Goal: Task Accomplishment & Management: Use online tool/utility

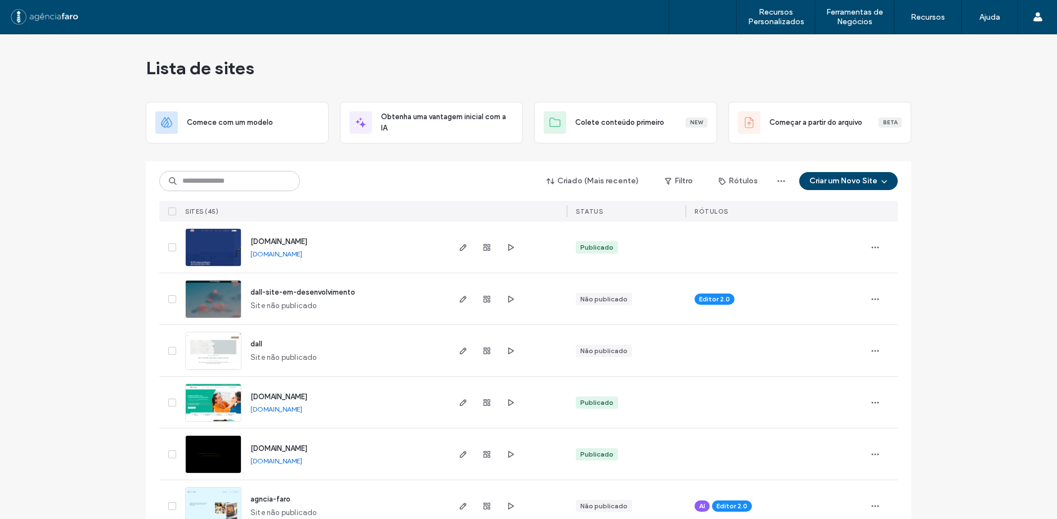
scroll to position [113, 0]
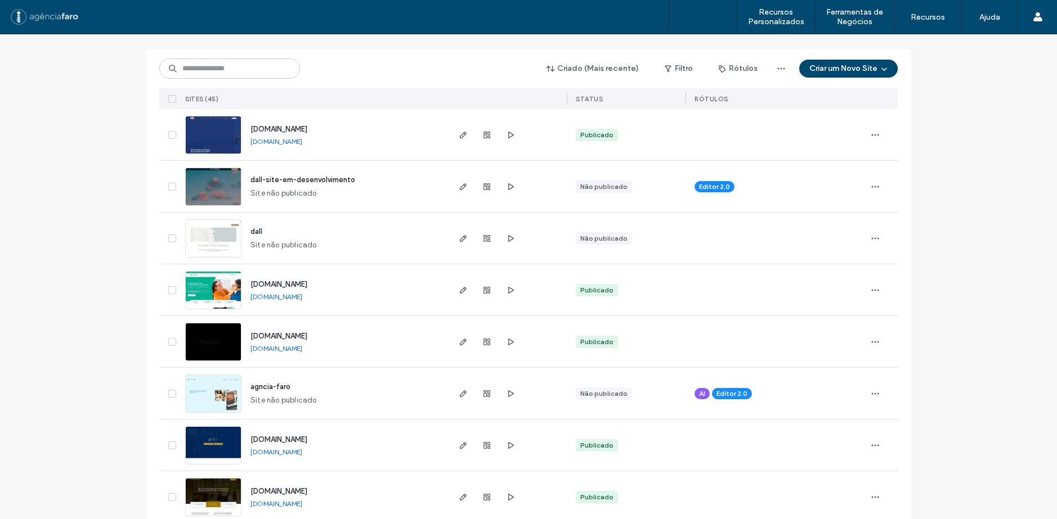
click at [253, 230] on span "dall" at bounding box center [256, 231] width 12 height 8
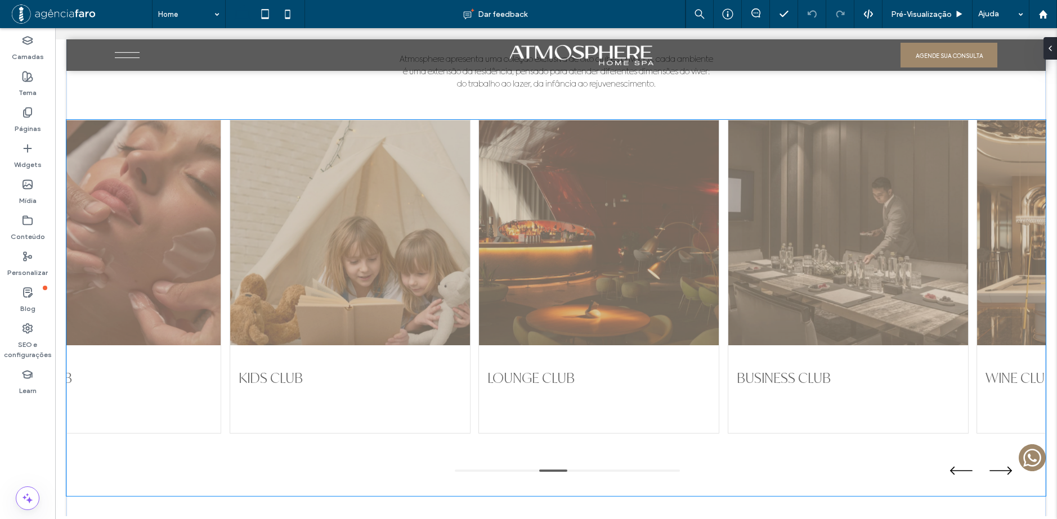
scroll to position [2532, 0]
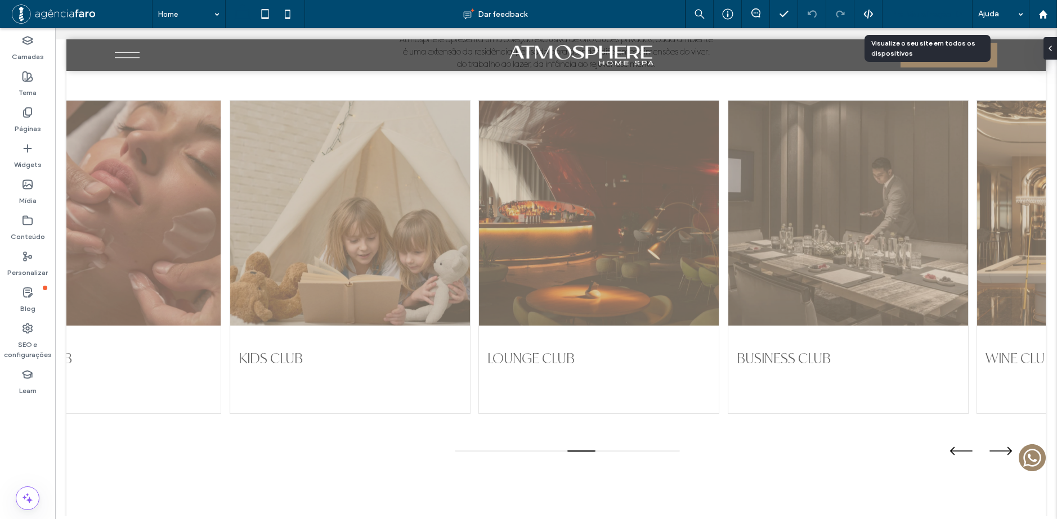
click at [919, 12] on span "Pré-Visualizaçāo" at bounding box center [921, 15] width 61 height 10
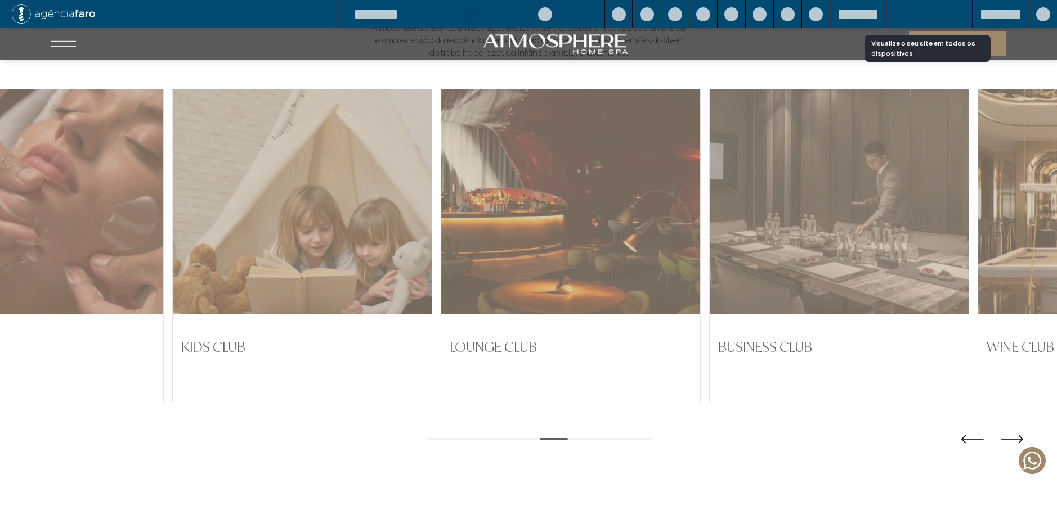
scroll to position [2530, 0]
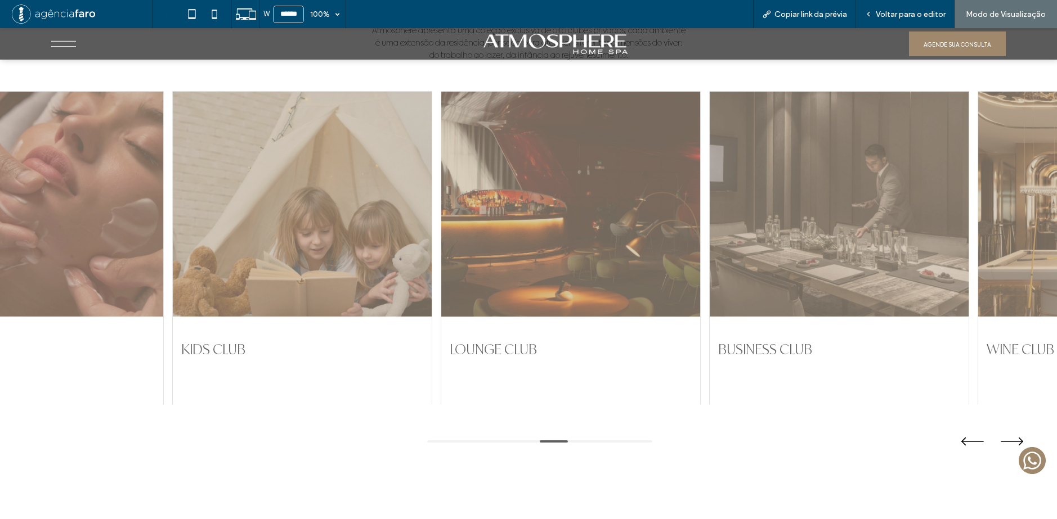
click at [586, 219] on div at bounding box center [570, 204] width 259 height 225
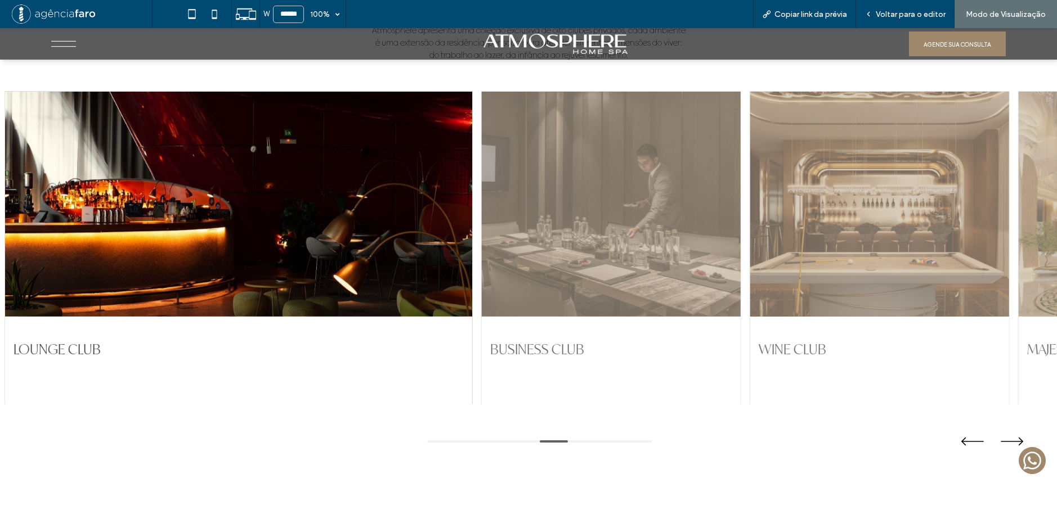
drag, startPoint x: 766, startPoint y: 212, endPoint x: 532, endPoint y: 220, distance: 233.6
click at [545, 219] on div at bounding box center [610, 204] width 259 height 225
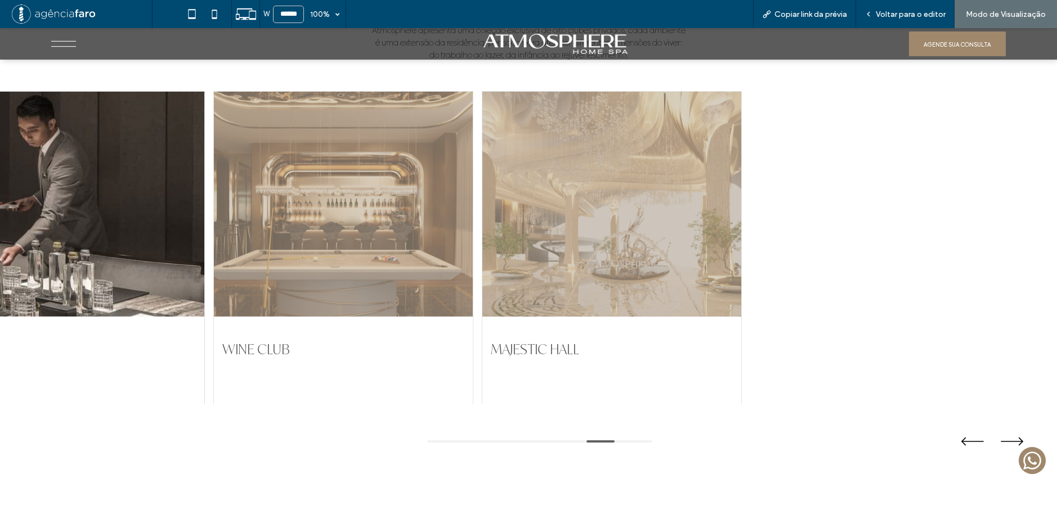
drag, startPoint x: 561, startPoint y: 221, endPoint x: 533, endPoint y: 223, distance: 28.8
click at [540, 222] on div at bounding box center [611, 204] width 259 height 225
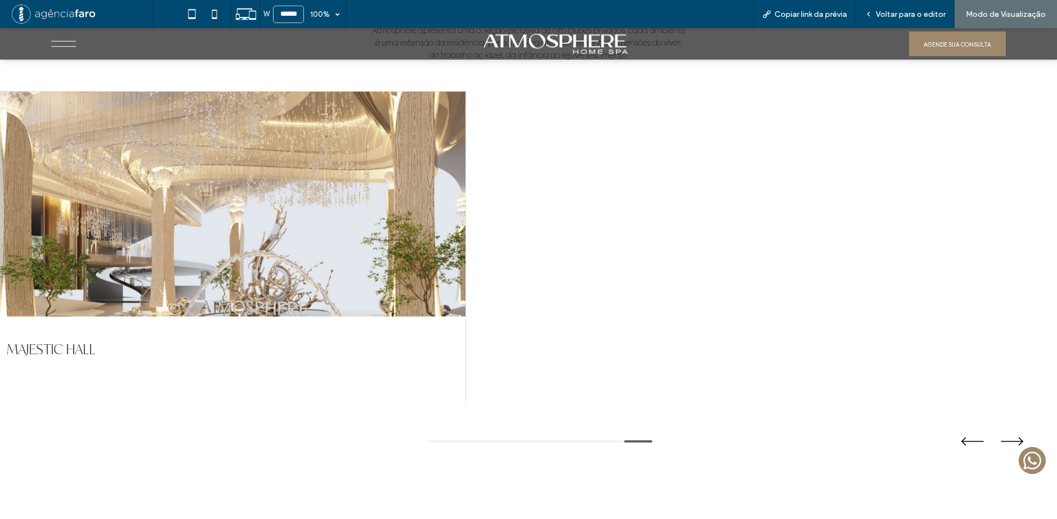
drag, startPoint x: 693, startPoint y: 208, endPoint x: 587, endPoint y: 210, distance: 105.8
click at [597, 210] on div "POOL CLUB [GEOGRAPHIC_DATA] WINE CLUB ATHLETIC CLUB BEAUTY CLUB KIDS CLUB LOUNG…" at bounding box center [528, 248] width 1057 height 314
click at [465, 194] on div at bounding box center [231, 204] width 467 height 225
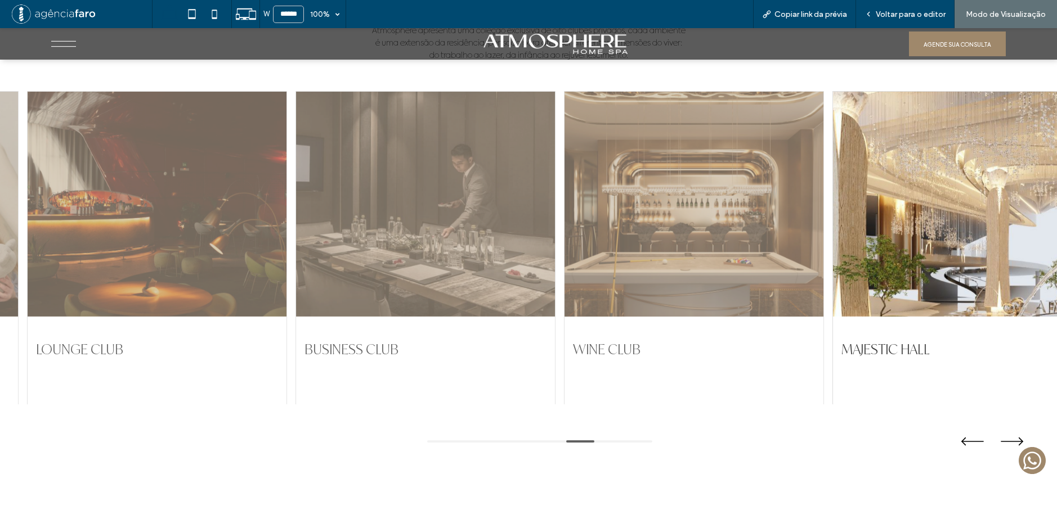
drag, startPoint x: 560, startPoint y: 195, endPoint x: 699, endPoint y: 181, distance: 139.7
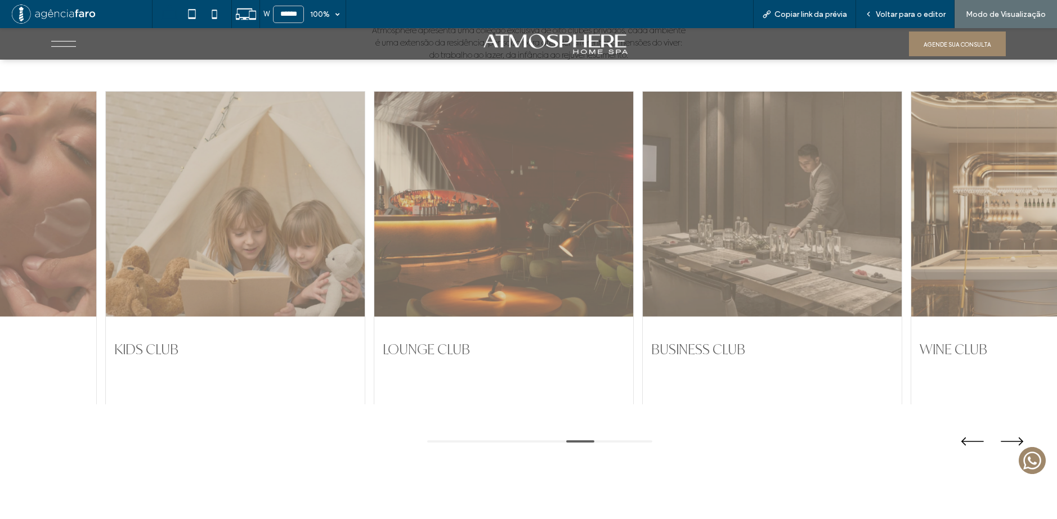
click at [633, 183] on div at bounding box center [503, 204] width 259 height 225
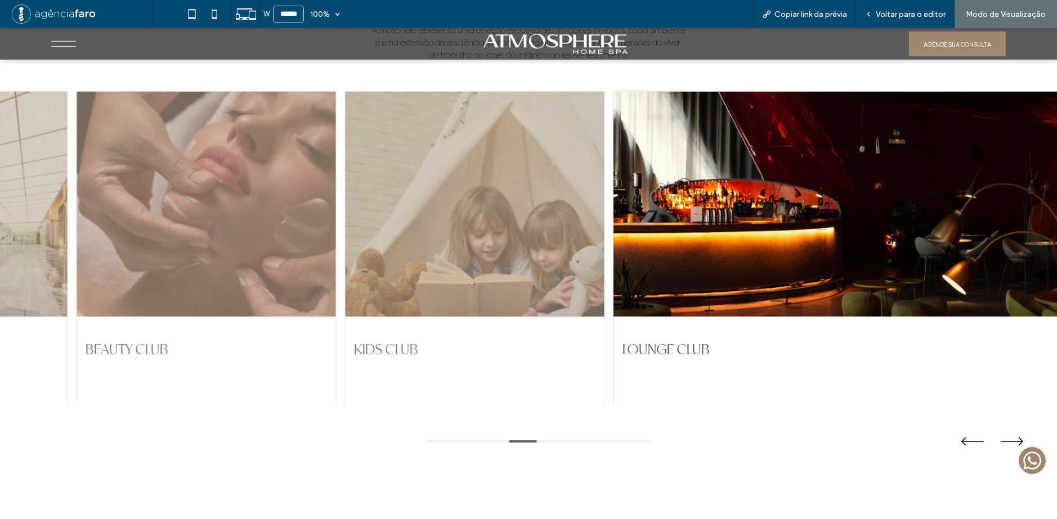
click at [604, 194] on div at bounding box center [474, 204] width 259 height 225
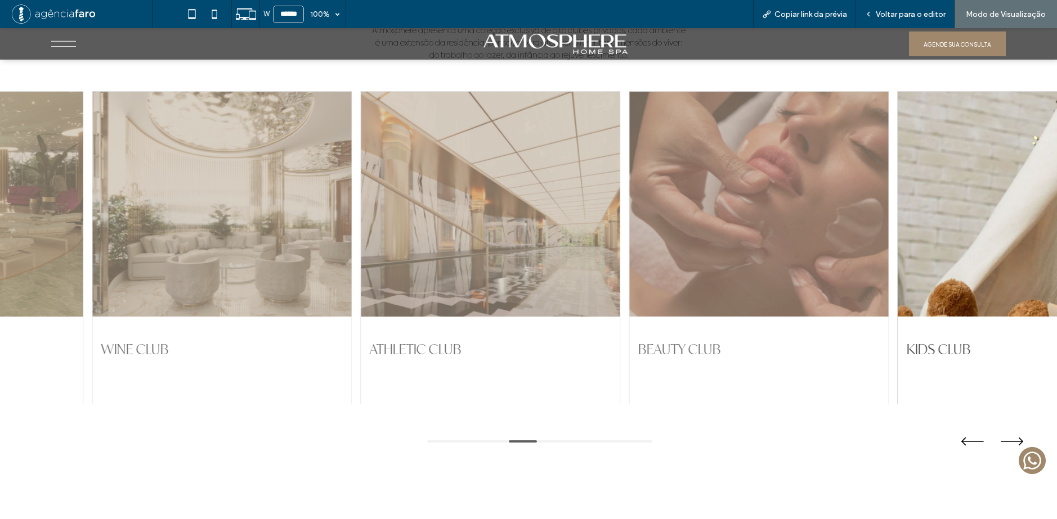
drag, startPoint x: 509, startPoint y: 196, endPoint x: 607, endPoint y: 185, distance: 99.2
click at [612, 188] on div at bounding box center [490, 204] width 259 height 225
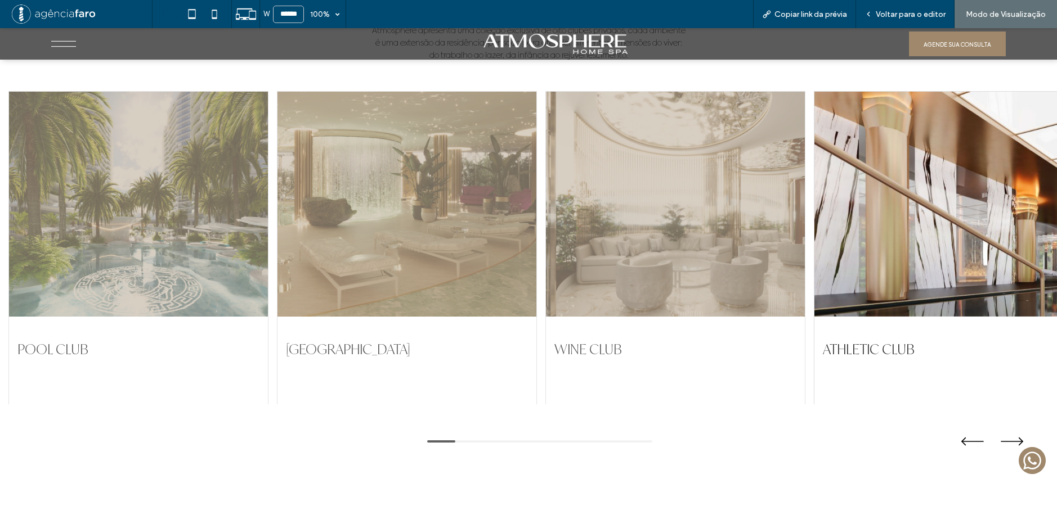
drag, startPoint x: 585, startPoint y: 186, endPoint x: 680, endPoint y: 185, distance: 95.1
click at [679, 185] on div at bounding box center [675, 204] width 259 height 225
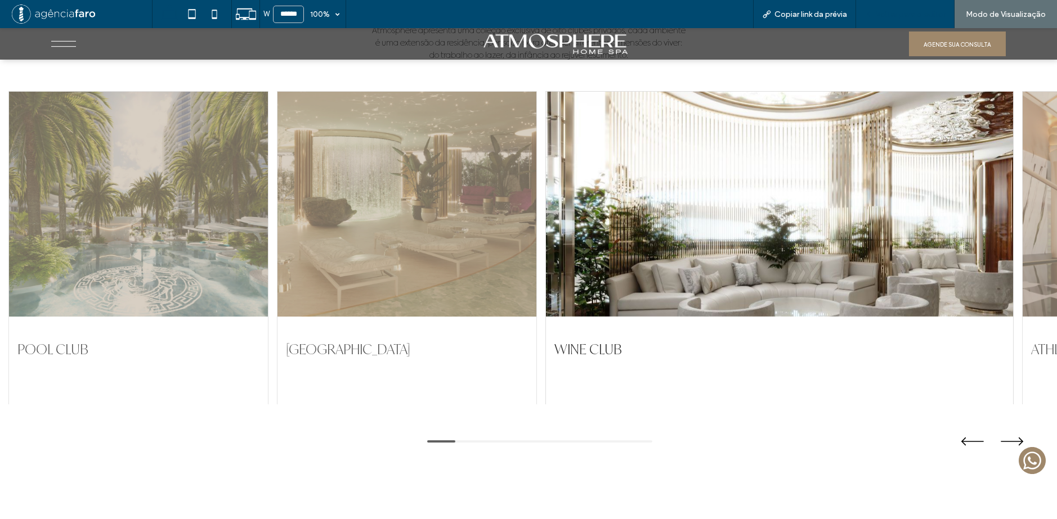
click at [900, 17] on span "Voltar para o editor" at bounding box center [910, 15] width 70 height 10
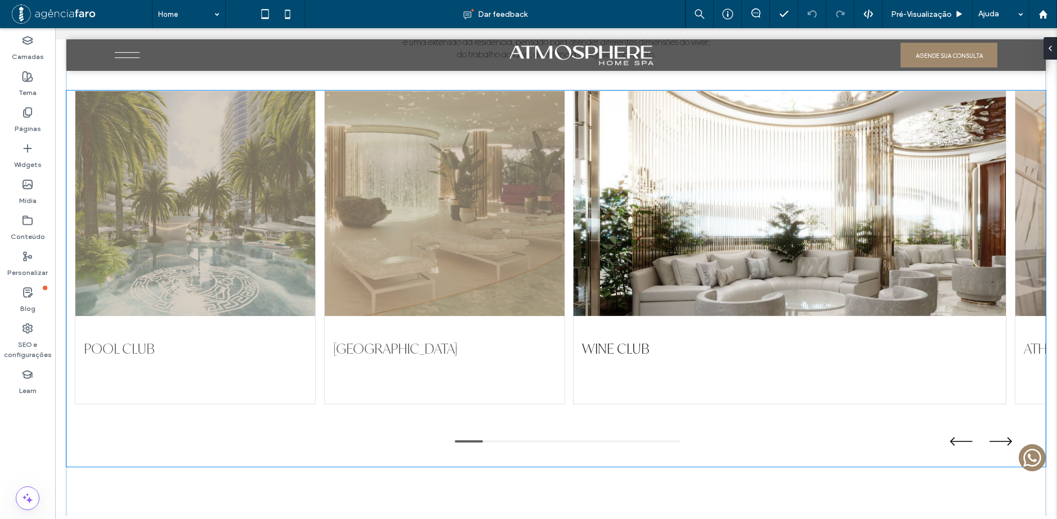
click at [532, 198] on div at bounding box center [445, 203] width 240 height 225
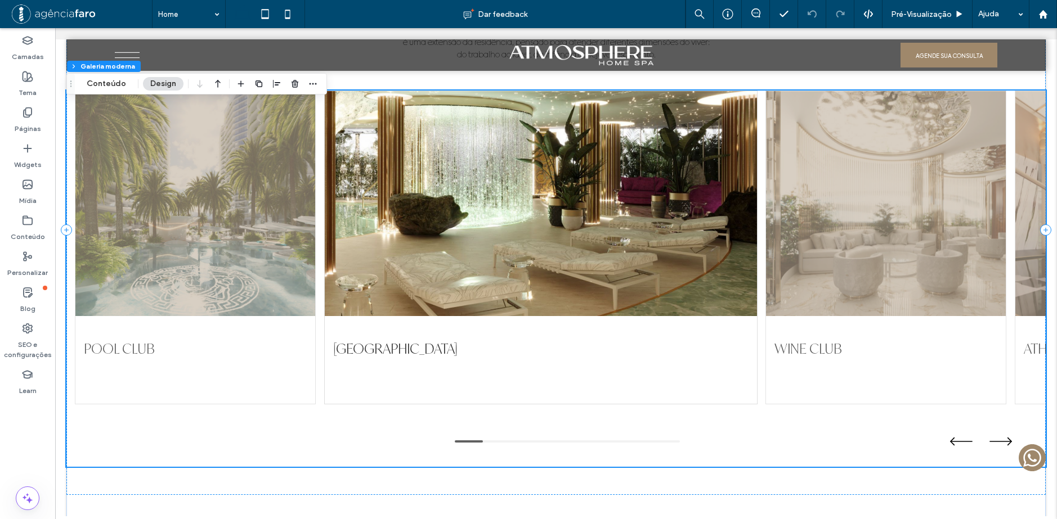
scroll to position [2533, 0]
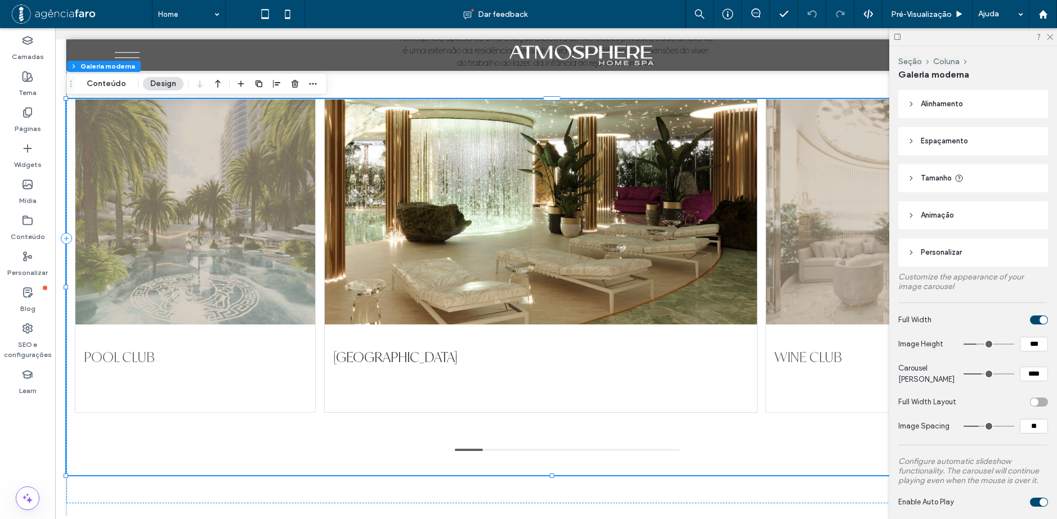
click at [931, 100] on span "Alinhamento" at bounding box center [941, 103] width 42 height 11
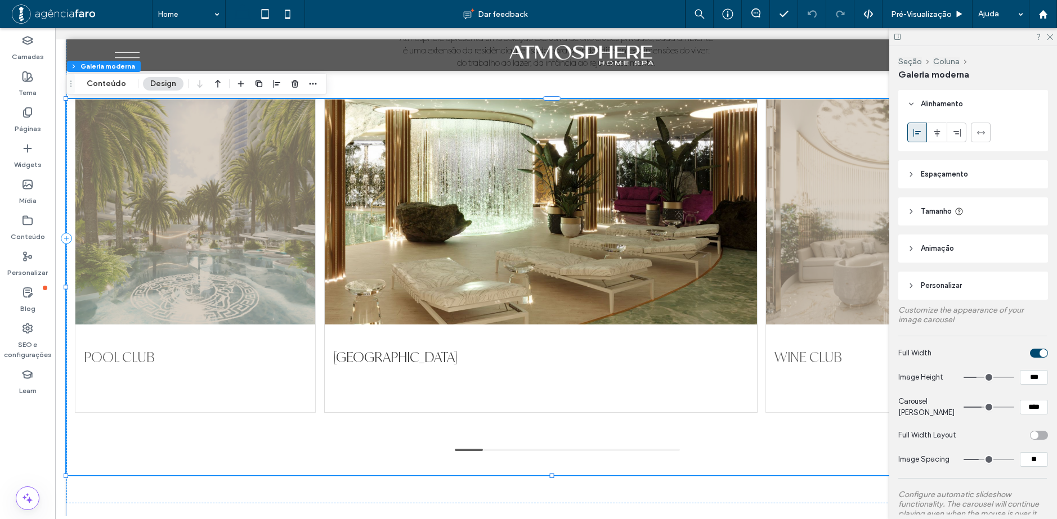
click at [931, 100] on span "Alinhamento" at bounding box center [941, 103] width 42 height 11
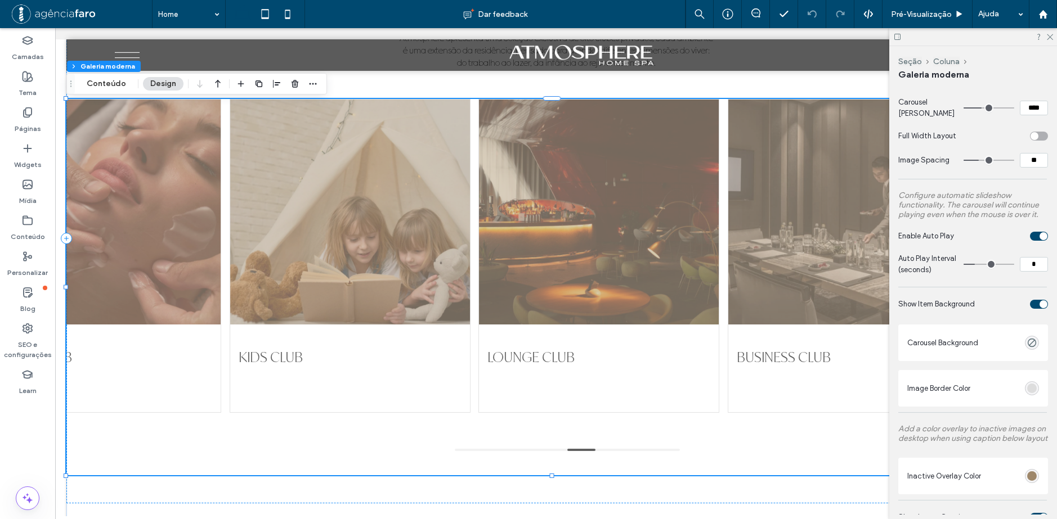
scroll to position [0, 0]
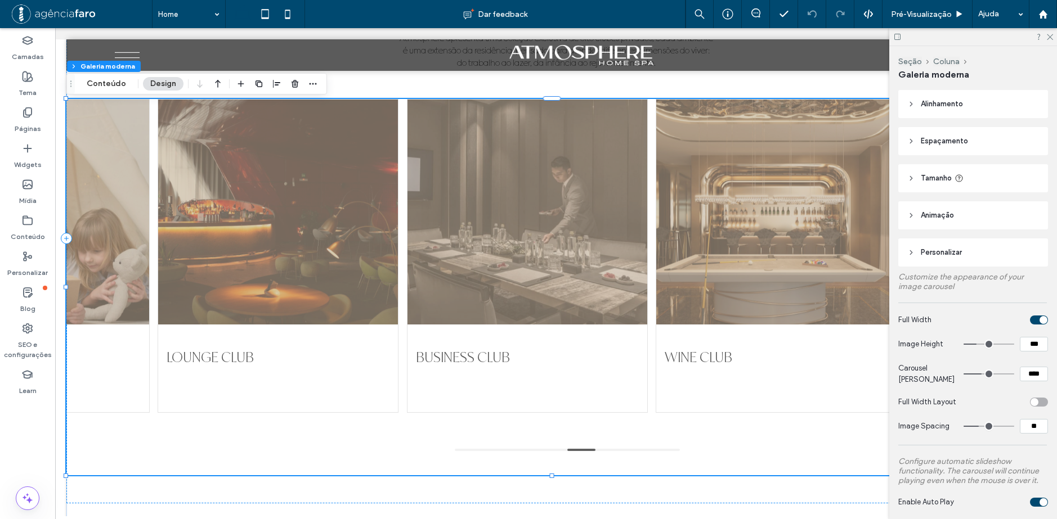
click at [1039, 319] on div "toggle" at bounding box center [1043, 320] width 8 height 8
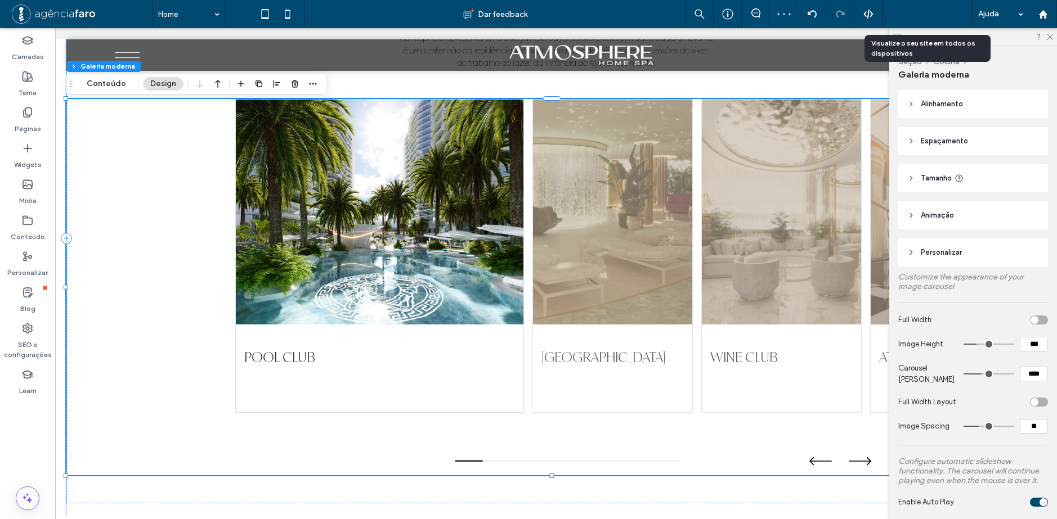
click at [934, 10] on span "Pré-Visualizaçāo" at bounding box center [921, 15] width 61 height 10
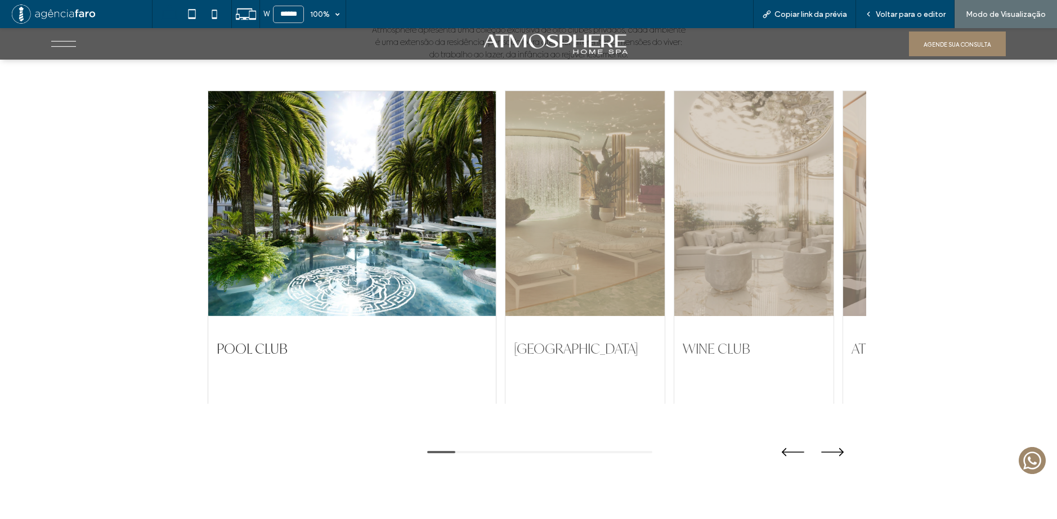
scroll to position [2530, 0]
drag, startPoint x: 810, startPoint y: 253, endPoint x: 634, endPoint y: 264, distance: 177.0
click at [640, 264] on div "POOL CLUB ACQUA PAVILION WINE CLUB ATHLETIC CLUB BEAUTY CLUB KIDS CLUB LOUNGE C…" at bounding box center [528, 248] width 641 height 314
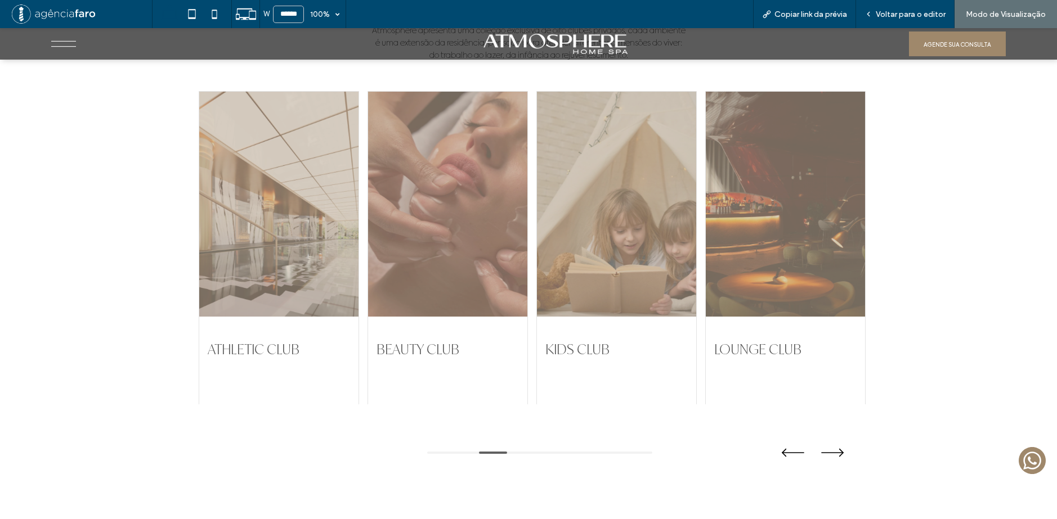
drag, startPoint x: 784, startPoint y: 254, endPoint x: 550, endPoint y: 258, distance: 234.7
click at [578, 256] on div "KIDS CLUB" at bounding box center [616, 248] width 160 height 314
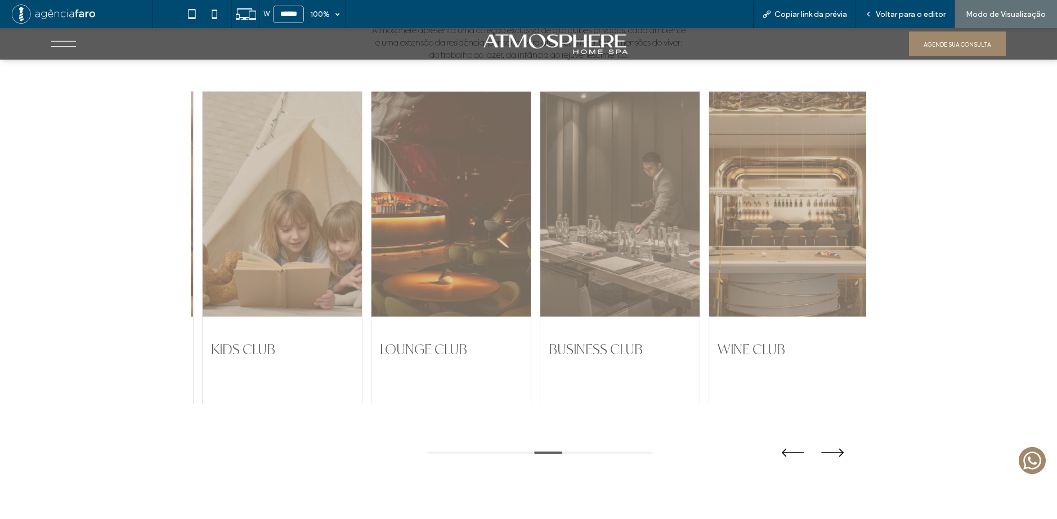
drag, startPoint x: 771, startPoint y: 245, endPoint x: 497, endPoint y: 253, distance: 274.7
click at [709, 253] on div at bounding box center [788, 204] width 159 height 225
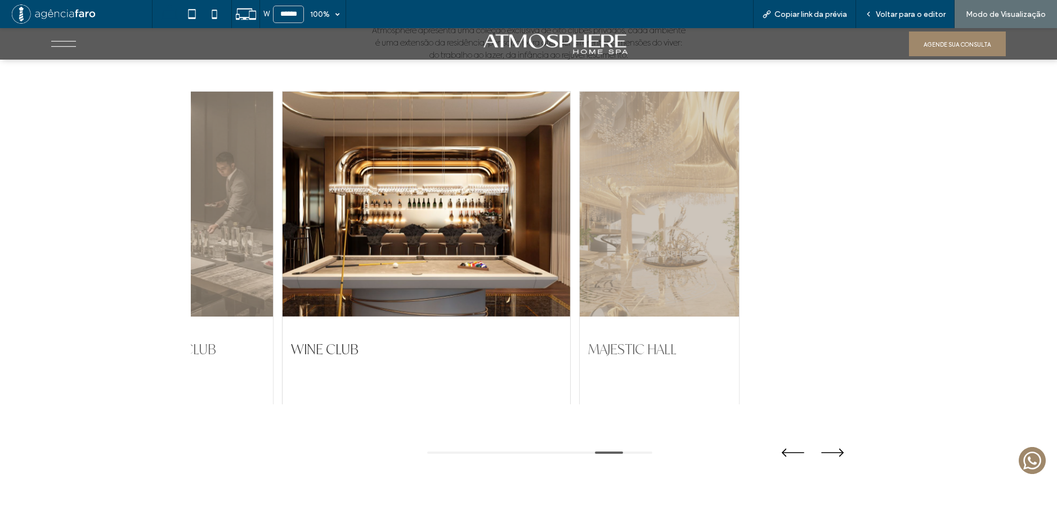
drag, startPoint x: 668, startPoint y: 257, endPoint x: 569, endPoint y: 261, distance: 99.1
click at [572, 261] on div "POOL CLUB ACQUA PAVILION WINE CLUB ATHLETIC CLUB BEAUTY CLUB KIDS CLUB LOUNGE C…" at bounding box center [528, 248] width 675 height 314
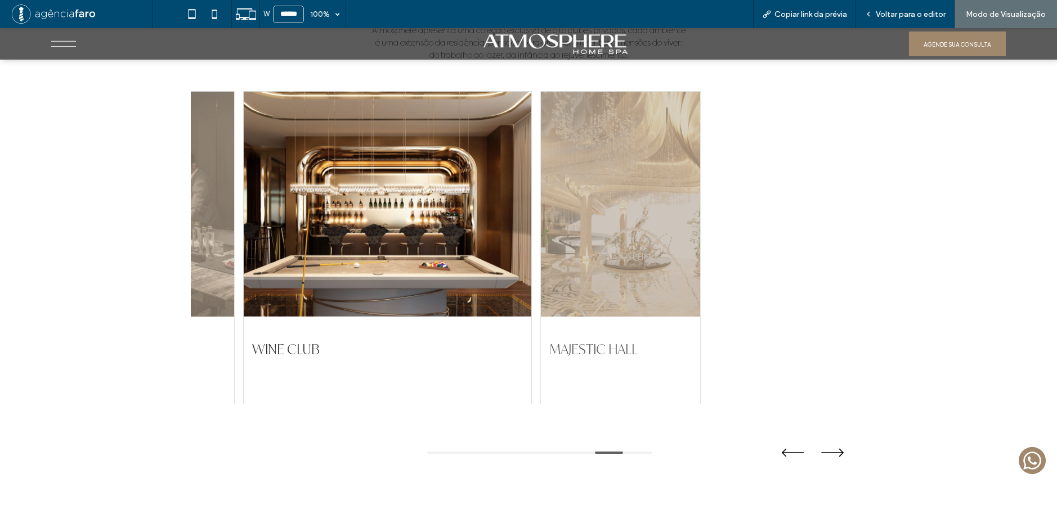
drag, startPoint x: 655, startPoint y: 249, endPoint x: 522, endPoint y: 255, distance: 133.5
click at [541, 255] on div at bounding box center [620, 204] width 159 height 225
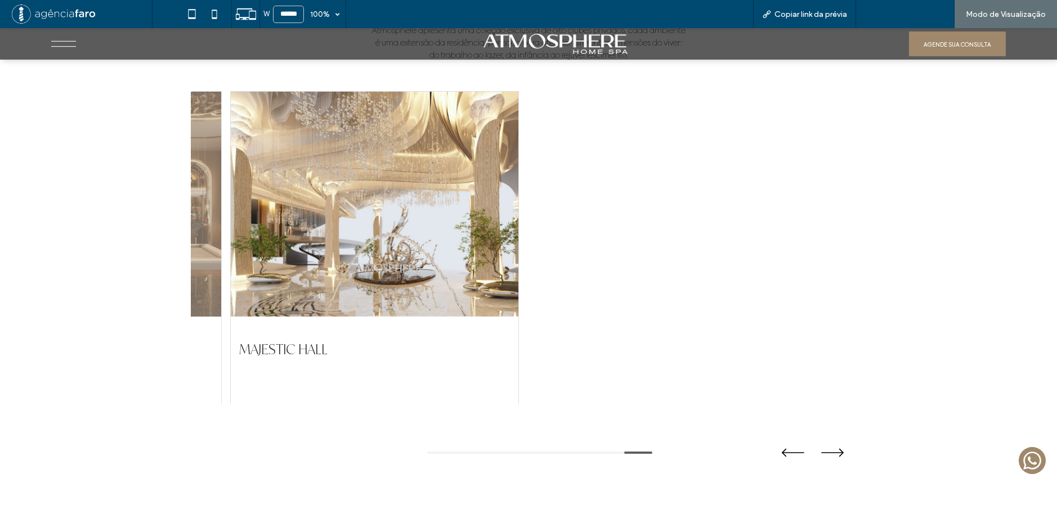
click at [897, 16] on span "Voltar para o editor" at bounding box center [910, 15] width 70 height 10
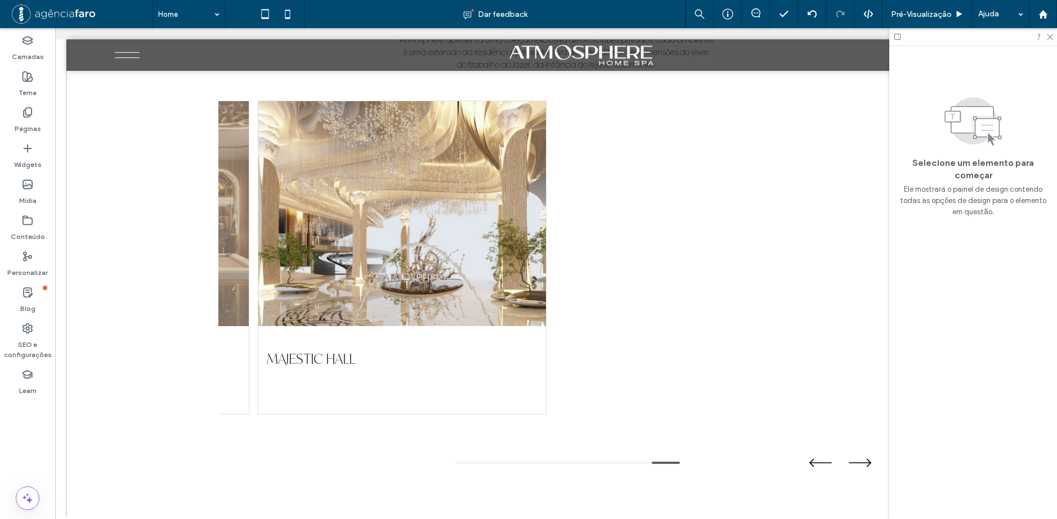
scroll to position [2533, 0]
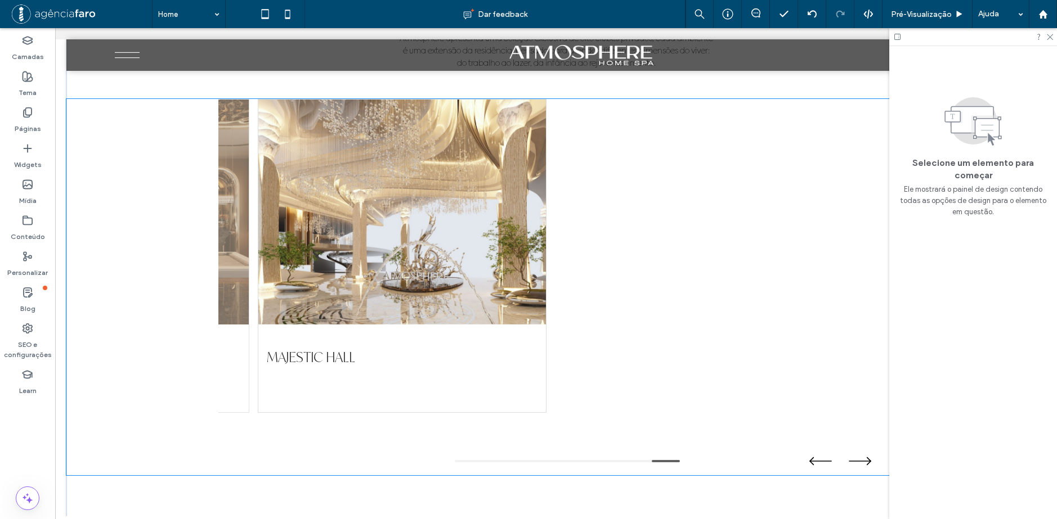
click at [552, 185] on div "POOL CLUB ACQUA PAVILION WINE CLUB ATHLETIC CLUB BEAUTY CLUB KIDS CLUB LOUNGE C…" at bounding box center [555, 256] width 675 height 314
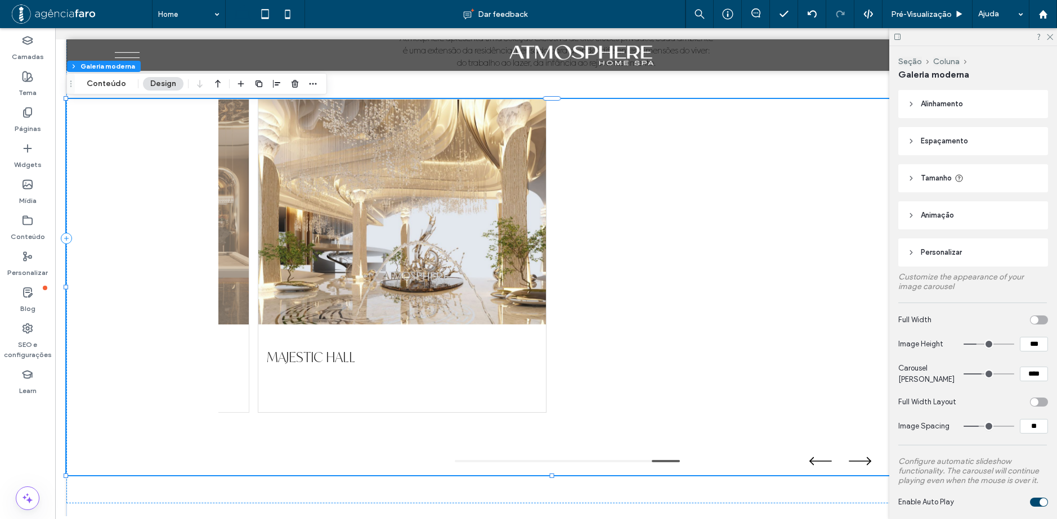
click at [937, 99] on span "Alinhamento" at bounding box center [941, 103] width 42 height 11
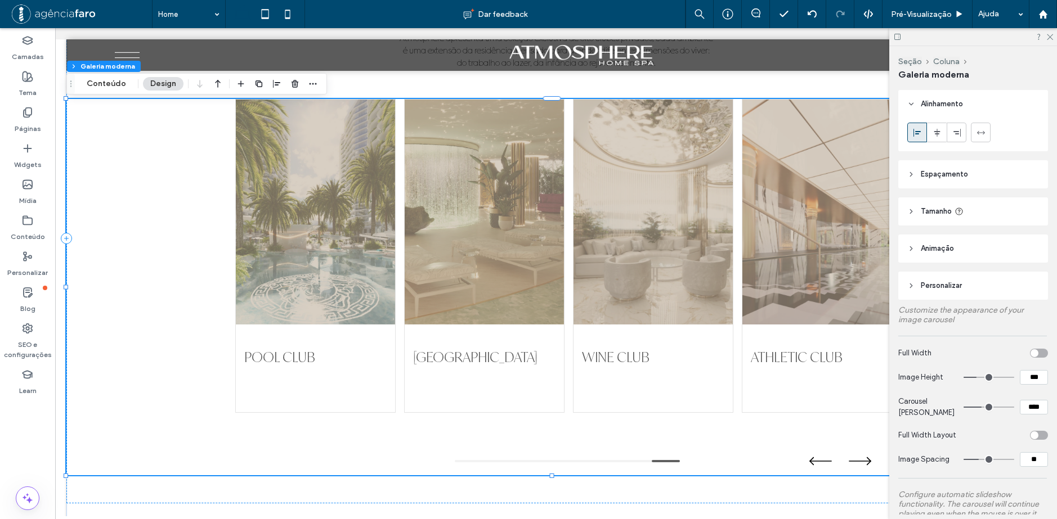
click at [935, 102] on span "Alinhamento" at bounding box center [941, 103] width 42 height 11
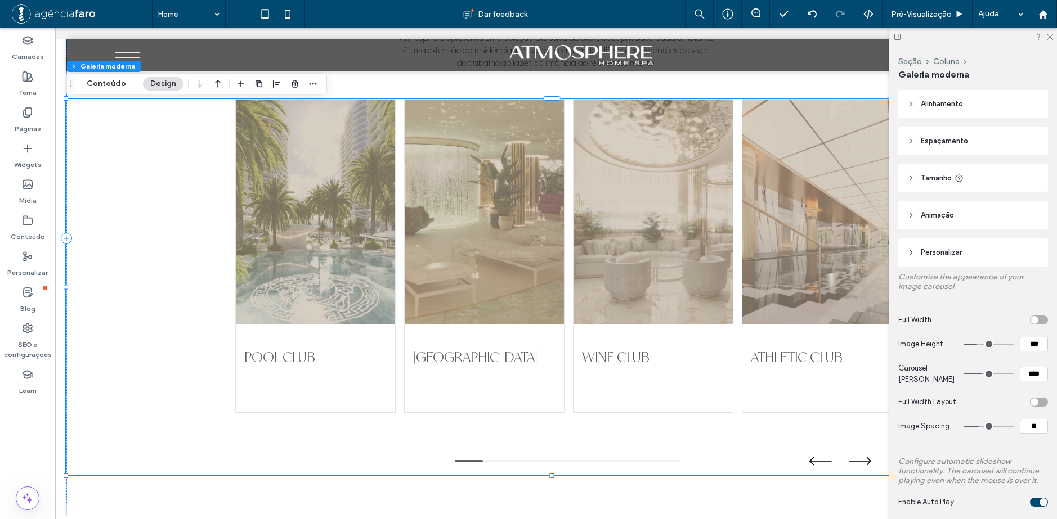
scroll to position [169, 0]
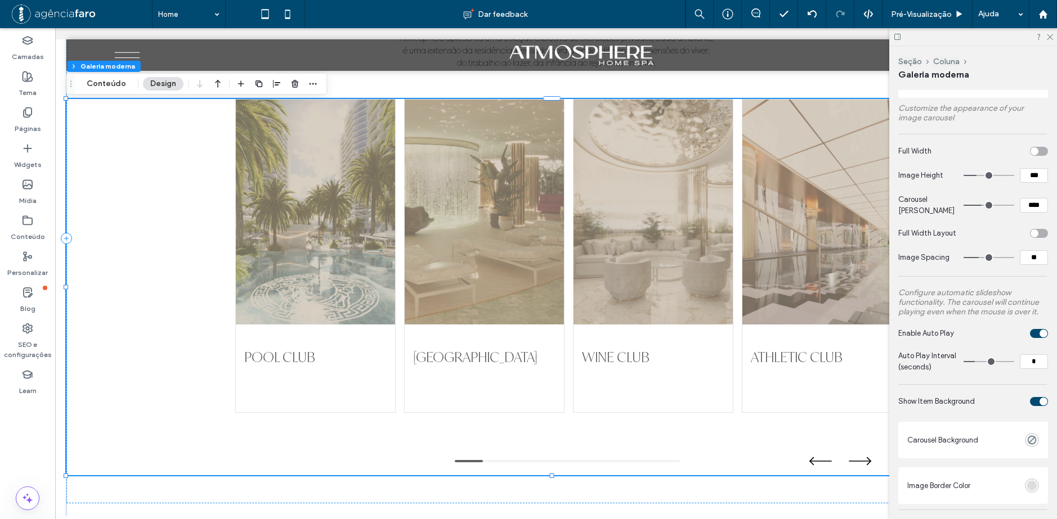
click at [1030, 153] on div "toggle" at bounding box center [1034, 151] width 8 height 8
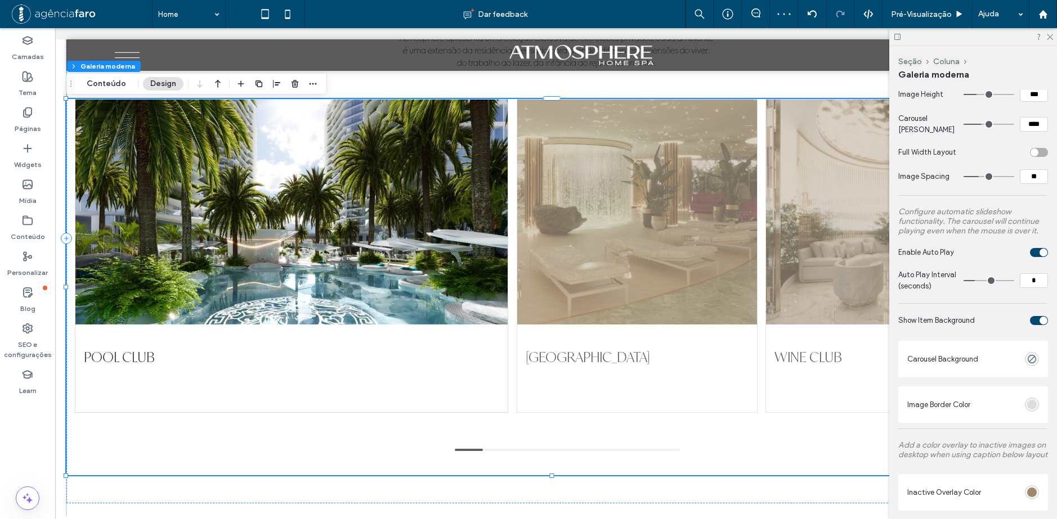
scroll to position [281, 0]
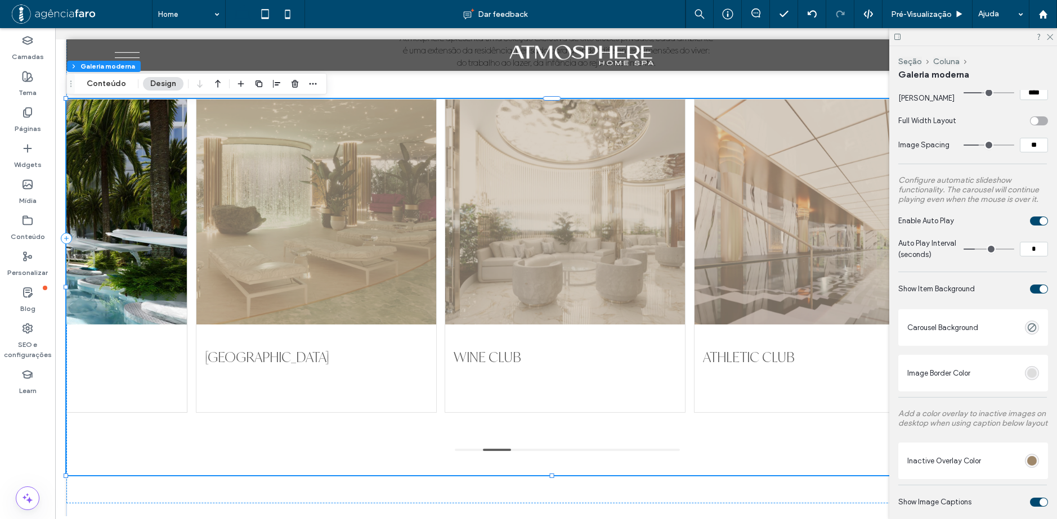
click at [1030, 123] on div "toggle" at bounding box center [1034, 121] width 8 height 8
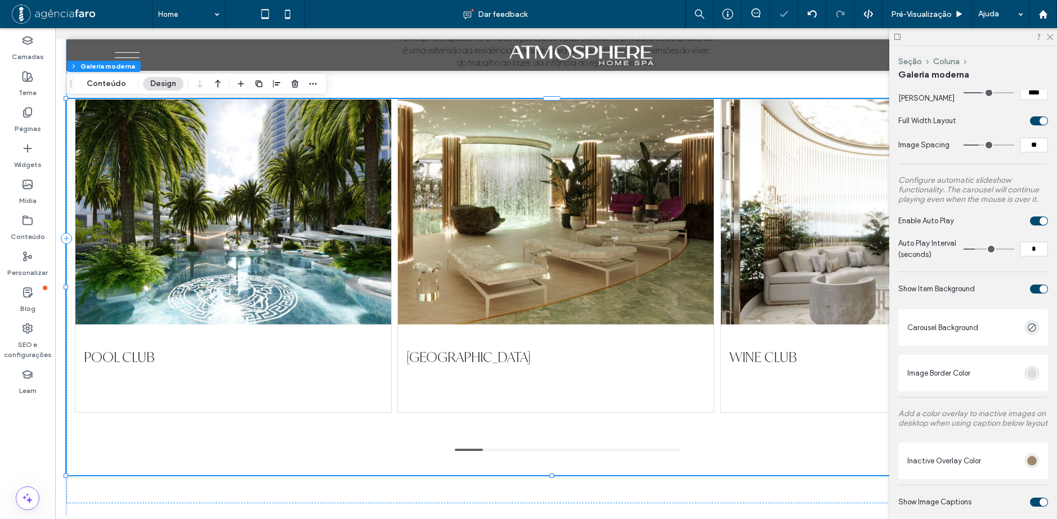
click at [1030, 123] on div "toggle" at bounding box center [1039, 120] width 18 height 9
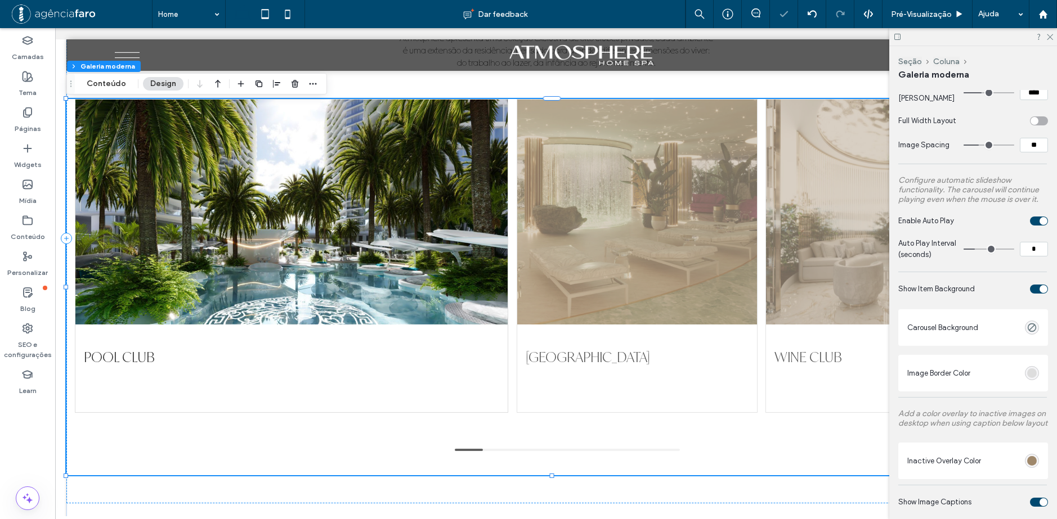
click at [942, 123] on span "Full Width Layout" at bounding box center [927, 120] width 58 height 8
copy div "Full Width Layout"
click at [950, 12] on span "Pré-Visualizaçāo" at bounding box center [921, 15] width 61 height 10
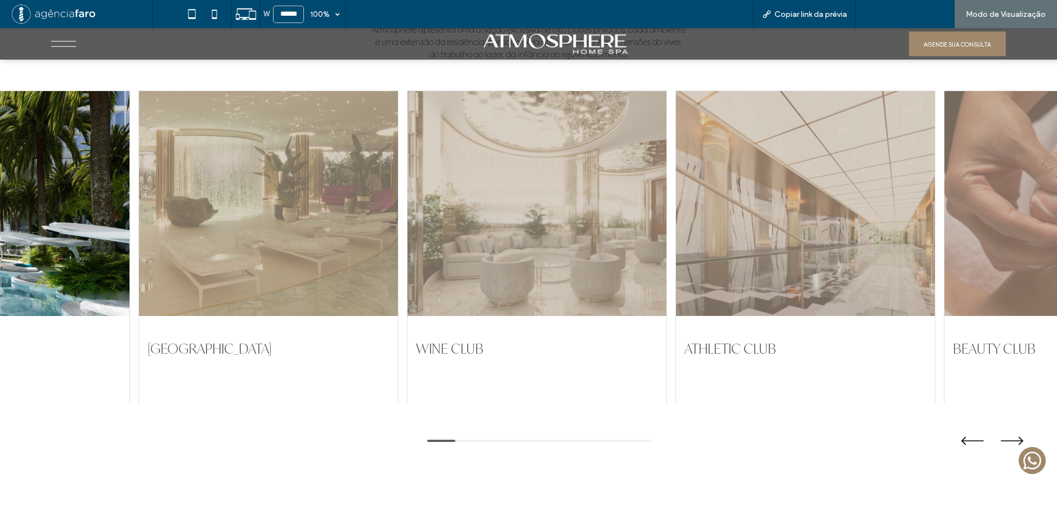
scroll to position [2530, 0]
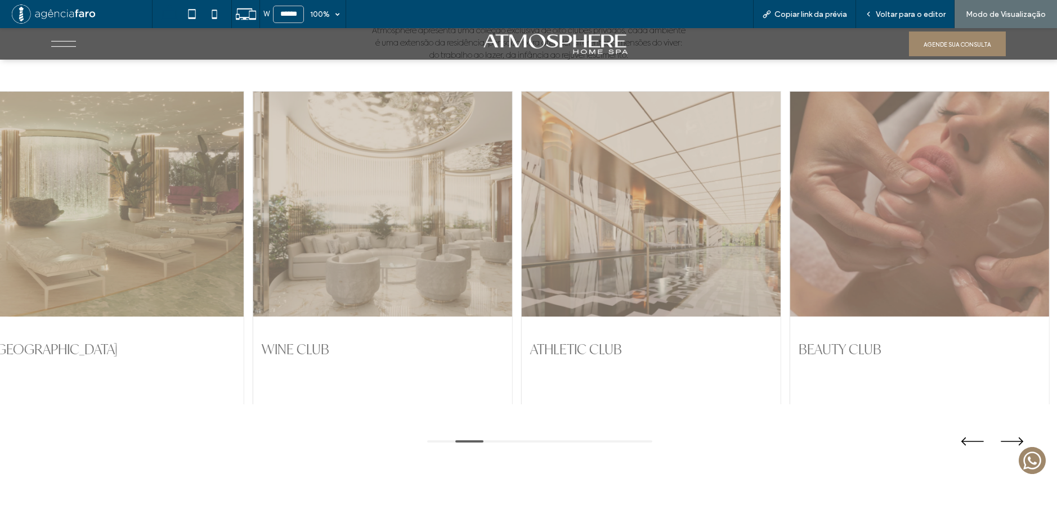
drag, startPoint x: 818, startPoint y: 207, endPoint x: 670, endPoint y: 212, distance: 148.6
click at [688, 210] on div at bounding box center [650, 204] width 259 height 225
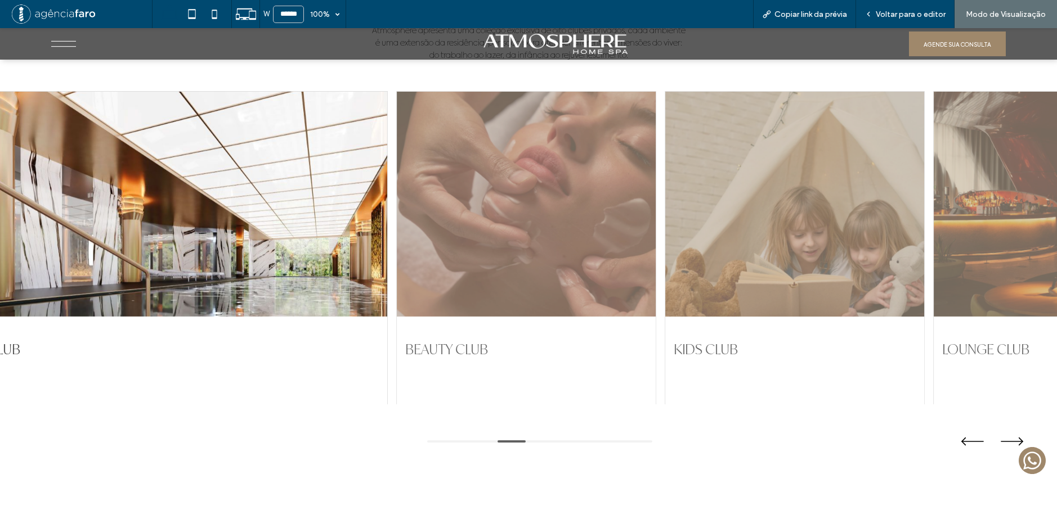
drag, startPoint x: 853, startPoint y: 205, endPoint x: 693, endPoint y: 207, distance: 160.4
click at [696, 206] on div at bounding box center [794, 204] width 259 height 225
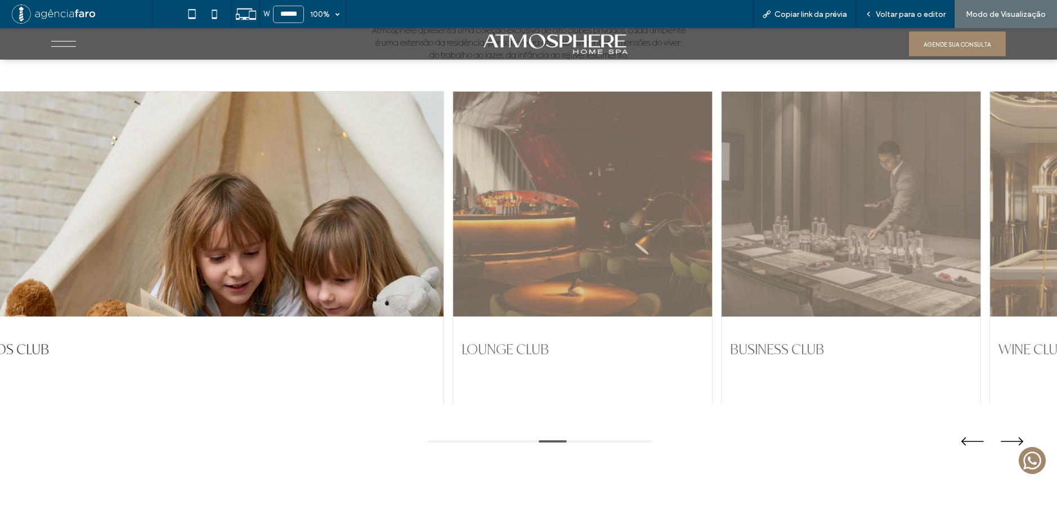
drag, startPoint x: 765, startPoint y: 198, endPoint x: 549, endPoint y: 204, distance: 215.6
click at [721, 200] on div at bounding box center [850, 204] width 259 height 225
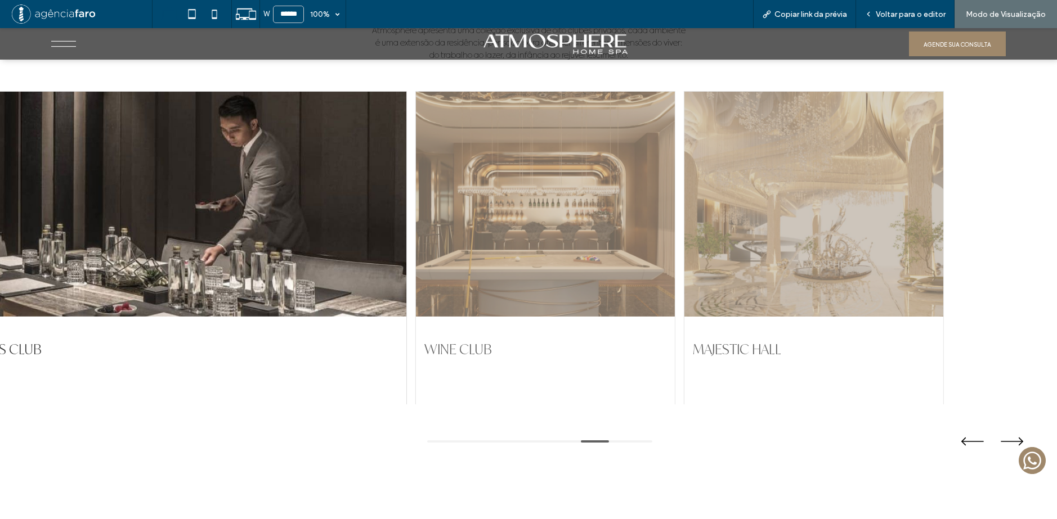
drag, startPoint x: 853, startPoint y: 199, endPoint x: 803, endPoint y: 206, distance: 50.7
click at [803, 206] on div at bounding box center [813, 204] width 259 height 225
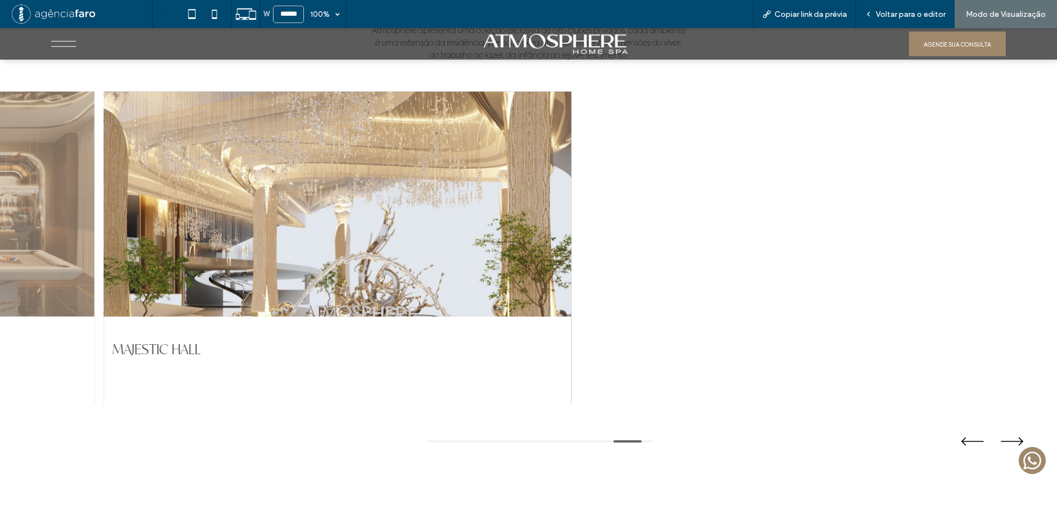
drag, startPoint x: 552, startPoint y: 212, endPoint x: 384, endPoint y: 218, distance: 168.3
click at [415, 218] on div at bounding box center [337, 204] width 467 height 225
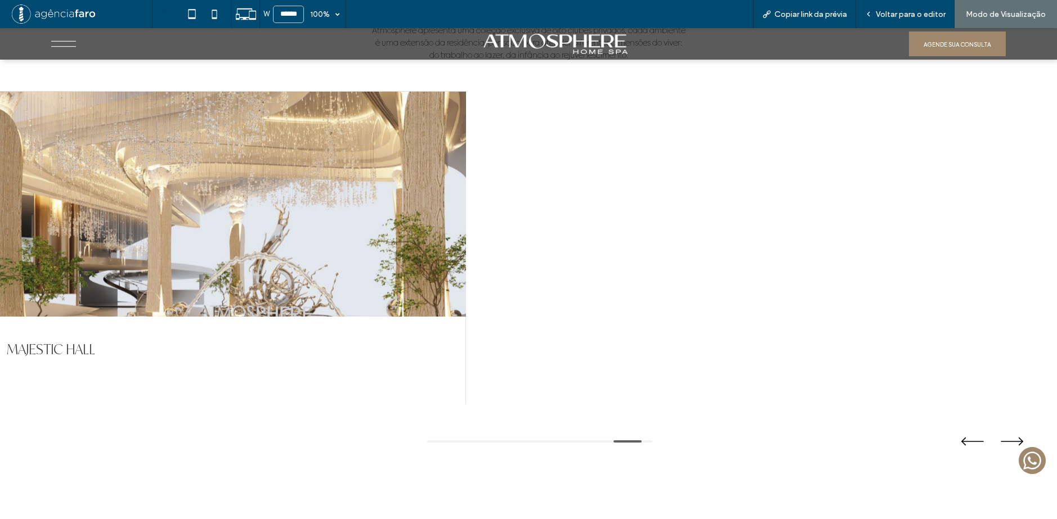
click at [347, 223] on div at bounding box center [231, 204] width 467 height 225
drag, startPoint x: 330, startPoint y: 236, endPoint x: 785, endPoint y: 233, distance: 454.6
click at [465, 236] on div at bounding box center [231, 204] width 467 height 225
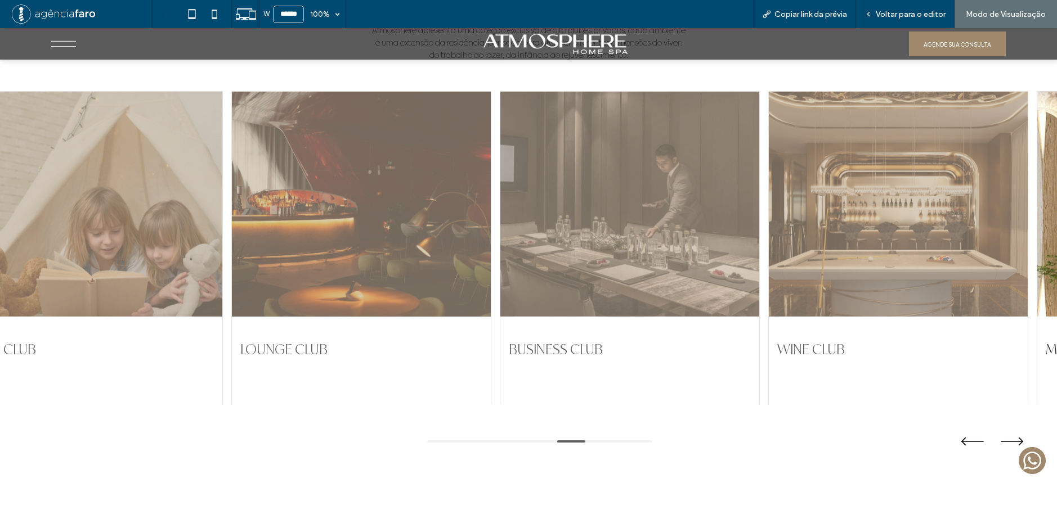
drag, startPoint x: 765, startPoint y: 206, endPoint x: 530, endPoint y: 205, distance: 235.2
click at [769, 206] on div at bounding box center [898, 204] width 259 height 225
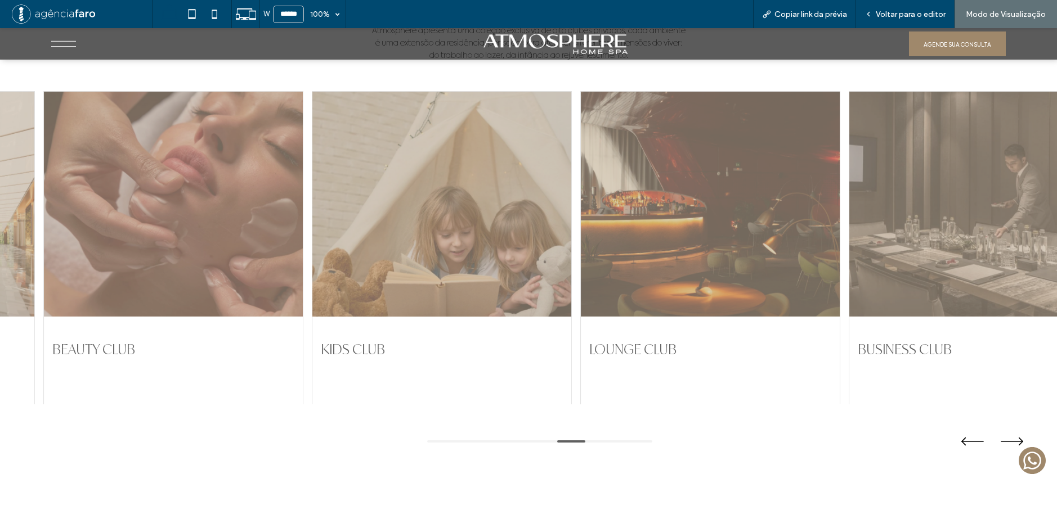
drag, startPoint x: 460, startPoint y: 206, endPoint x: 622, endPoint y: 191, distance: 162.2
click at [571, 190] on div at bounding box center [441, 204] width 259 height 225
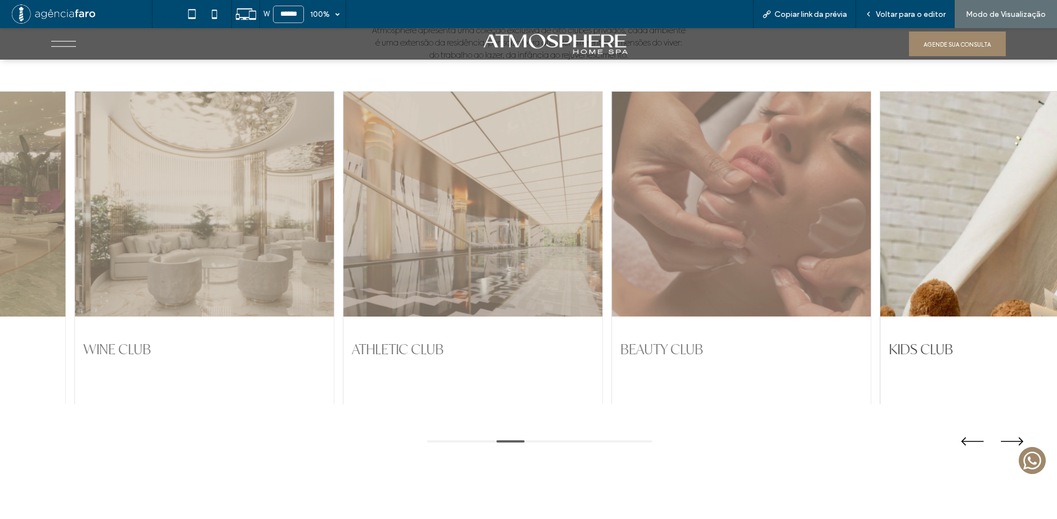
drag, startPoint x: 478, startPoint y: 193, endPoint x: 656, endPoint y: 181, distance: 178.8
click at [602, 181] on div at bounding box center [472, 204] width 259 height 225
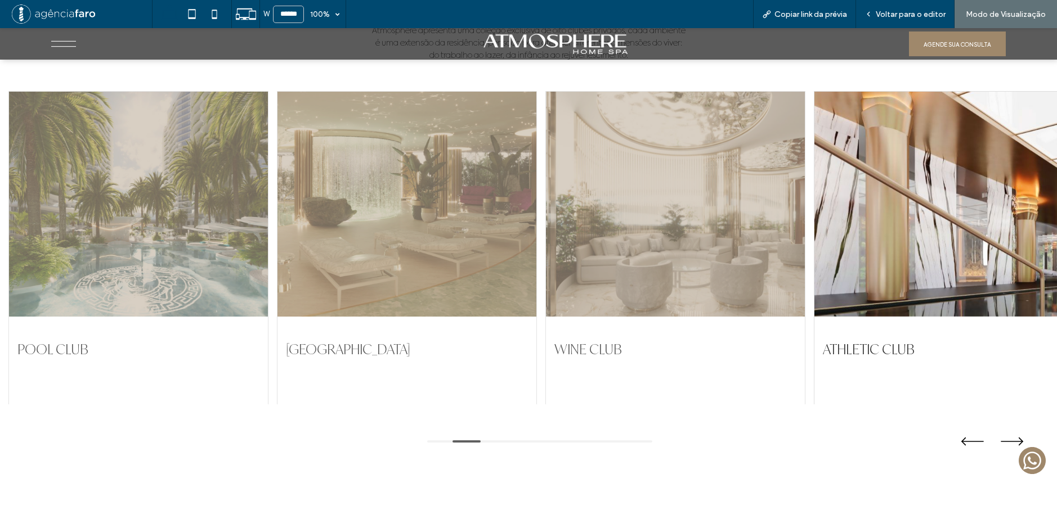
drag, startPoint x: 487, startPoint y: 189, endPoint x: 719, endPoint y: 179, distance: 232.0
click at [728, 177] on div "POOL CLUB ACQUA PAVILION WINE CLUB ATHLETIC CLUB BEAUTY CLUB KIDS CLUB LOUNGE C…" at bounding box center [528, 248] width 1040 height 314
drag, startPoint x: 492, startPoint y: 203, endPoint x: 620, endPoint y: 196, distance: 127.9
click at [677, 195] on div "POOL CLUB ACQUA PAVILION WINE CLUB ATHLETIC CLUB BEAUTY CLUB KIDS CLUB LOUNGE C…" at bounding box center [528, 248] width 1040 height 314
click at [923, 16] on span "Voltar para o editor" at bounding box center [910, 15] width 70 height 10
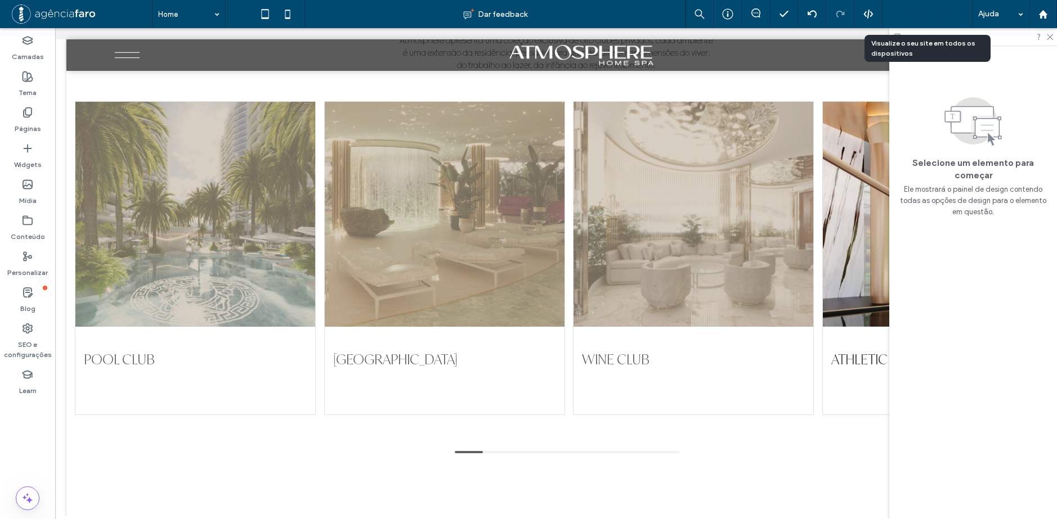
scroll to position [2533, 0]
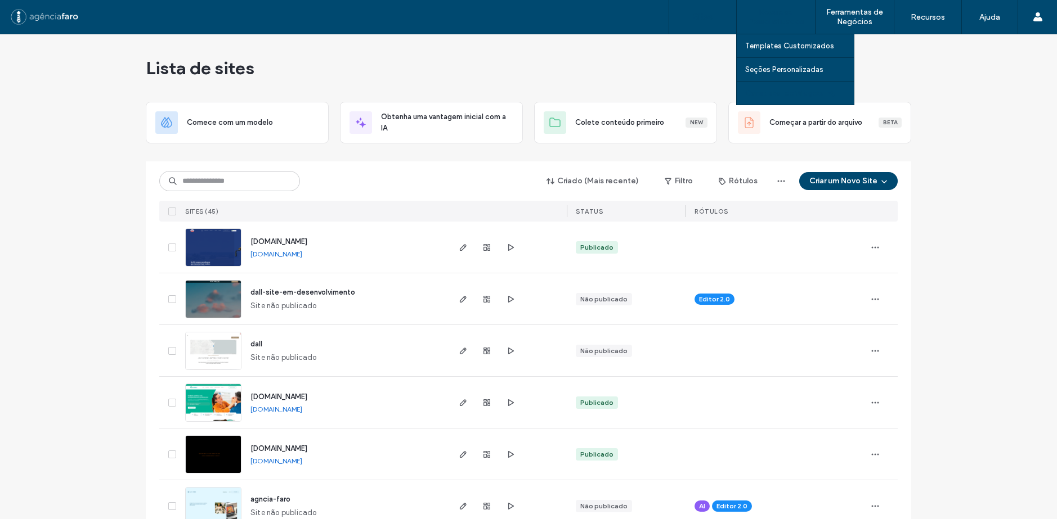
click at [824, 90] on link "Construtor de Widgets" at bounding box center [799, 93] width 109 height 23
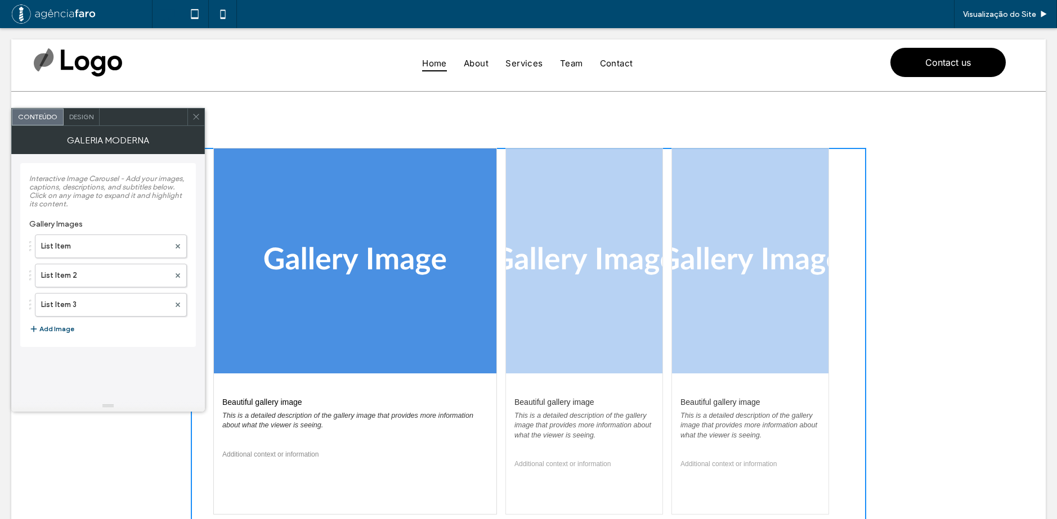
click at [84, 117] on span "Design" at bounding box center [81, 117] width 24 height 8
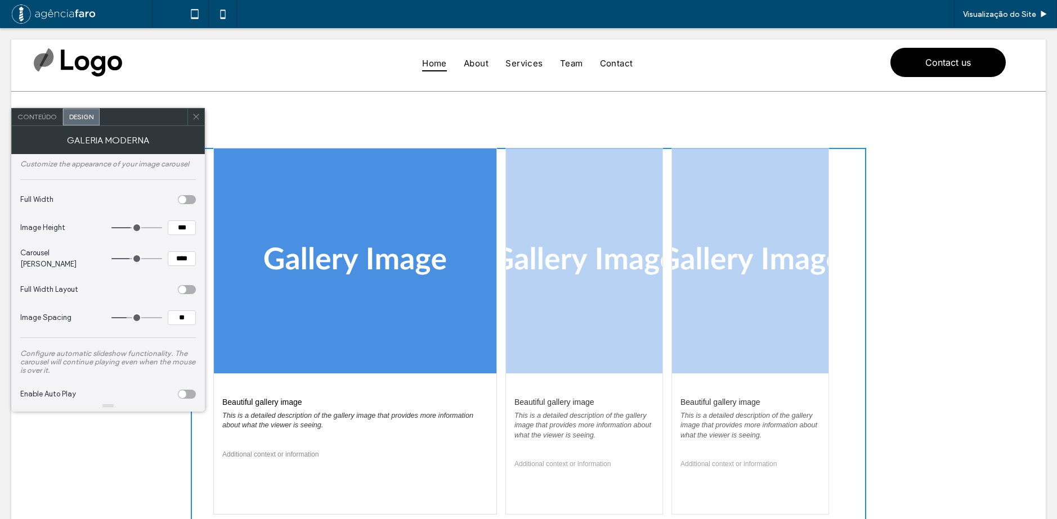
click at [194, 200] on div "toggle" at bounding box center [187, 199] width 18 height 9
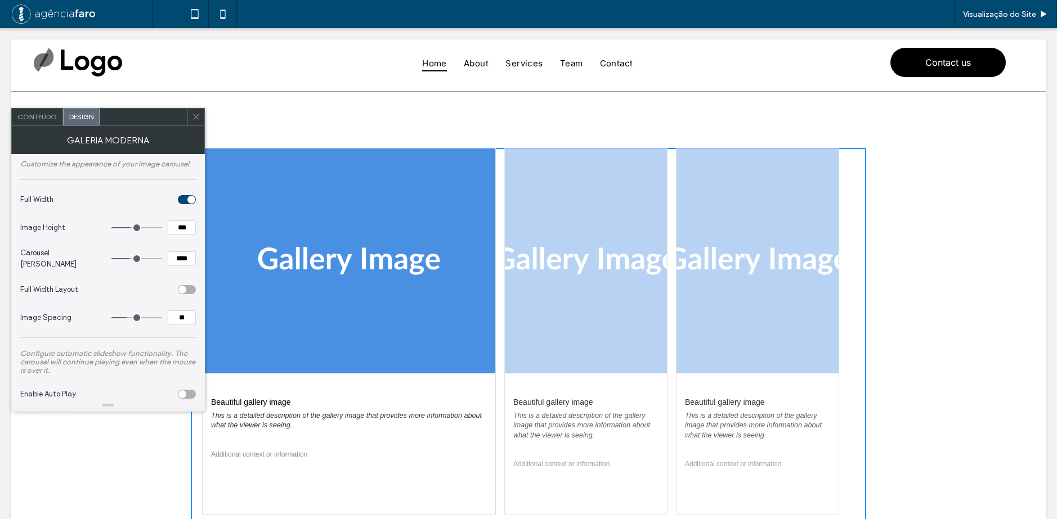
drag, startPoint x: 190, startPoint y: 275, endPoint x: 190, endPoint y: 284, distance: 8.4
click at [190, 282] on section "Full Width Layout" at bounding box center [108, 290] width 176 height 28
click at [190, 287] on div "toggle" at bounding box center [187, 289] width 18 height 9
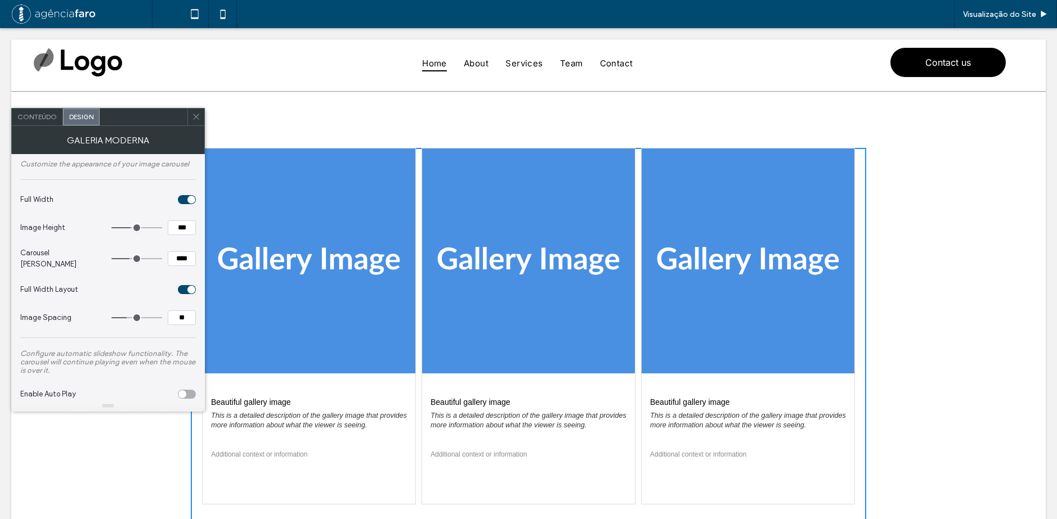
click at [190, 287] on div "toggle" at bounding box center [191, 290] width 8 height 8
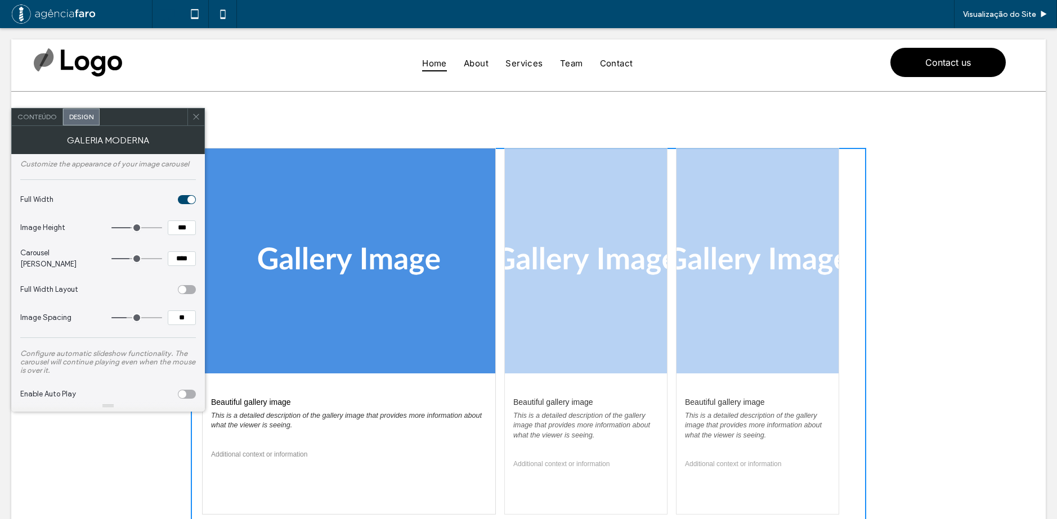
click at [190, 287] on div "toggle" at bounding box center [187, 289] width 18 height 9
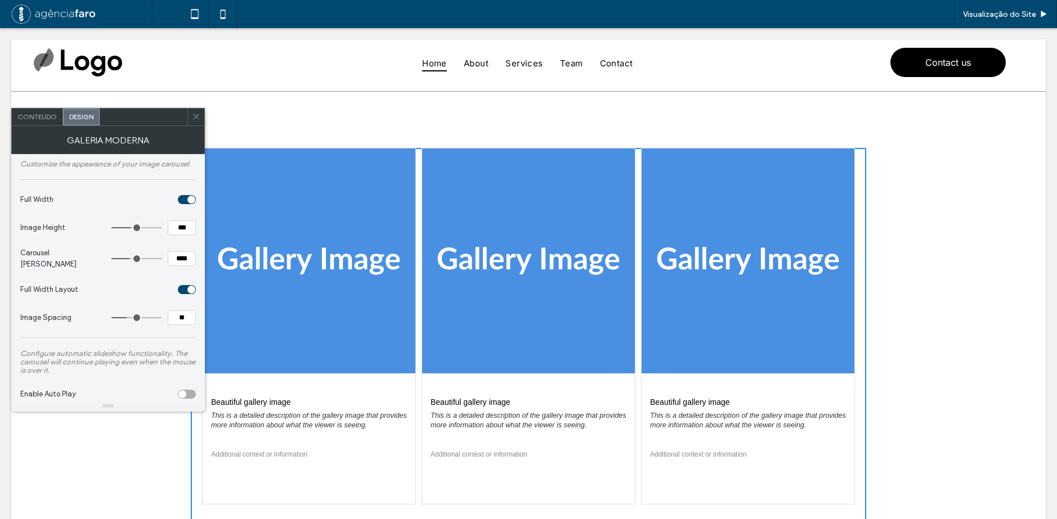
click at [35, 113] on span "Conteúdo" at bounding box center [36, 117] width 39 height 8
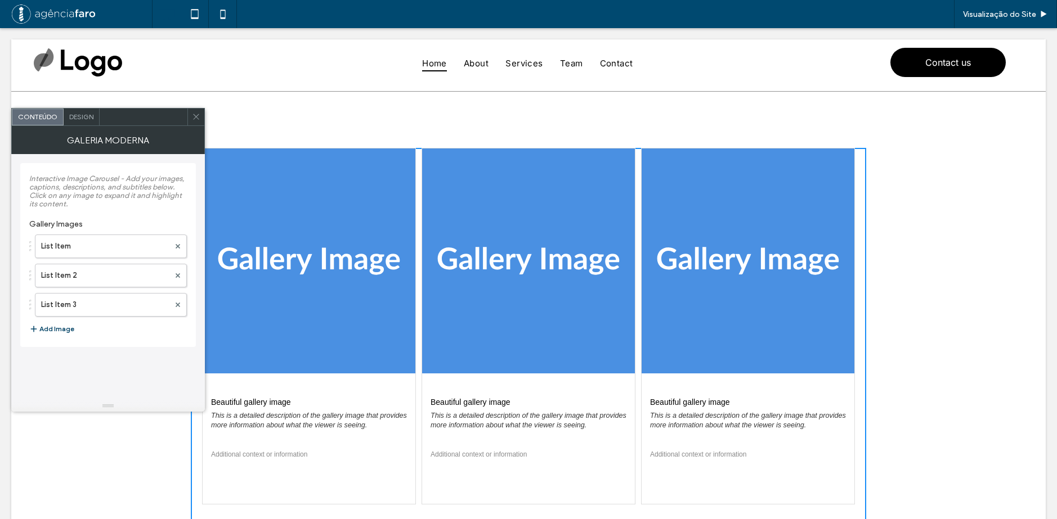
click at [49, 325] on button "Add Image" at bounding box center [51, 329] width 45 height 14
click at [51, 357] on button "Add Image" at bounding box center [51, 359] width 45 height 14
click at [95, 120] on div "Design" at bounding box center [82, 117] width 36 height 17
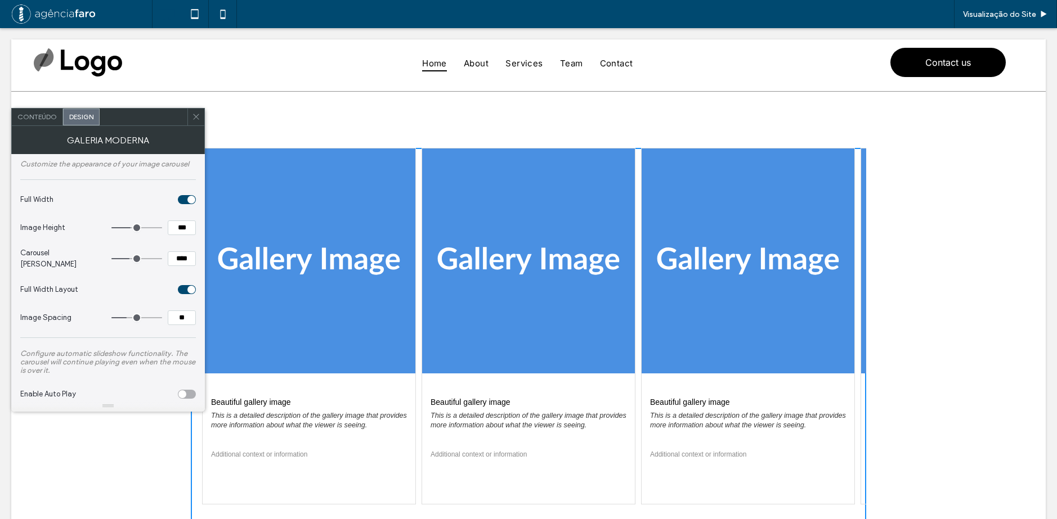
click at [186, 285] on div "toggle" at bounding box center [187, 289] width 18 height 9
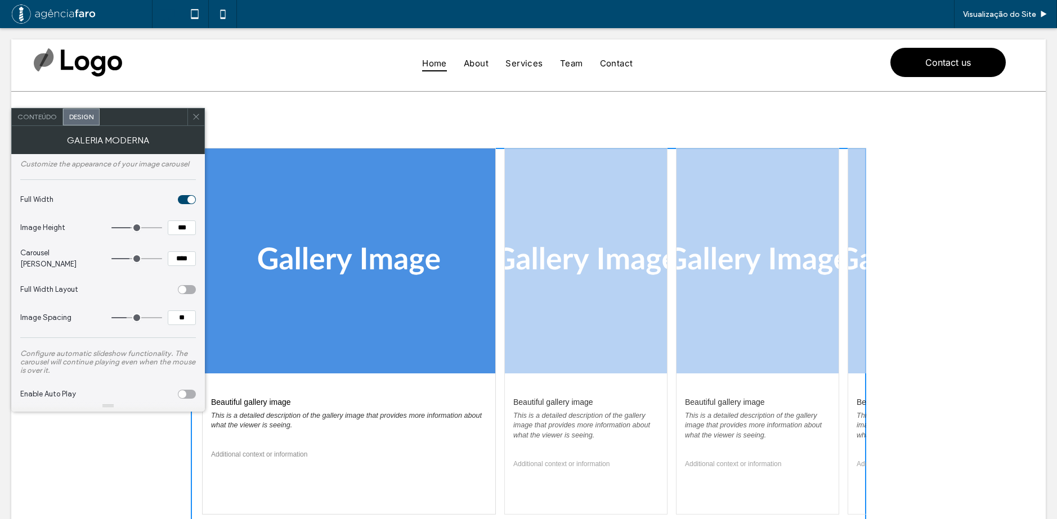
click at [198, 116] on icon at bounding box center [196, 117] width 8 height 8
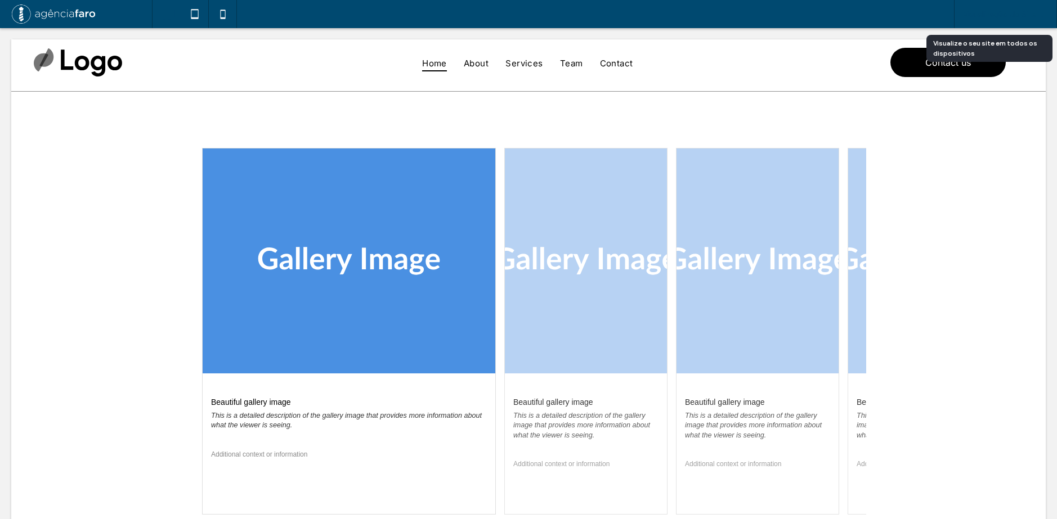
click at [982, 11] on span "Visualização do Site" at bounding box center [999, 15] width 73 height 10
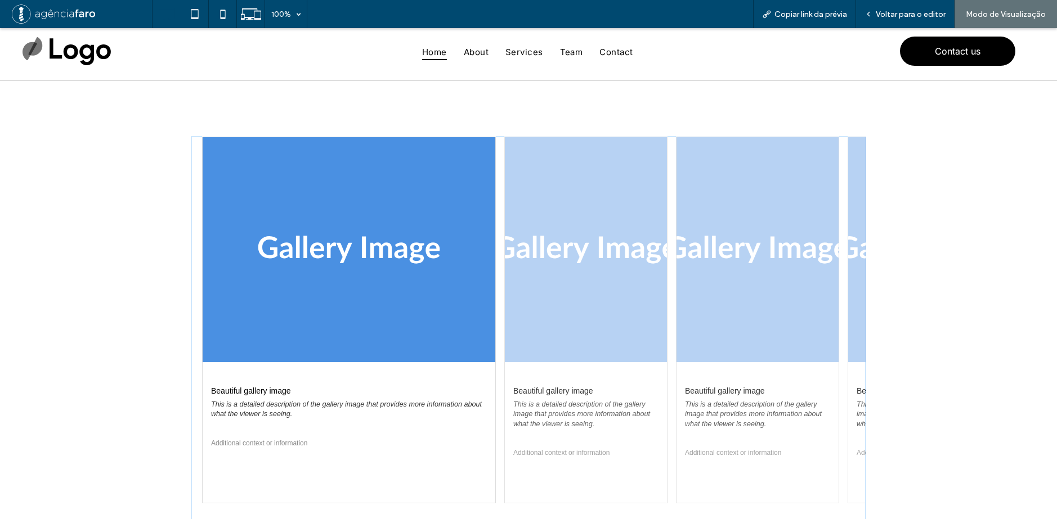
drag, startPoint x: 564, startPoint y: 274, endPoint x: 376, endPoint y: 274, distance: 187.9
click at [404, 273] on span at bounding box center [528, 343] width 675 height 413
drag, startPoint x: 704, startPoint y: 267, endPoint x: 558, endPoint y: 263, distance: 145.8
click at [570, 265] on span at bounding box center [528, 343] width 675 height 413
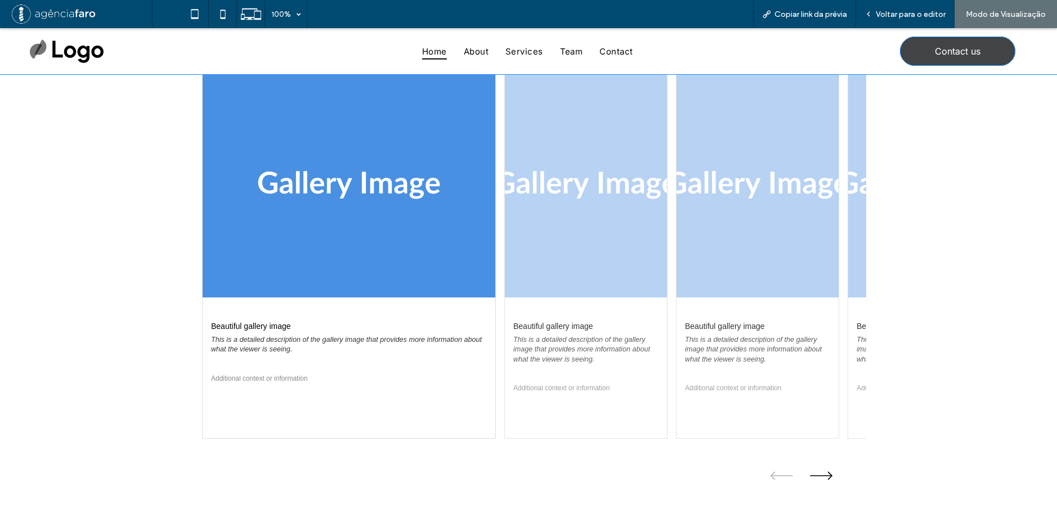
scroll to position [56, 0]
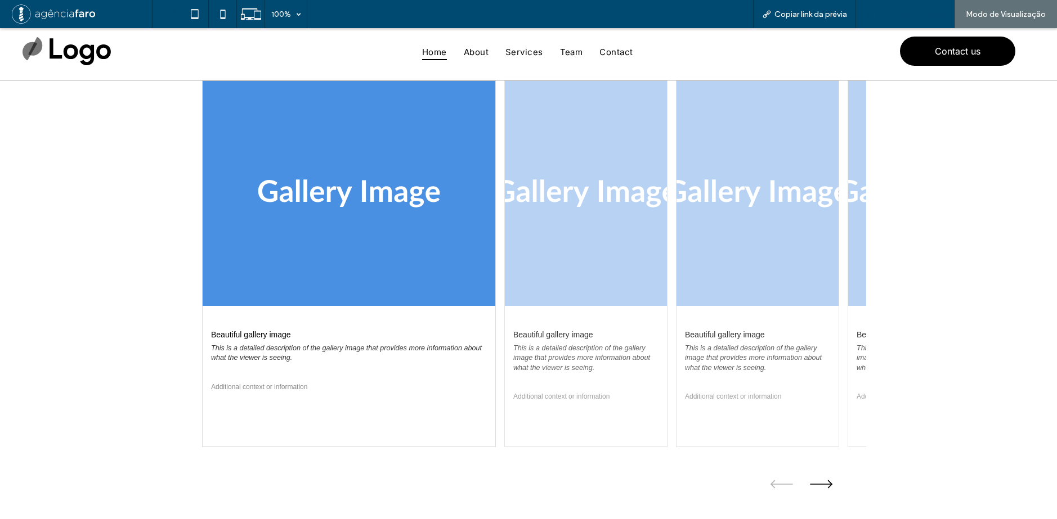
click at [937, 5] on div "Voltar para o editor" at bounding box center [905, 14] width 98 height 28
click at [918, 16] on span "Voltar para o editor" at bounding box center [910, 15] width 70 height 10
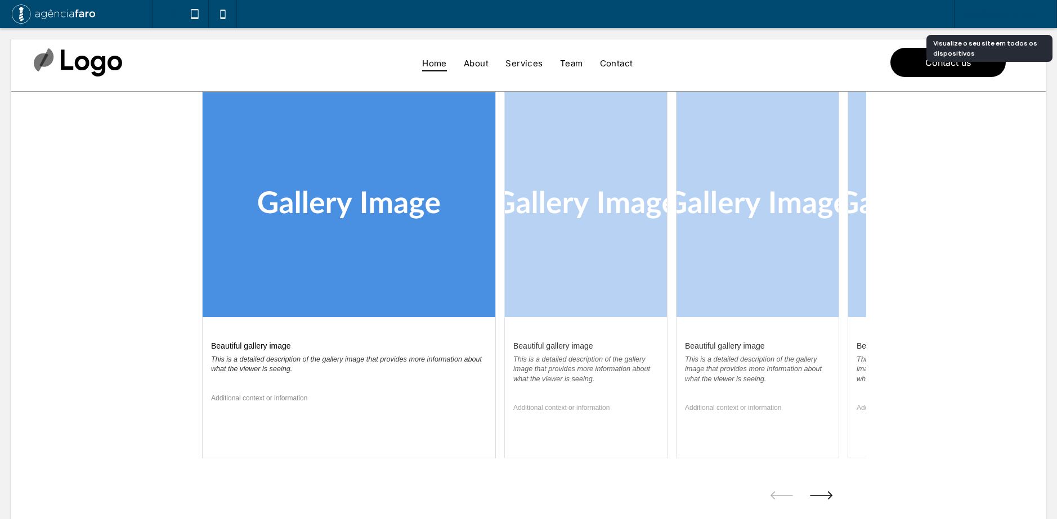
click at [976, 15] on span "Visualização do Site" at bounding box center [999, 15] width 73 height 10
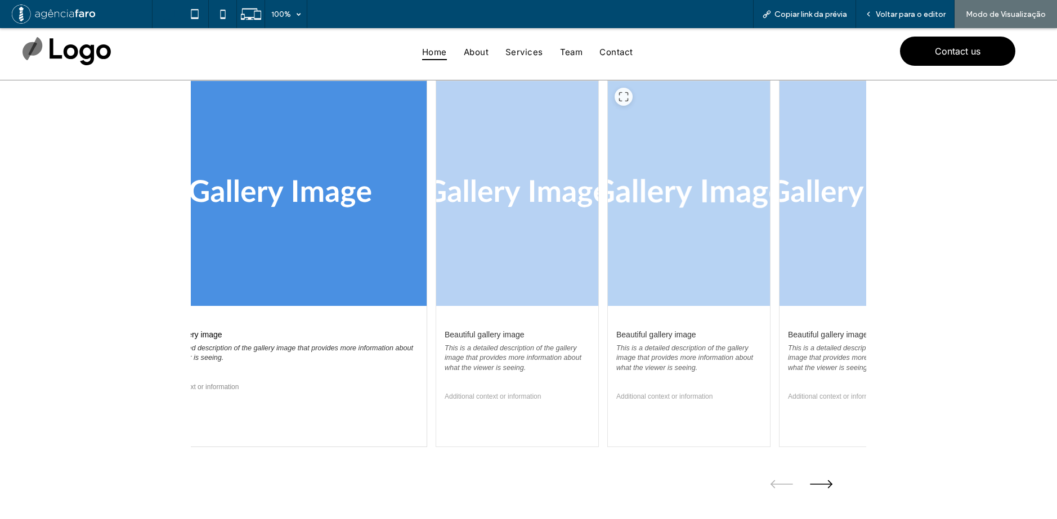
drag, startPoint x: 721, startPoint y: 240, endPoint x: 586, endPoint y: 253, distance: 136.2
click at [608, 253] on div at bounding box center [689, 193] width 162 height 225
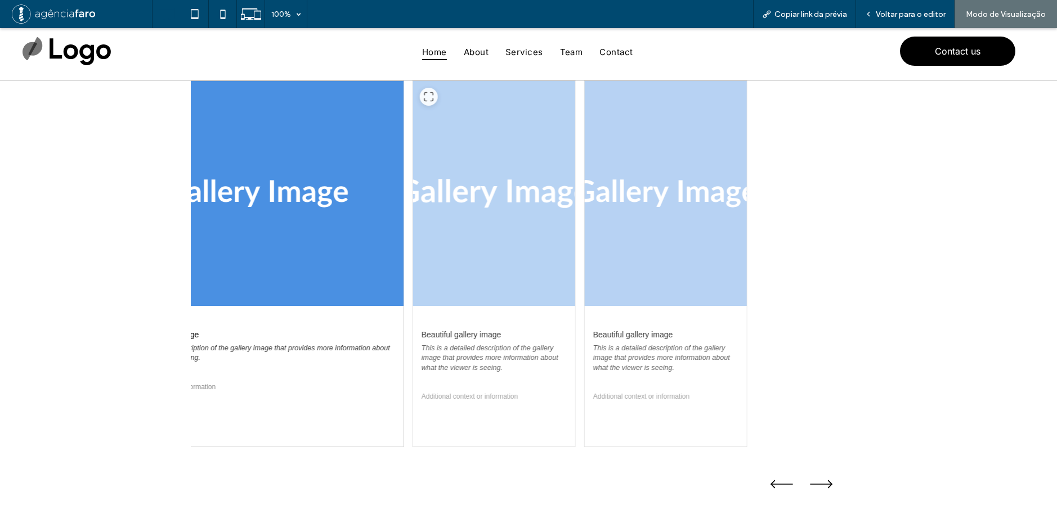
drag, startPoint x: 717, startPoint y: 246, endPoint x: 494, endPoint y: 247, distance: 223.4
click at [420, 247] on div "Beautiful gallery image This is a detailed description of the gallery image tha…" at bounding box center [93, 263] width 653 height 367
drag, startPoint x: 689, startPoint y: 248, endPoint x: 779, endPoint y: 236, distance: 90.7
click at [747, 239] on div at bounding box center [666, 193] width 162 height 225
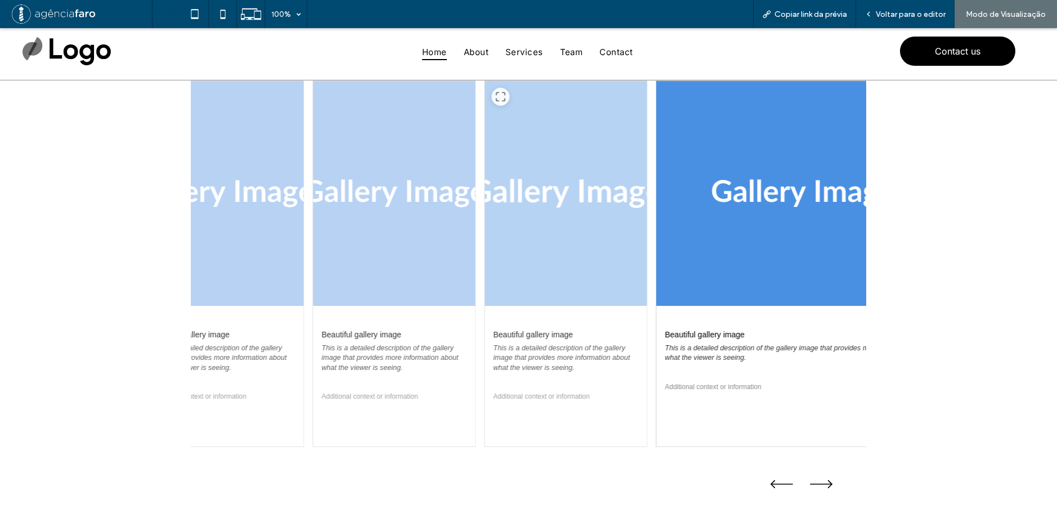
drag, startPoint x: 800, startPoint y: 225, endPoint x: 459, endPoint y: 242, distance: 341.4
click at [515, 239] on div at bounding box center [565, 193] width 162 height 225
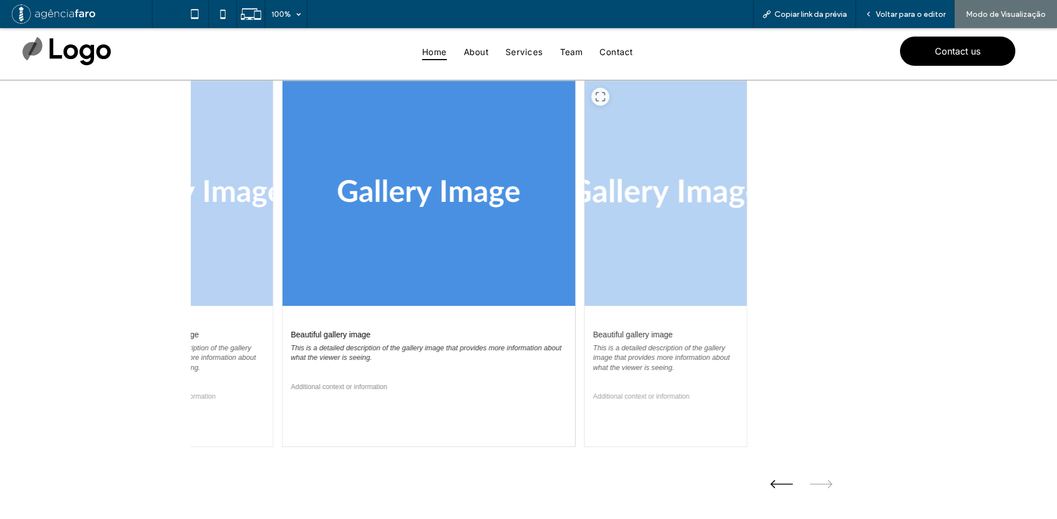
drag, startPoint x: 728, startPoint y: 231, endPoint x: 587, endPoint y: 233, distance: 140.7
click at [590, 233] on div "Beautiful gallery image This is a detailed description of the gallery image tha…" at bounding box center [528, 263] width 675 height 367
drag, startPoint x: 698, startPoint y: 237, endPoint x: 563, endPoint y: 248, distance: 134.9
click at [420, 247] on div "Beautiful gallery image This is a detailed description of the gallery image tha…" at bounding box center [93, 263] width 653 height 367
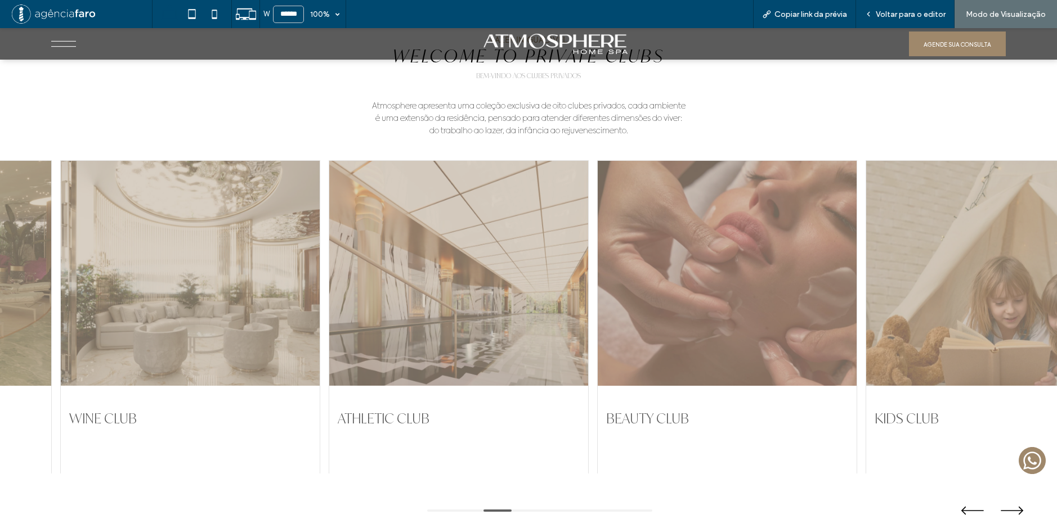
scroll to position [2419, 0]
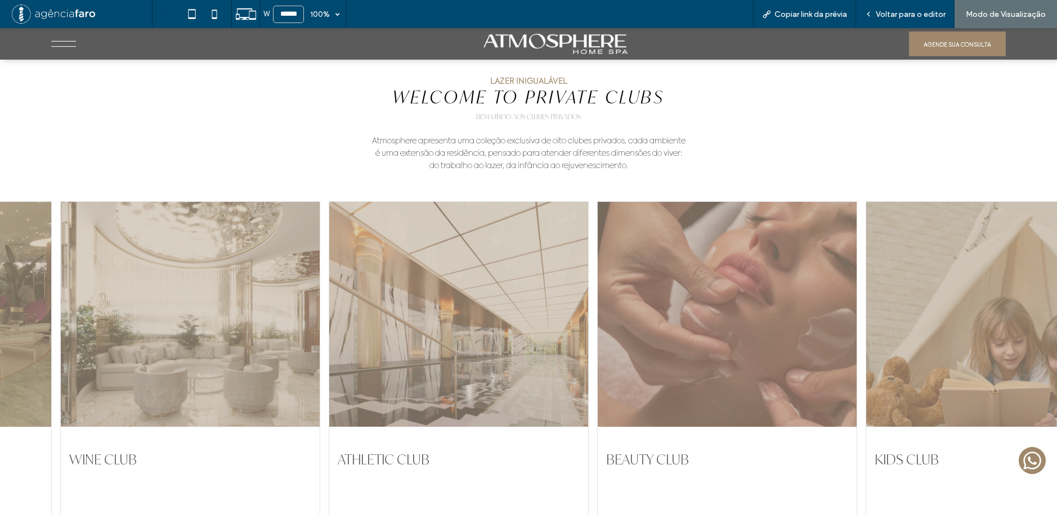
drag, startPoint x: 746, startPoint y: 296, endPoint x: 574, endPoint y: 303, distance: 172.3
click at [597, 303] on div at bounding box center [726, 314] width 259 height 225
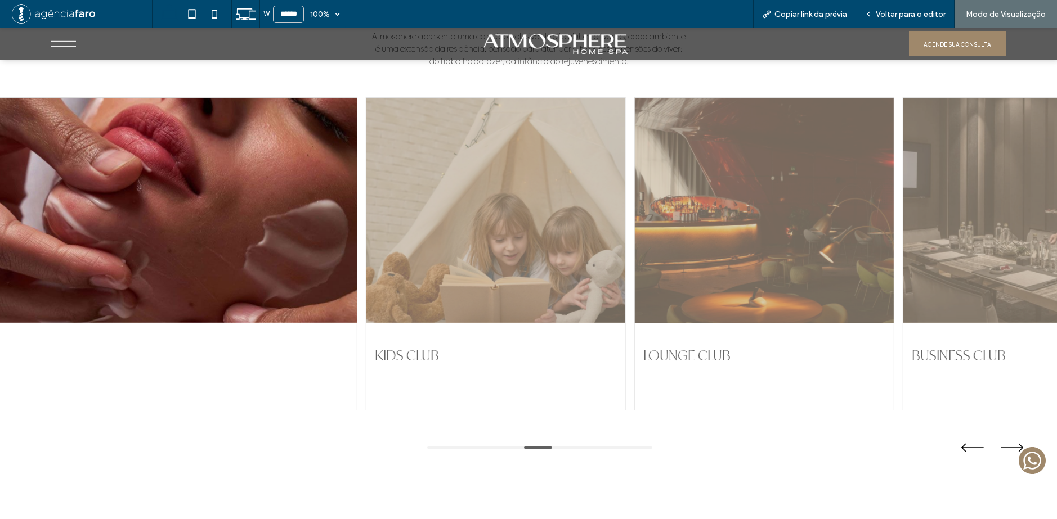
scroll to position [2532, 0]
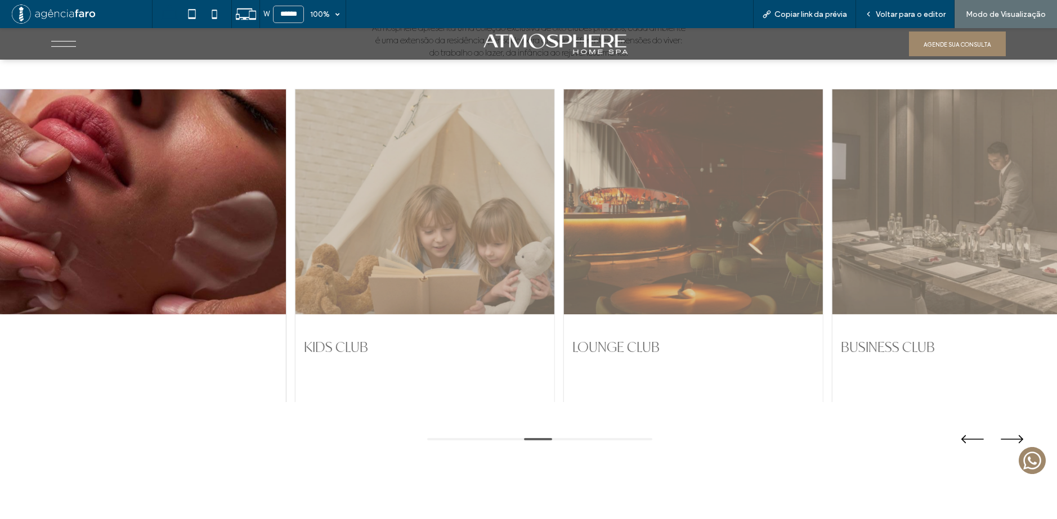
drag, startPoint x: 722, startPoint y: 286, endPoint x: 534, endPoint y: 288, distance: 187.9
click at [563, 289] on div at bounding box center [692, 201] width 259 height 225
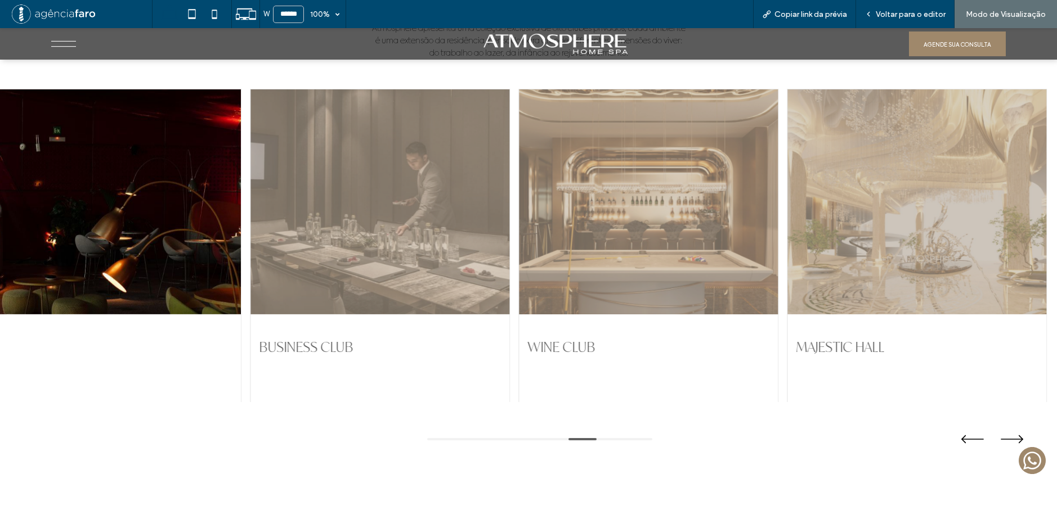
drag, startPoint x: 671, startPoint y: 271, endPoint x: 532, endPoint y: 277, distance: 139.1
click at [533, 277] on div at bounding box center [648, 201] width 259 height 225
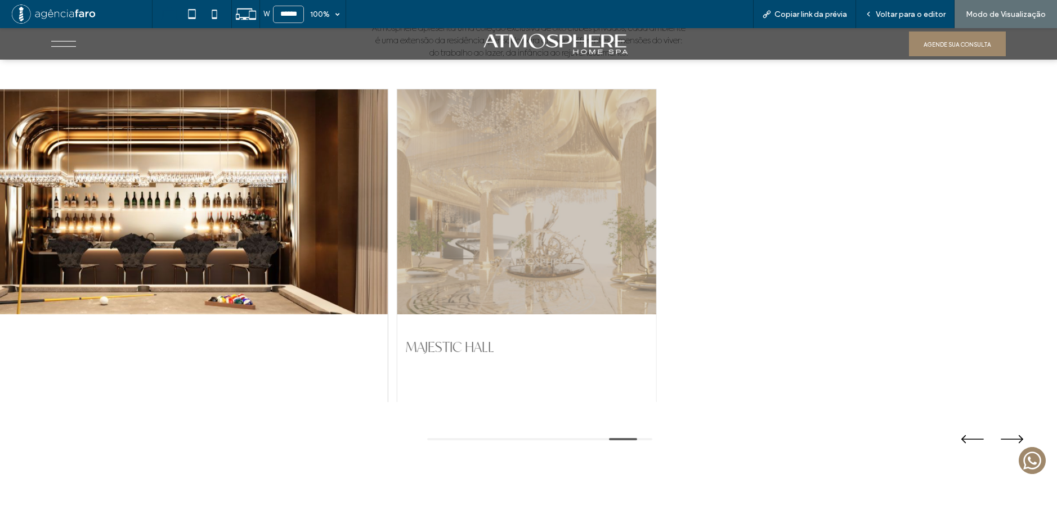
drag, startPoint x: 560, startPoint y: 267, endPoint x: 477, endPoint y: 266, distance: 83.3
click at [482, 267] on div at bounding box center [526, 201] width 259 height 225
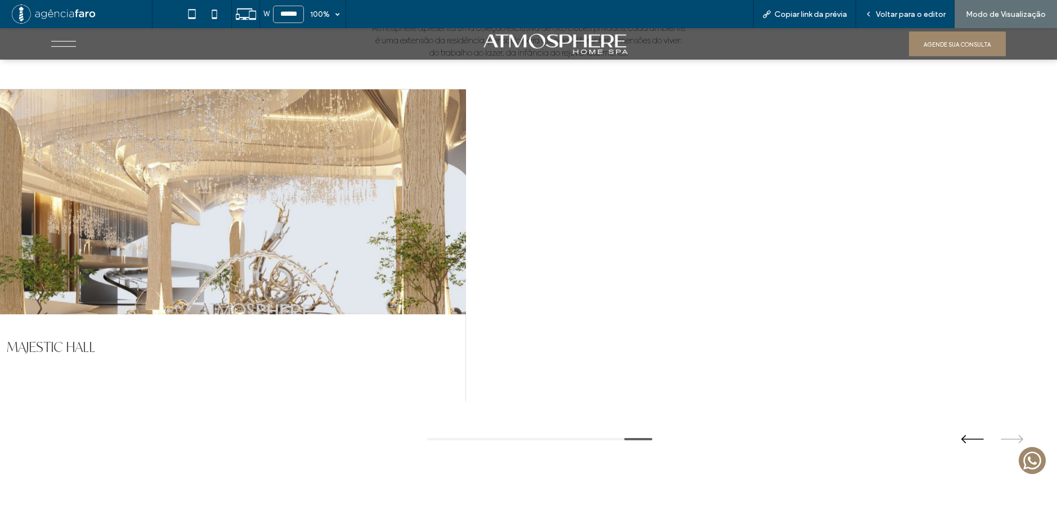
drag, startPoint x: 409, startPoint y: 275, endPoint x: 296, endPoint y: 283, distance: 113.4
click at [307, 284] on div at bounding box center [231, 201] width 467 height 225
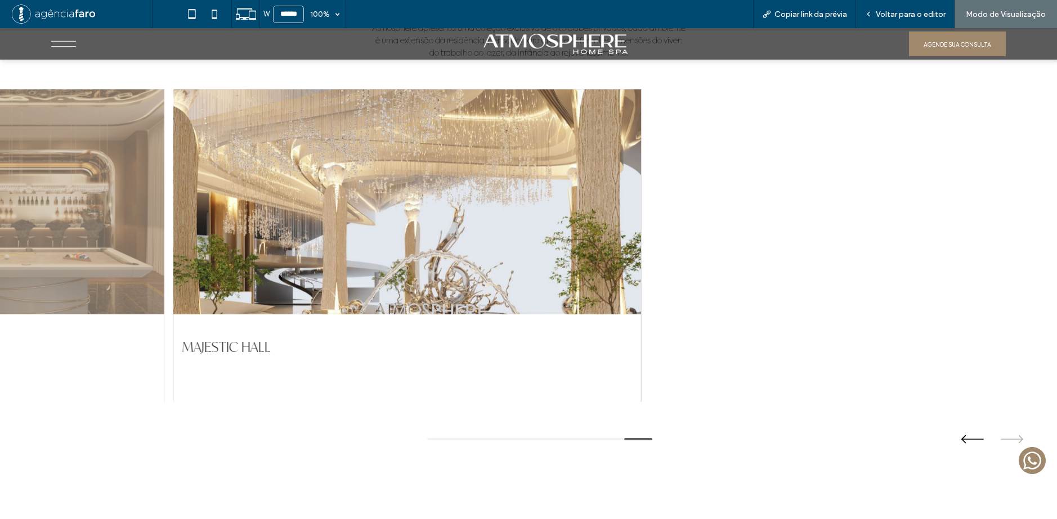
drag, startPoint x: 427, startPoint y: 277, endPoint x: 454, endPoint y: 275, distance: 27.1
click at [458, 276] on div at bounding box center [407, 201] width 467 height 225
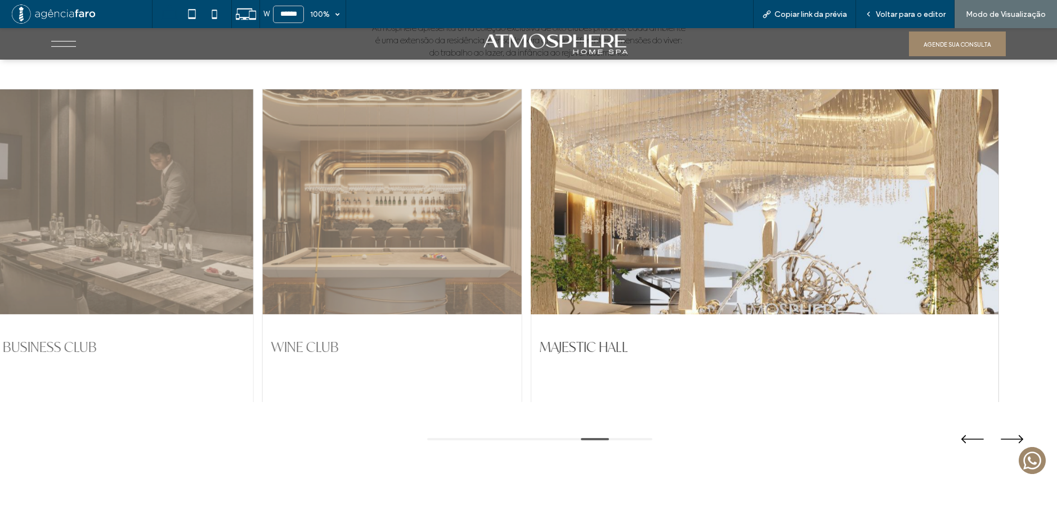
drag, startPoint x: 582, startPoint y: 269, endPoint x: 463, endPoint y: 278, distance: 119.6
click at [531, 278] on div at bounding box center [764, 201] width 467 height 225
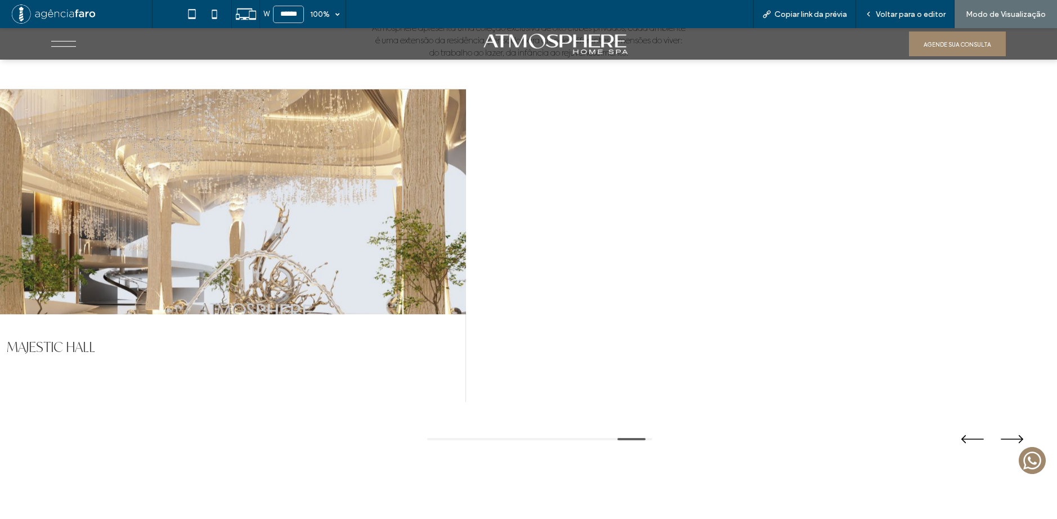
drag, startPoint x: 375, startPoint y: 278, endPoint x: 327, endPoint y: 280, distance: 47.8
click at [331, 280] on div at bounding box center [231, 201] width 467 height 225
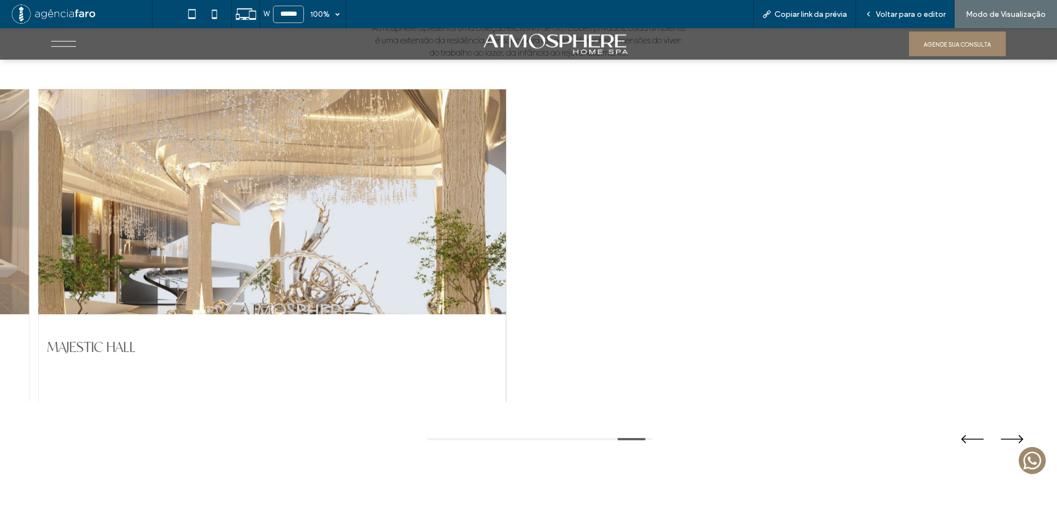
drag, startPoint x: 301, startPoint y: 278, endPoint x: 628, endPoint y: 273, distance: 327.5
click at [506, 276] on div at bounding box center [272, 201] width 467 height 225
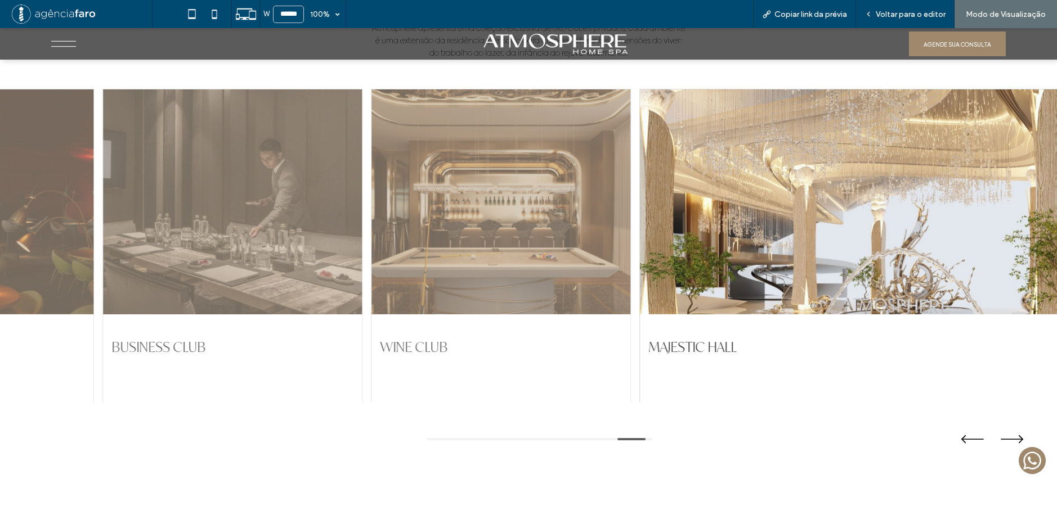
drag, startPoint x: 628, startPoint y: 271, endPoint x: 254, endPoint y: 281, distance: 373.7
click at [322, 281] on div "POOL CLUB [GEOGRAPHIC_DATA] WINE CLUB ATHLETIC CLUB BEAUTY CLUB KIDS CLUB LOUNG…" at bounding box center [528, 246] width 1057 height 314
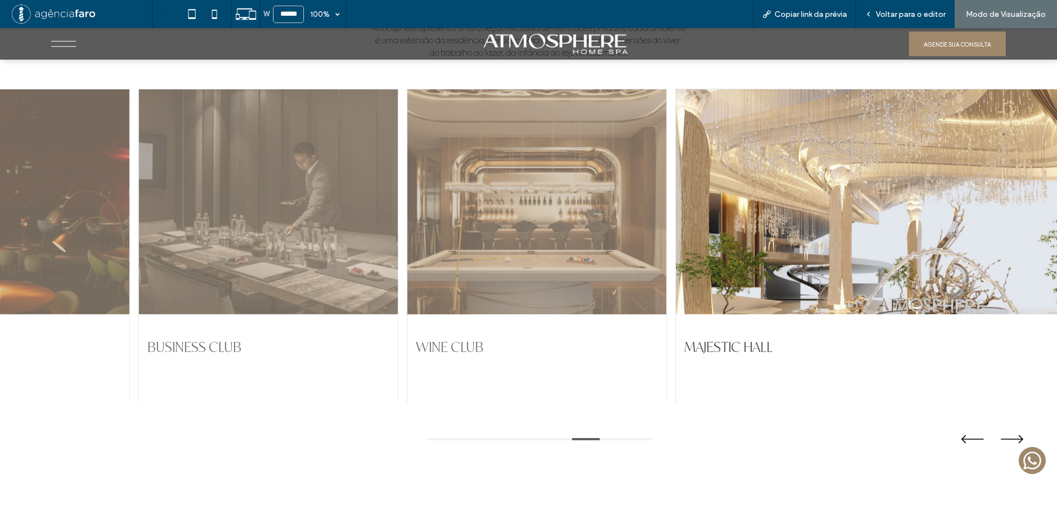
drag, startPoint x: 533, startPoint y: 265, endPoint x: 688, endPoint y: 267, distance: 154.7
click at [666, 267] on div at bounding box center [536, 201] width 259 height 225
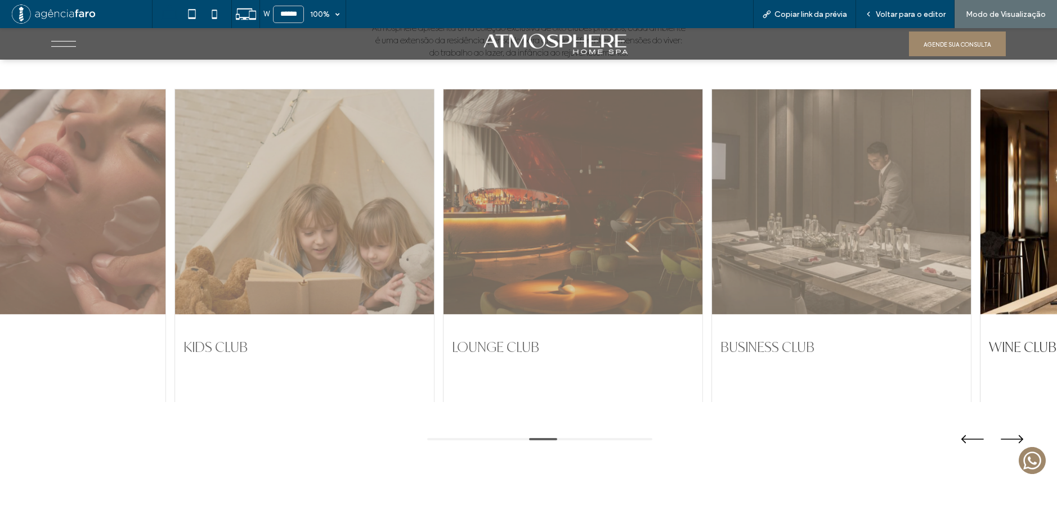
drag, startPoint x: 516, startPoint y: 269, endPoint x: 497, endPoint y: 275, distance: 19.9
click at [585, 269] on div at bounding box center [572, 201] width 259 height 225
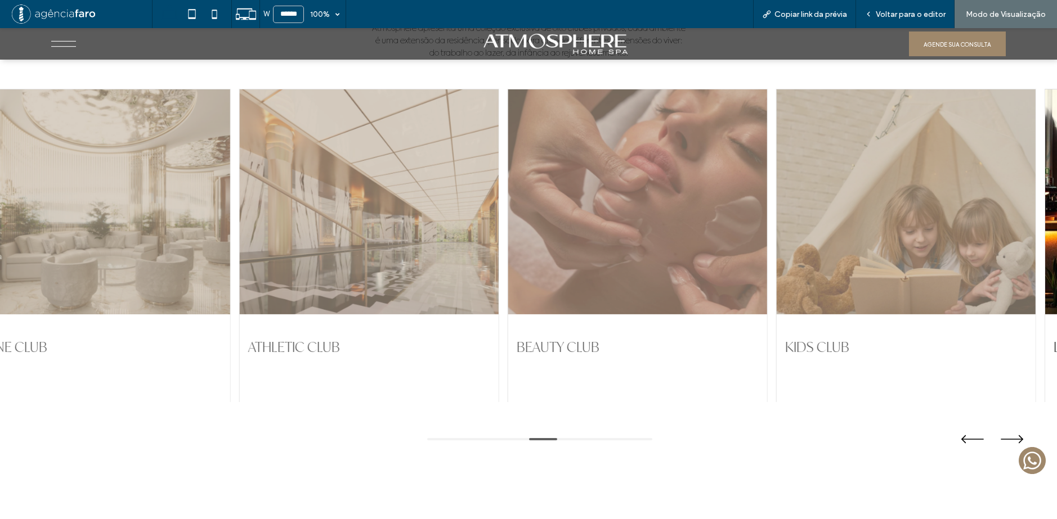
drag, startPoint x: 540, startPoint y: 277, endPoint x: 336, endPoint y: 280, distance: 203.7
click at [555, 277] on div at bounding box center [637, 201] width 259 height 225
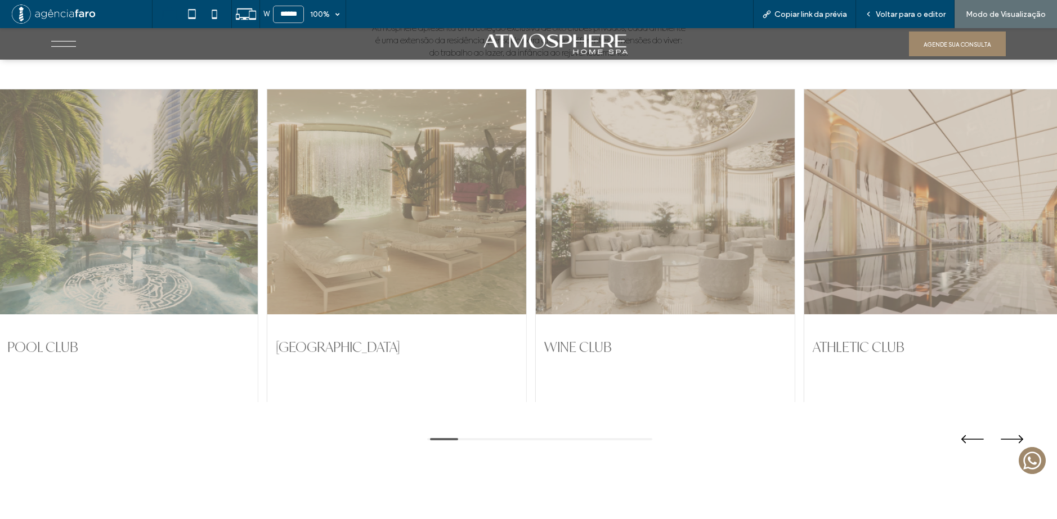
click at [468, 283] on div at bounding box center [396, 201] width 259 height 225
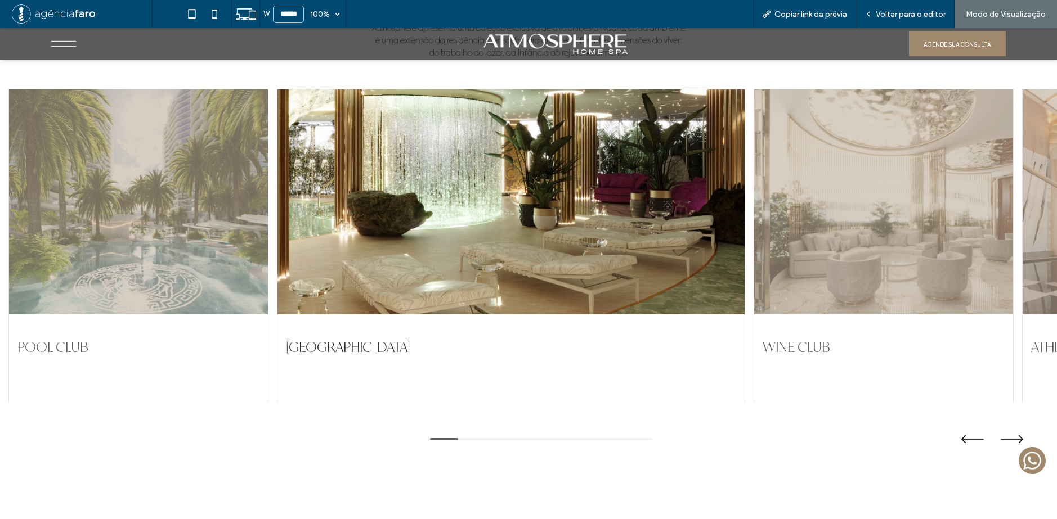
drag, startPoint x: 271, startPoint y: 286, endPoint x: 433, endPoint y: 282, distance: 162.1
click at [433, 282] on div "POOL CLUB [GEOGRAPHIC_DATA] WINE CLUB ATHLETIC CLUB BEAUTY CLUB KIDS CLUB LOUNG…" at bounding box center [528, 246] width 1040 height 314
drag, startPoint x: 305, startPoint y: 289, endPoint x: 527, endPoint y: 280, distance: 222.4
click at [529, 281] on div at bounding box center [510, 201] width 467 height 225
drag, startPoint x: 303, startPoint y: 270, endPoint x: 357, endPoint y: 269, distance: 54.0
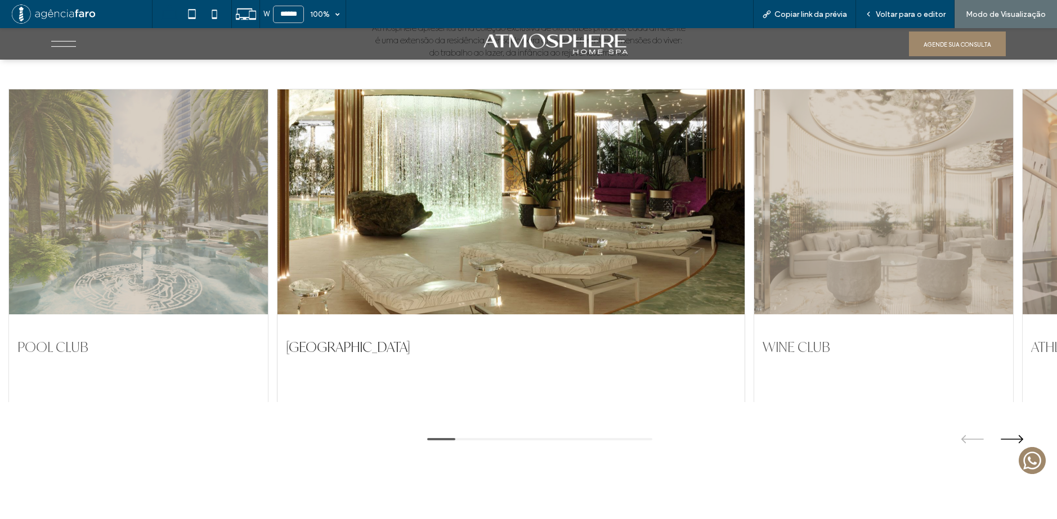
click at [357, 269] on div "POOL CLUB [GEOGRAPHIC_DATA] WINE CLUB ATHLETIC CLUB BEAUTY CLUB KIDS CLUB LOUNG…" at bounding box center [528, 246] width 1040 height 314
click at [452, 251] on div at bounding box center [510, 201] width 467 height 225
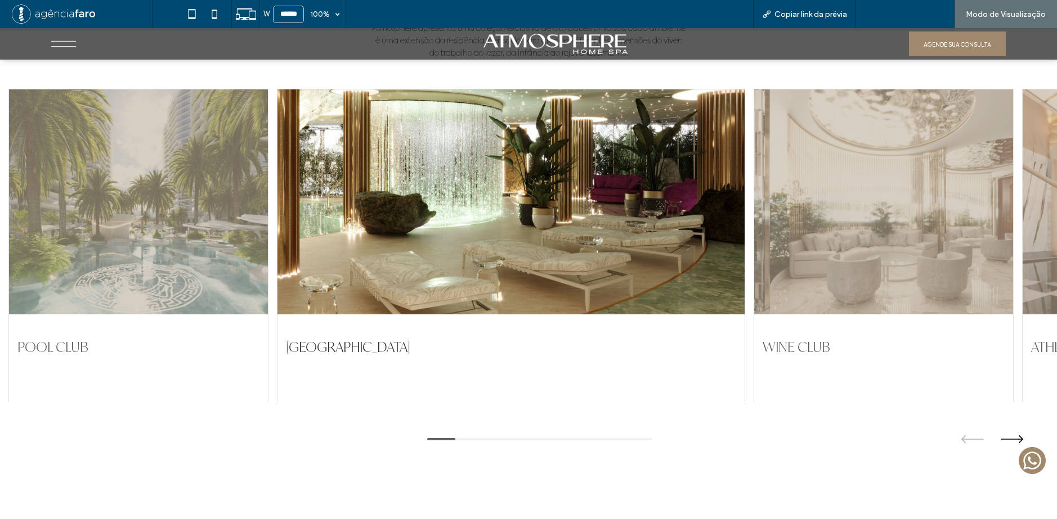
click at [894, 17] on span "Voltar para o editor" at bounding box center [910, 15] width 70 height 10
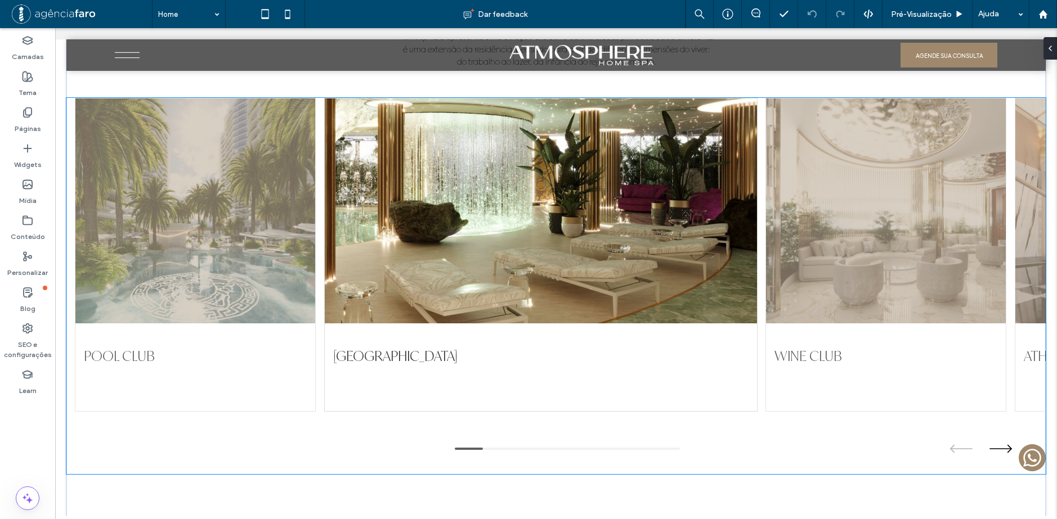
click at [726, 199] on div at bounding box center [541, 210] width 432 height 225
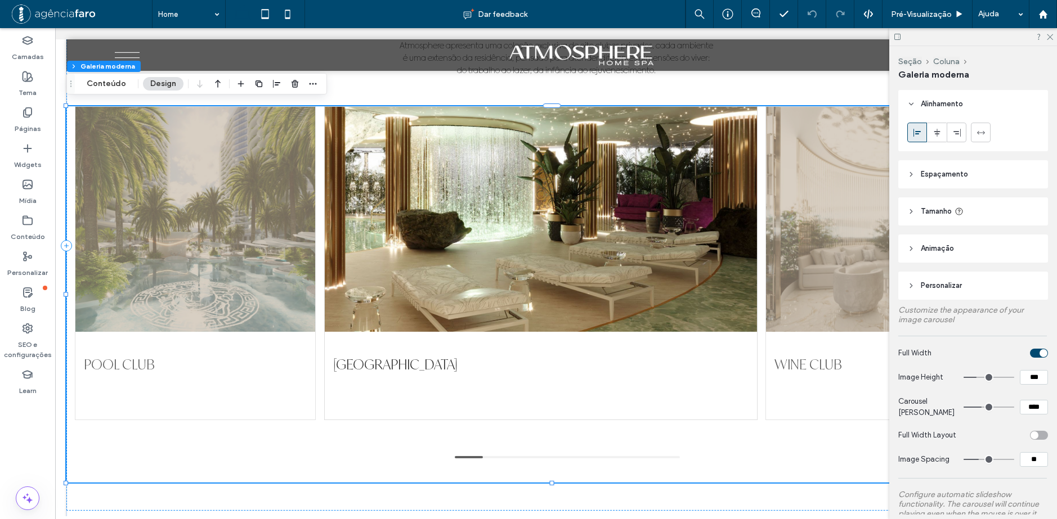
click at [916, 358] on div "Full Width" at bounding box center [961, 353] width 127 height 11
click at [919, 353] on span "Full Width" at bounding box center [914, 353] width 33 height 8
click at [920, 353] on span "Full Width" at bounding box center [914, 353] width 33 height 8
copy div "Full Width"
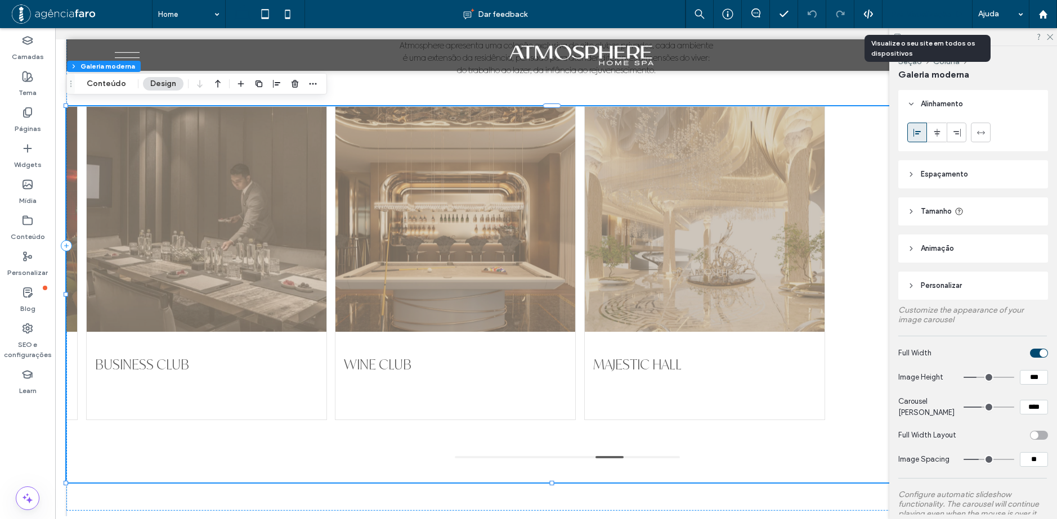
click at [946, 12] on span "Pré-Visualizaçāo" at bounding box center [921, 15] width 61 height 10
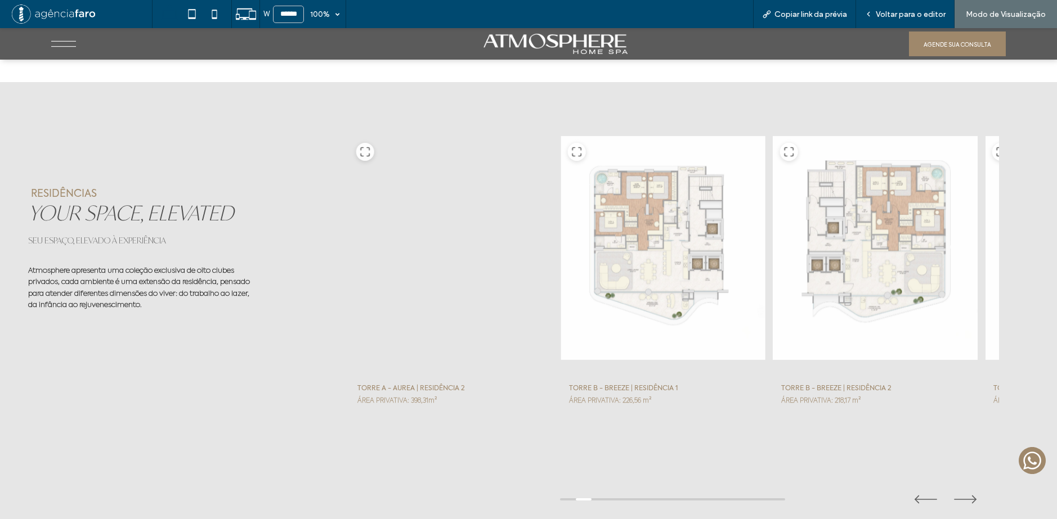
scroll to position [3704, 0]
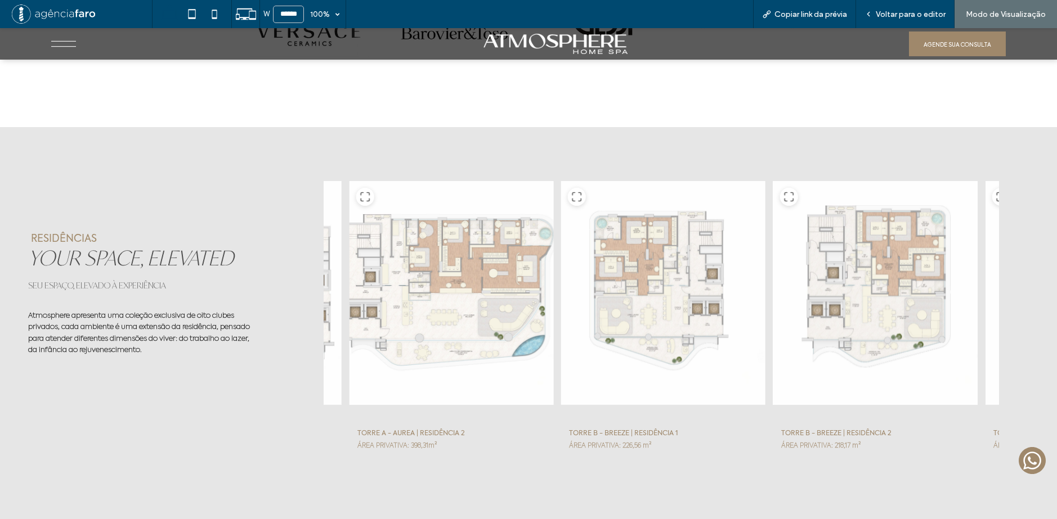
drag, startPoint x: 796, startPoint y: 275, endPoint x: 592, endPoint y: 277, distance: 203.7
click at [772, 275] on div at bounding box center [874, 293] width 205 height 225
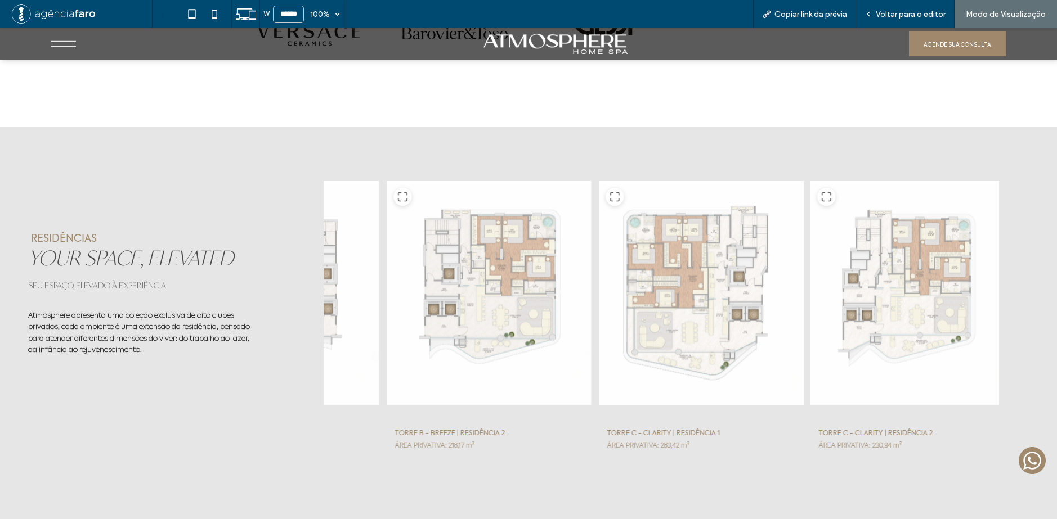
click at [698, 291] on div at bounding box center [700, 293] width 205 height 225
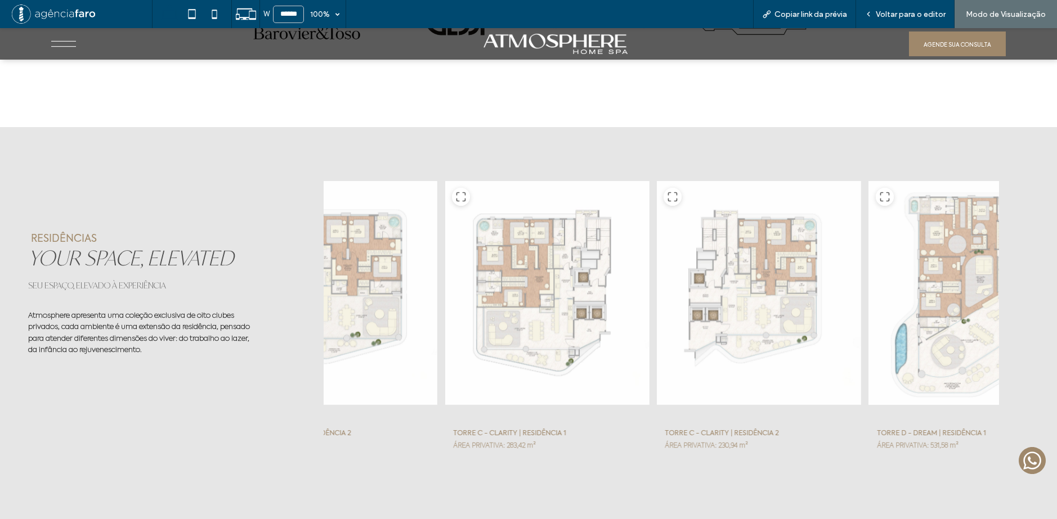
drag, startPoint x: 871, startPoint y: 286, endPoint x: 623, endPoint y: 290, distance: 247.6
click at [658, 286] on div at bounding box center [758, 293] width 205 height 225
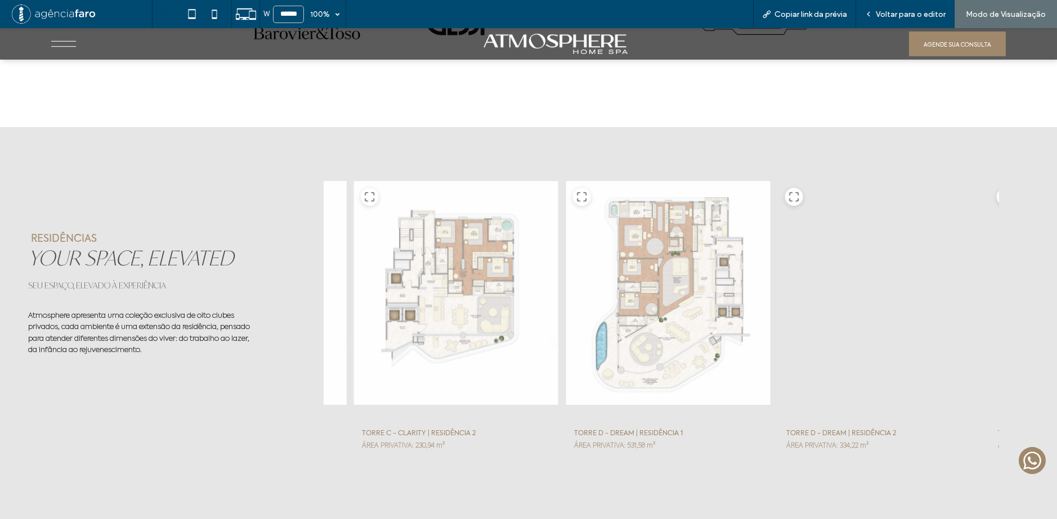
drag, startPoint x: 664, startPoint y: 289, endPoint x: 580, endPoint y: 300, distance: 84.6
click at [777, 296] on div at bounding box center [879, 293] width 205 height 225
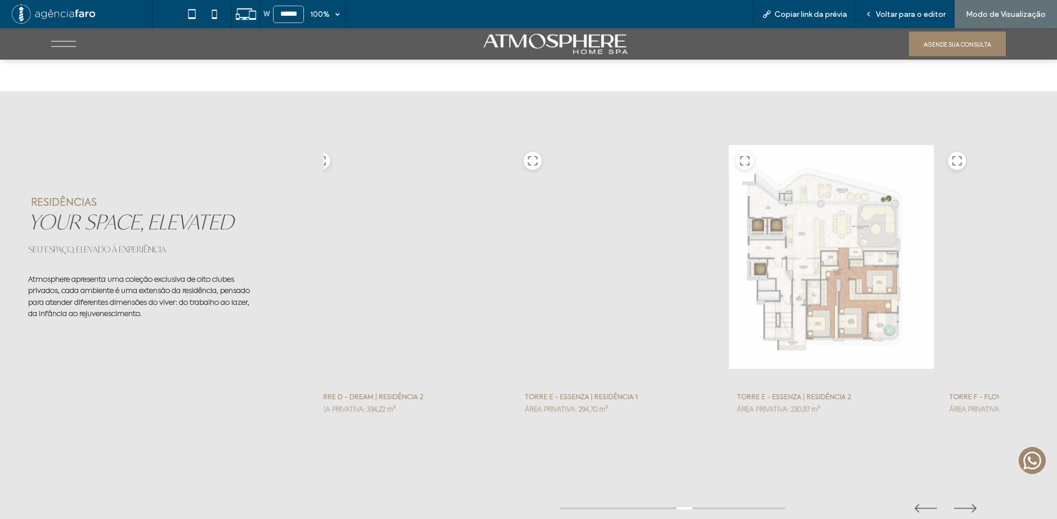
scroll to position [3760, 0]
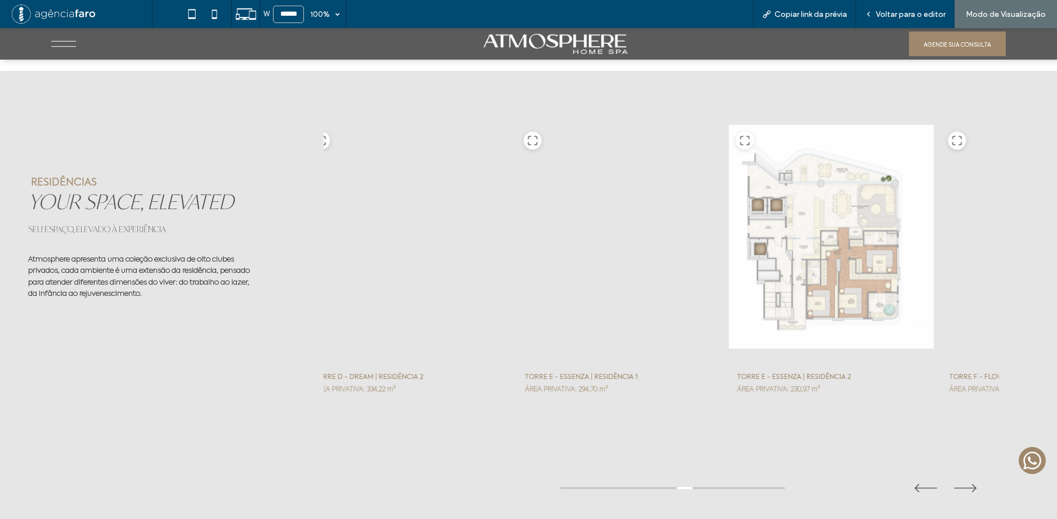
drag, startPoint x: 816, startPoint y: 268, endPoint x: 645, endPoint y: 278, distance: 170.7
click at [728, 277] on div at bounding box center [830, 236] width 205 height 225
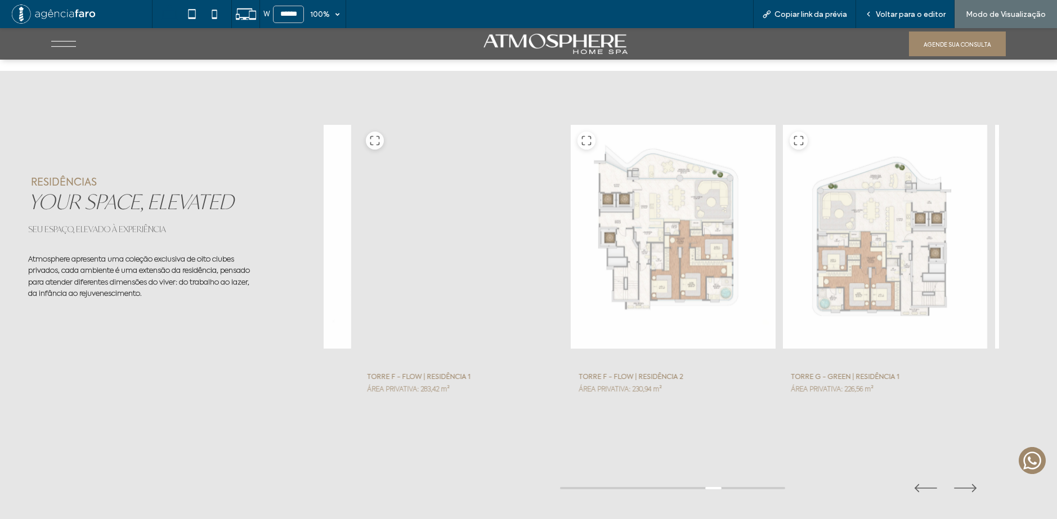
drag, startPoint x: 790, startPoint y: 271, endPoint x: 623, endPoint y: 263, distance: 167.3
click at [642, 263] on div at bounding box center [672, 236] width 205 height 225
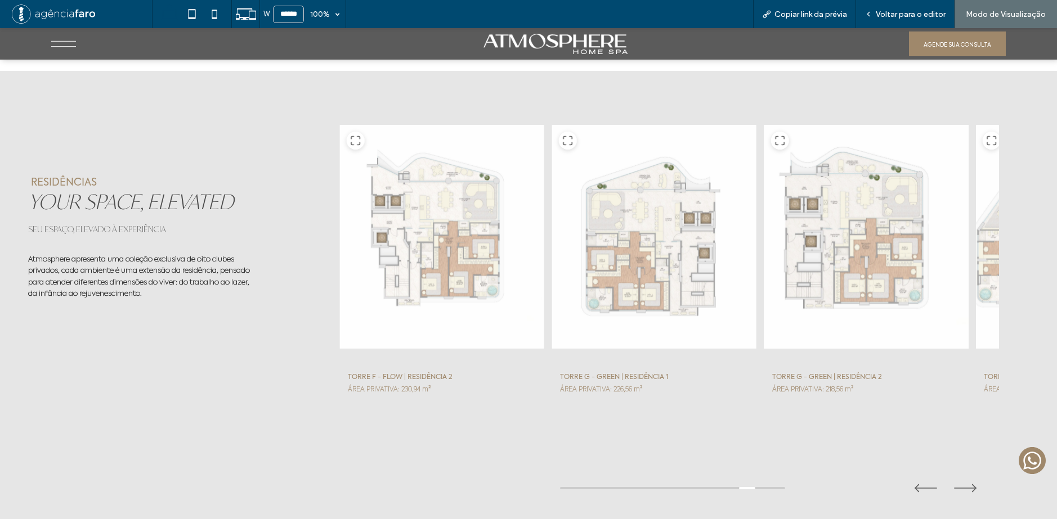
drag, startPoint x: 826, startPoint y: 264, endPoint x: 691, endPoint y: 263, distance: 135.0
click at [763, 263] on div at bounding box center [865, 236] width 205 height 225
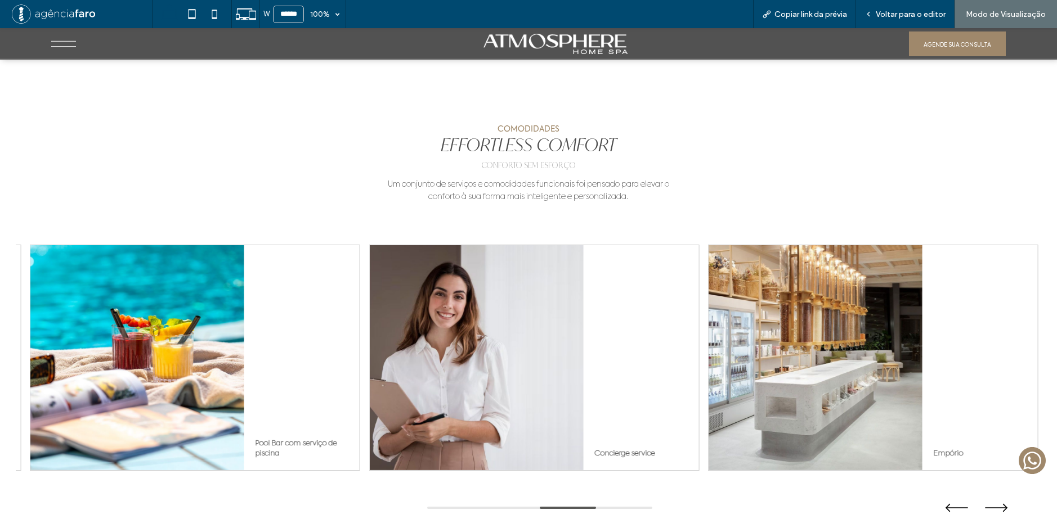
scroll to position [4379, 0]
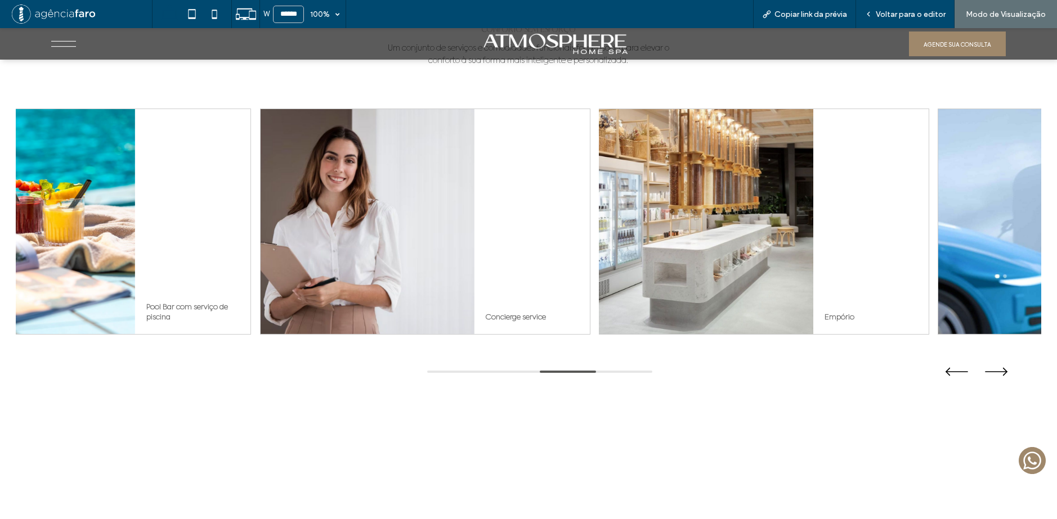
drag, startPoint x: 766, startPoint y: 263, endPoint x: 408, endPoint y: 273, distance: 358.0
click at [599, 271] on div at bounding box center [706, 221] width 214 height 225
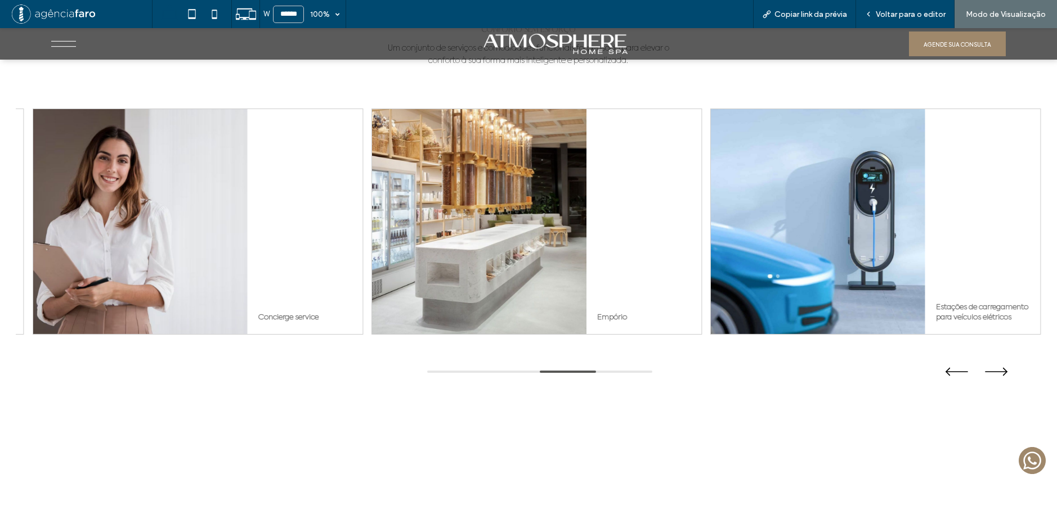
drag, startPoint x: 613, startPoint y: 276, endPoint x: 406, endPoint y: 269, distance: 206.6
click at [424, 269] on div "Empório" at bounding box center [536, 221] width 329 height 225
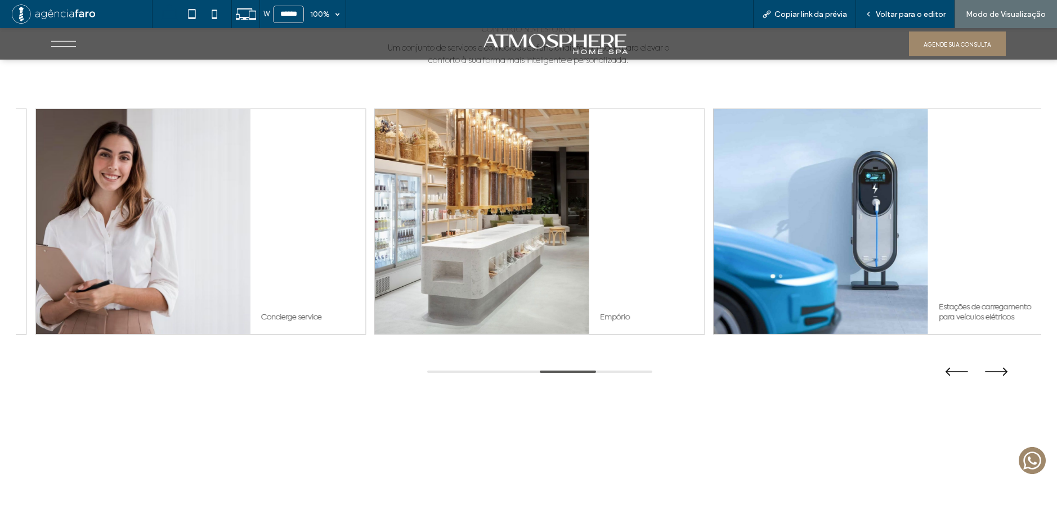
drag, startPoint x: 412, startPoint y: 271, endPoint x: 588, endPoint y: 254, distance: 176.9
click at [588, 255] on div at bounding box center [482, 221] width 214 height 225
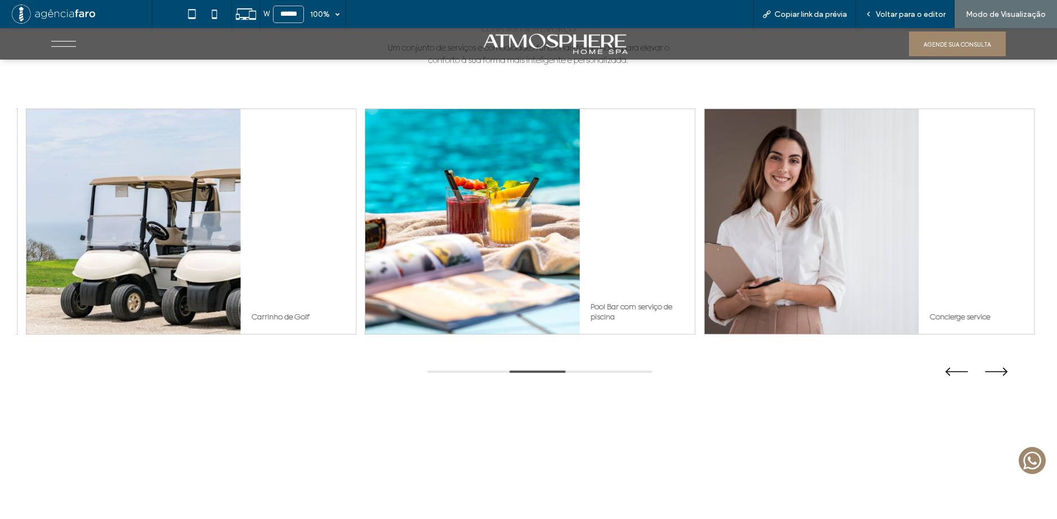
drag, startPoint x: 543, startPoint y: 249, endPoint x: 599, endPoint y: 247, distance: 55.7
click at [579, 248] on div at bounding box center [473, 221] width 214 height 225
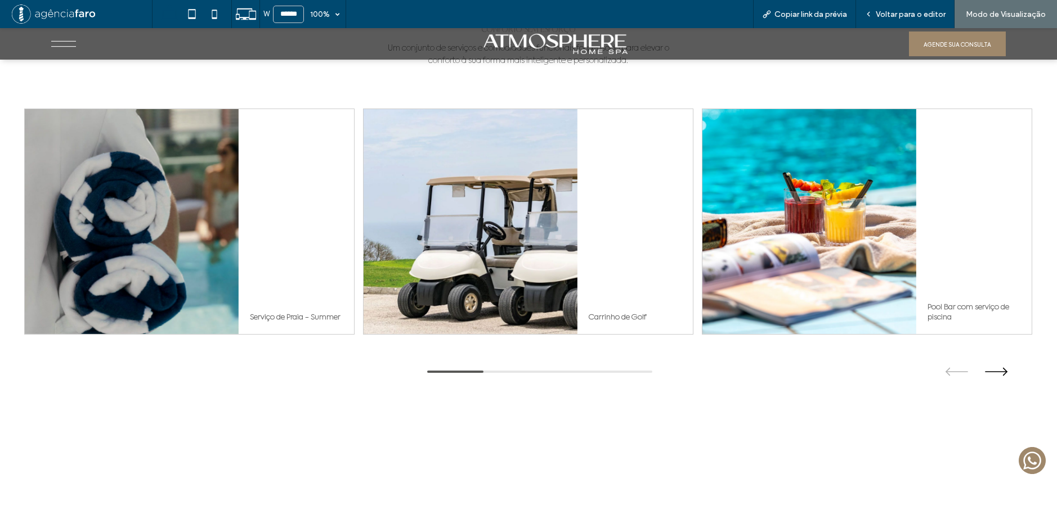
drag, startPoint x: 621, startPoint y: 227, endPoint x: 675, endPoint y: 226, distance: 54.0
click at [677, 226] on div "Carrinho de Golf" at bounding box center [527, 221] width 329 height 225
click at [375, 241] on div "Serviço de Praia - Summer Carrinho de Golf Pool Bar com serviço de piscina Conc…" at bounding box center [528, 222] width 1008 height 226
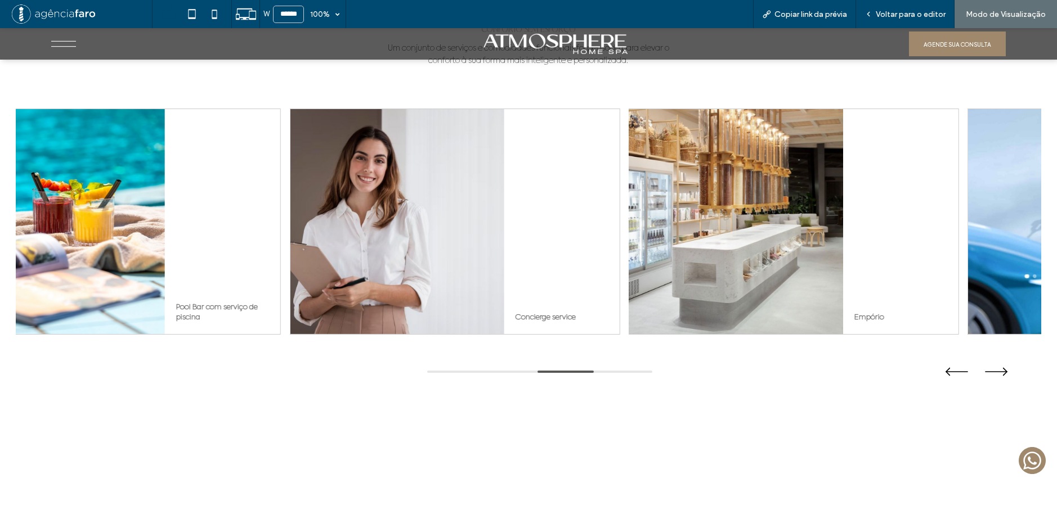
drag, startPoint x: 744, startPoint y: 232, endPoint x: 397, endPoint y: 236, distance: 347.7
click at [629, 236] on div at bounding box center [736, 221] width 214 height 225
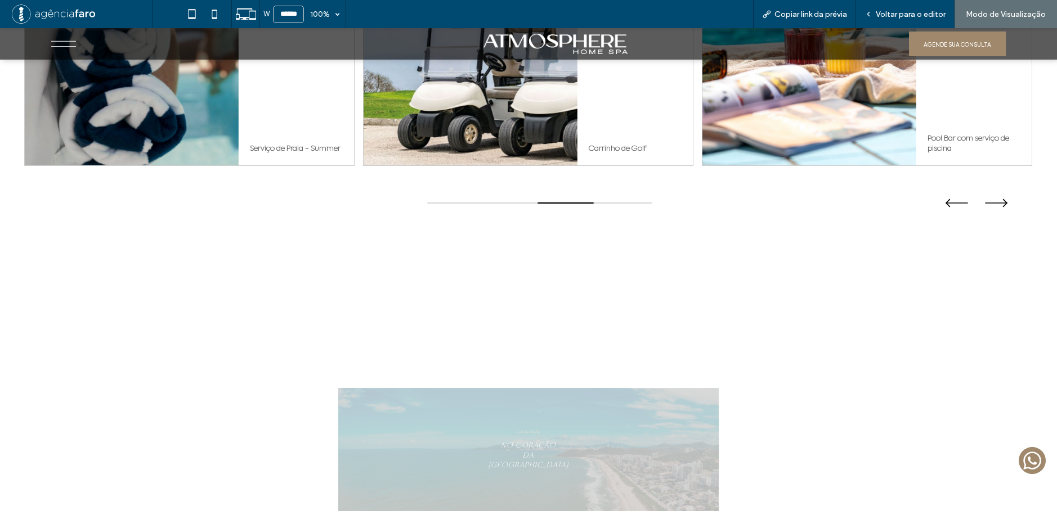
scroll to position [4323, 0]
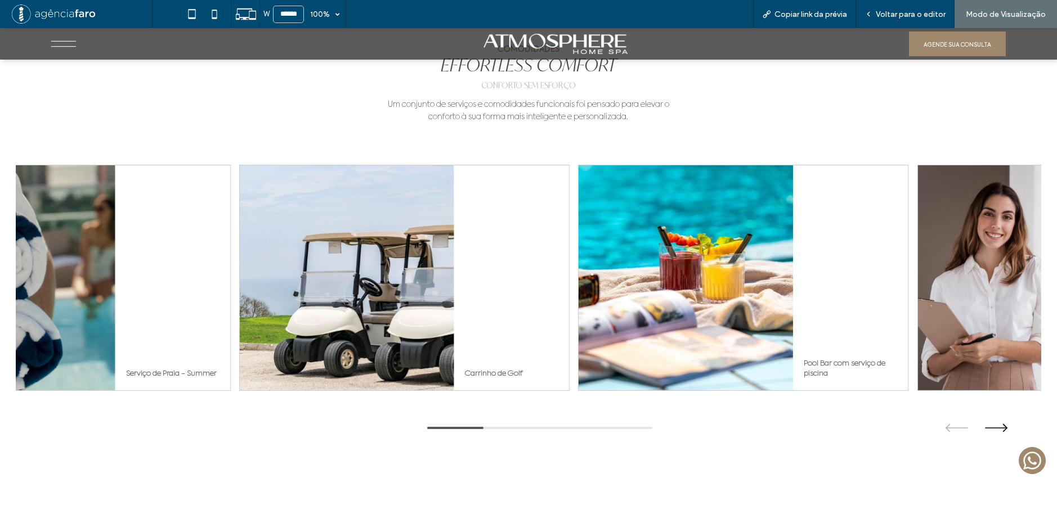
drag, startPoint x: 873, startPoint y: 273, endPoint x: 749, endPoint y: 286, distance: 125.0
click at [749, 286] on div at bounding box center [686, 277] width 214 height 225
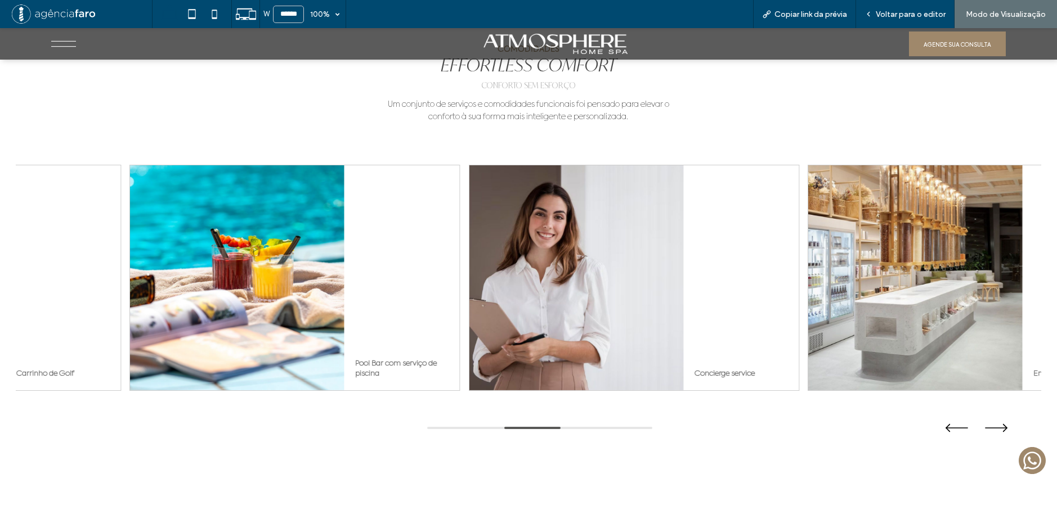
drag, startPoint x: 878, startPoint y: 276, endPoint x: 702, endPoint y: 277, distance: 175.5
click at [736, 276] on div "Concierge service" at bounding box center [741, 277] width 115 height 225
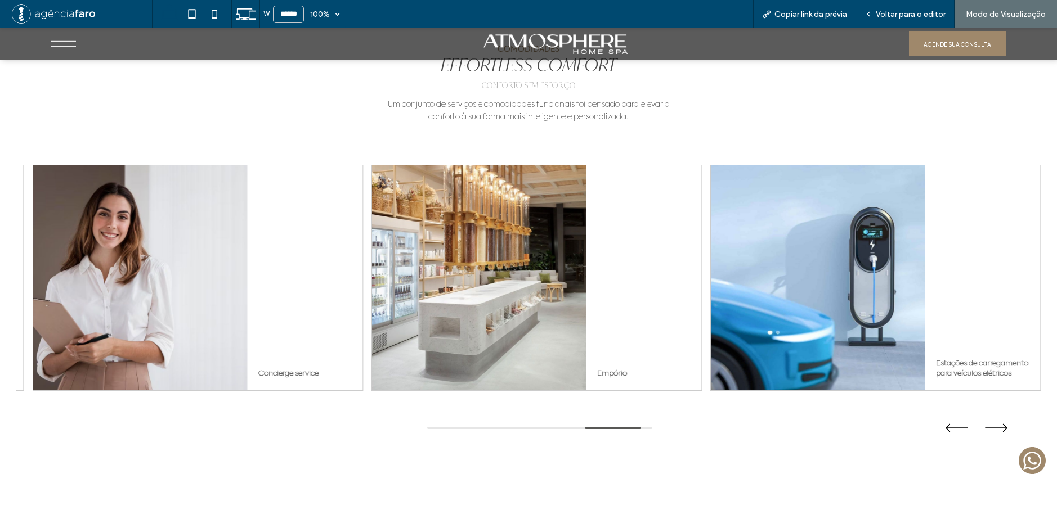
drag
click at [879, 14] on span "Voltar para o editor" at bounding box center [910, 15] width 70 height 10
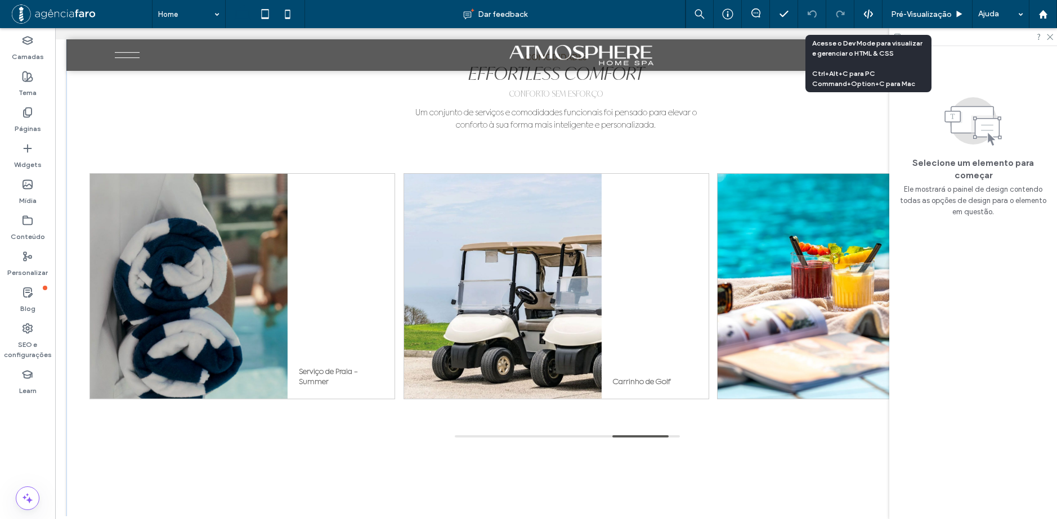
scroll to position [4326, 0]
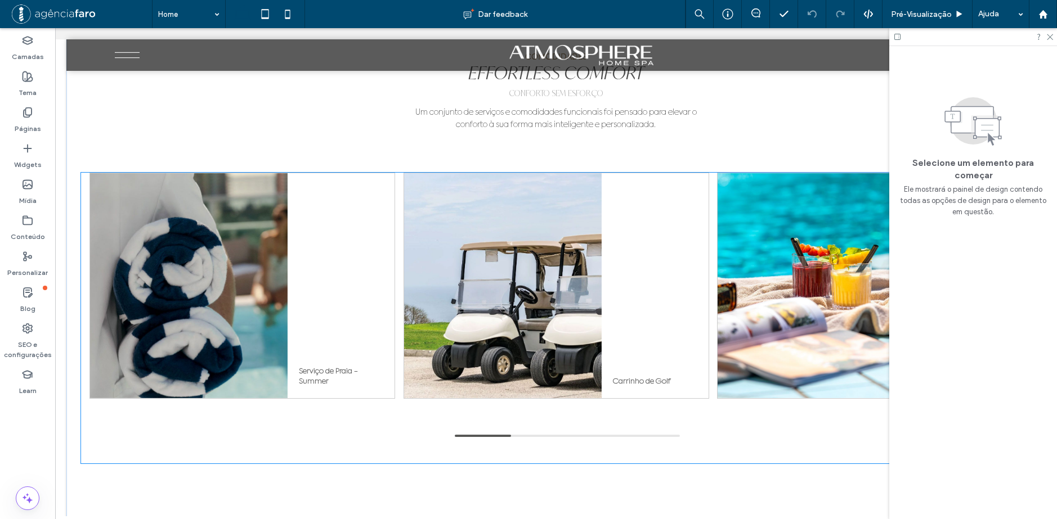
click at [674, 258] on div "Carrinho de Golf" at bounding box center [654, 285] width 106 height 225
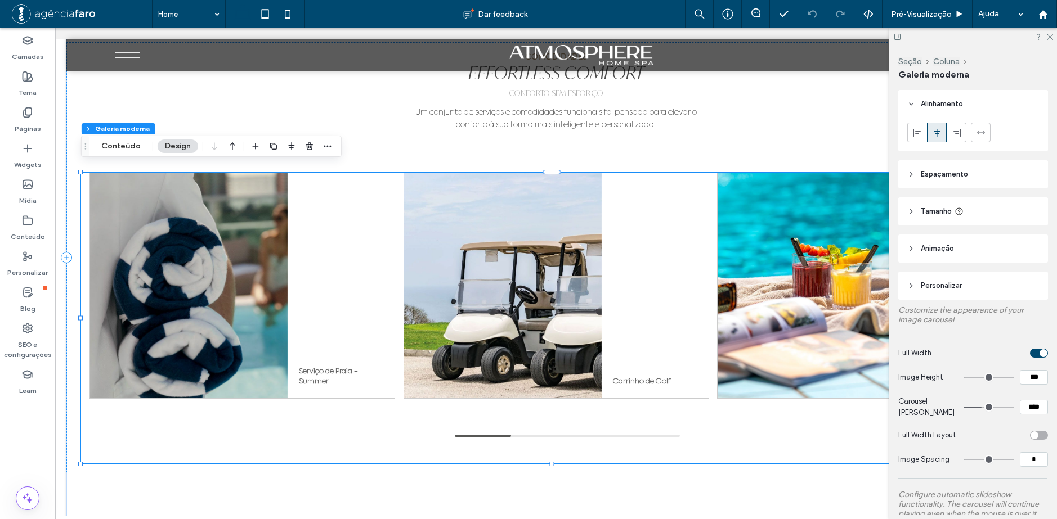
click at [192, 148] on button "Design" at bounding box center [178, 147] width 41 height 14
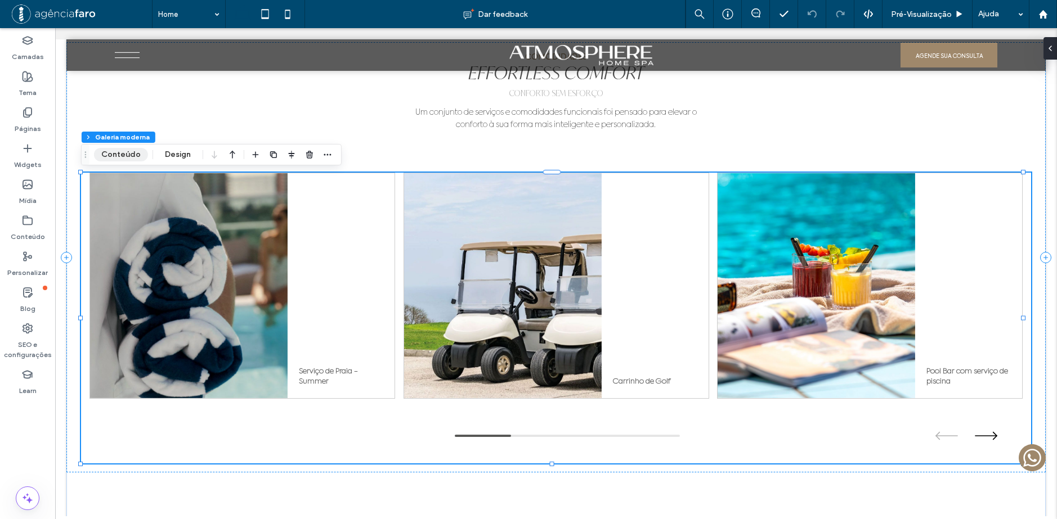
click at [128, 154] on button "Conteúdo" at bounding box center [121, 155] width 54 height 14
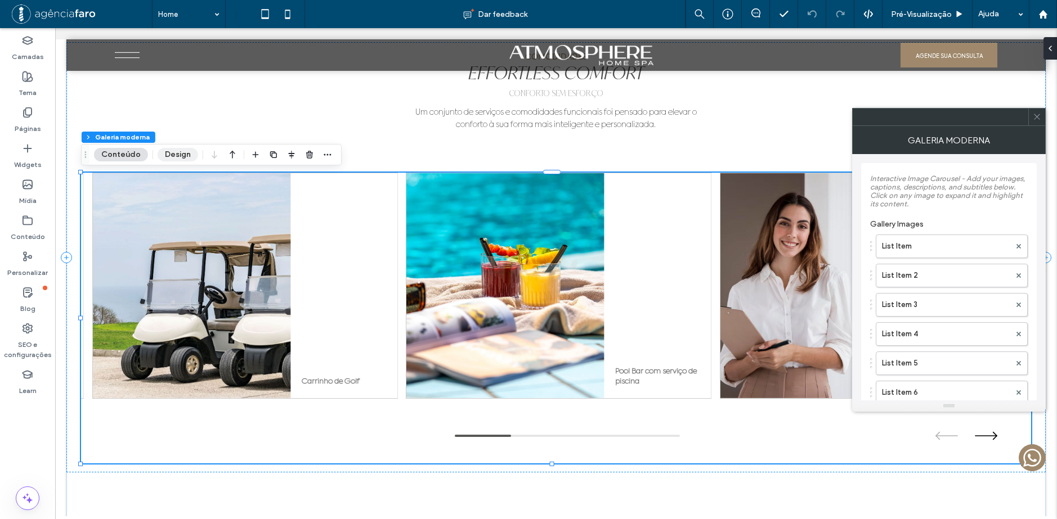
click at [172, 156] on button "Design" at bounding box center [178, 155] width 41 height 14
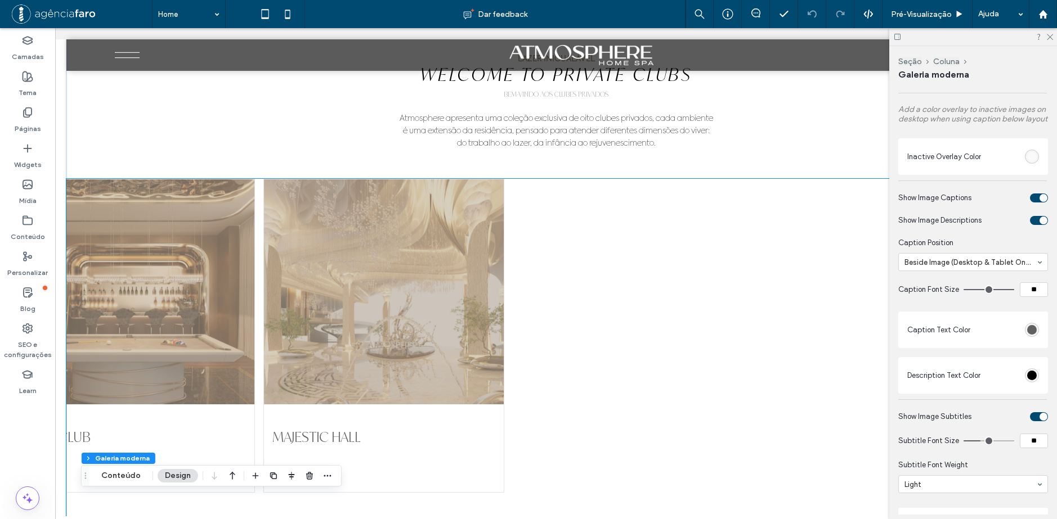
scroll to position [2469, 0]
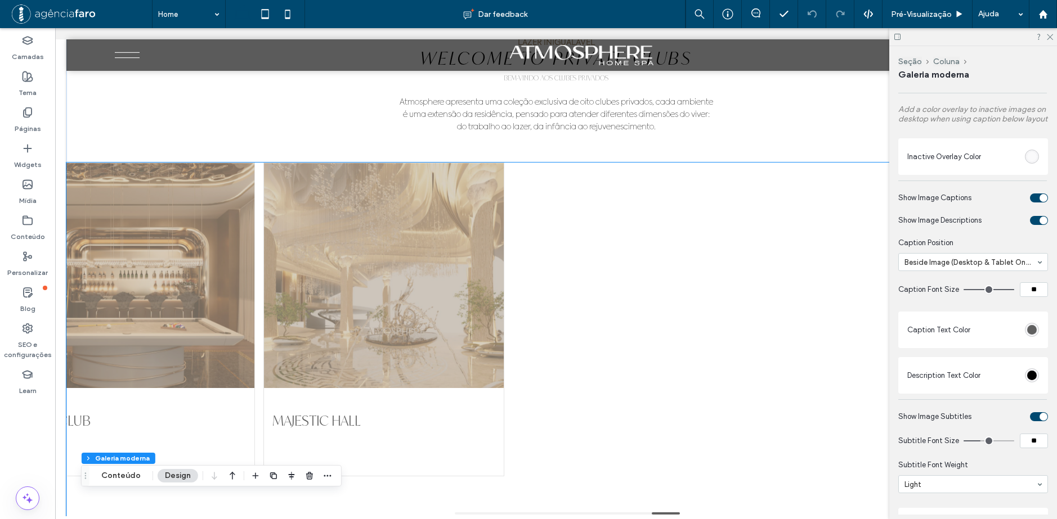
click at [462, 243] on div at bounding box center [384, 275] width 240 height 225
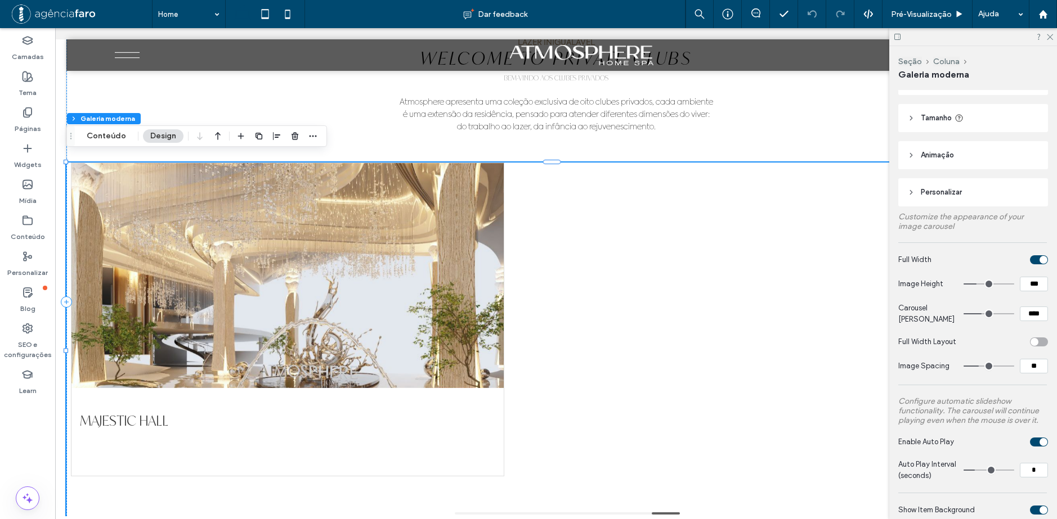
scroll to position [113, 0]
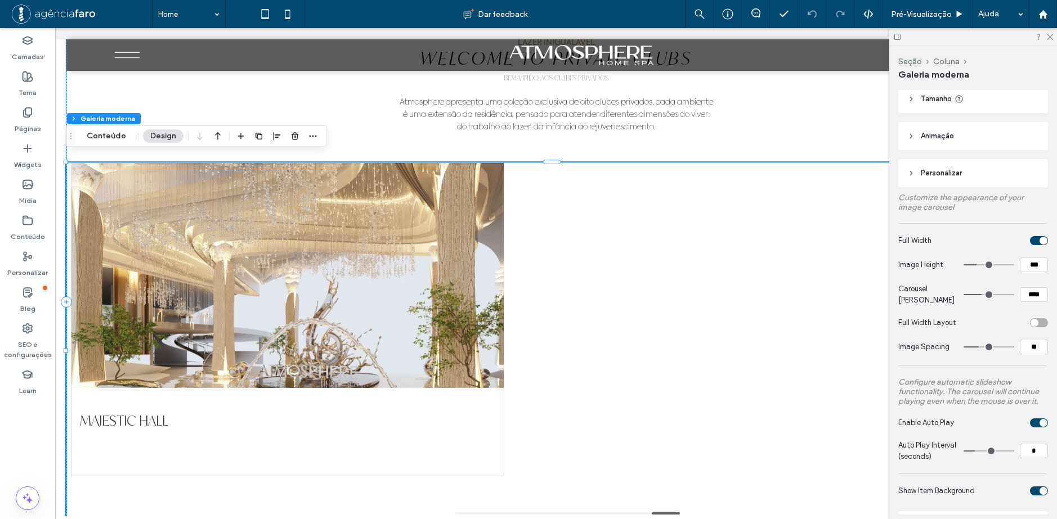
click at [1030, 242] on div "toggle" at bounding box center [1039, 240] width 18 height 9
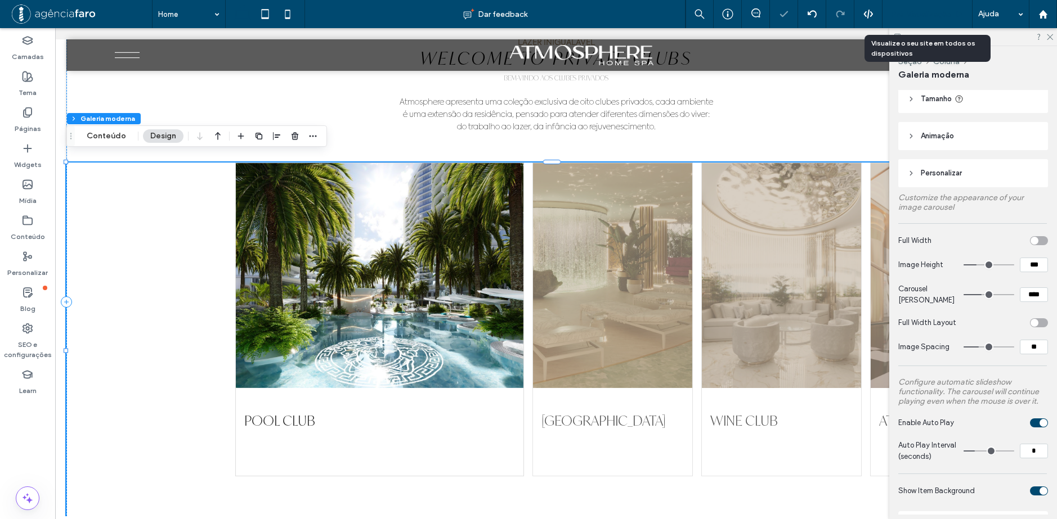
click at [911, 21] on div "Pré-Visualizaçāo" at bounding box center [927, 14] width 90 height 28
click at [923, 15] on span "Pré-Visualizaçāo" at bounding box center [921, 15] width 61 height 10
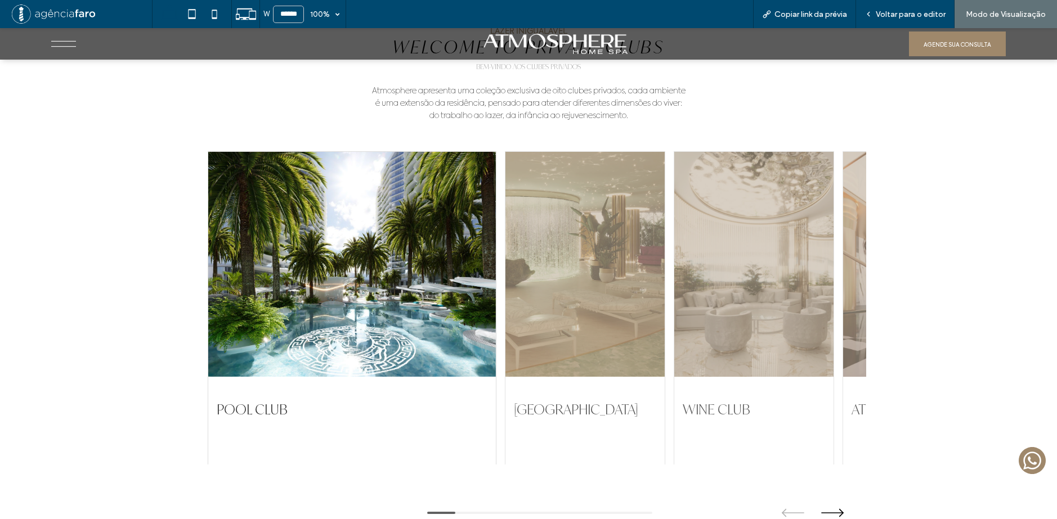
scroll to position [2466, 0]
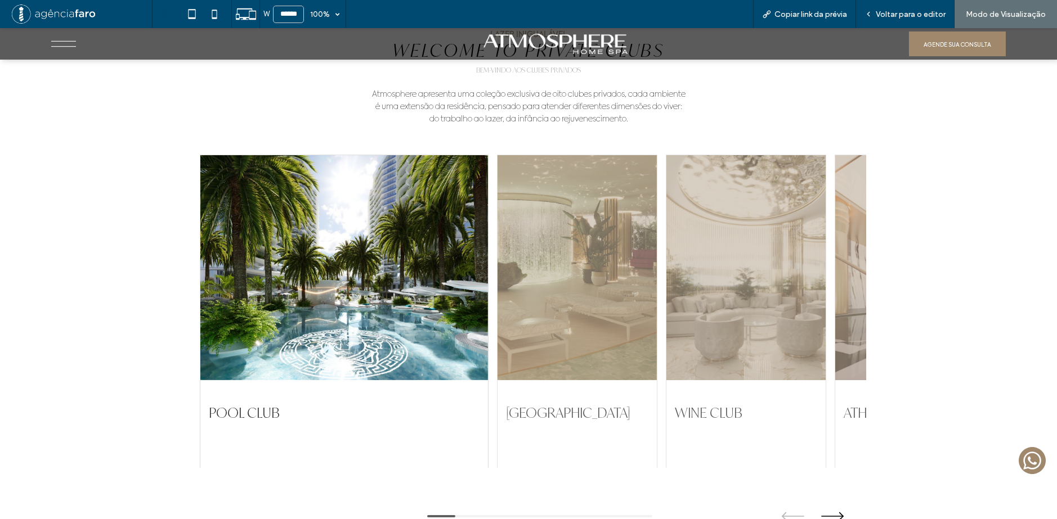
drag, startPoint x: 698, startPoint y: 268, endPoint x: 511, endPoint y: 286, distance: 188.2
click at [666, 286] on div at bounding box center [745, 267] width 159 height 225
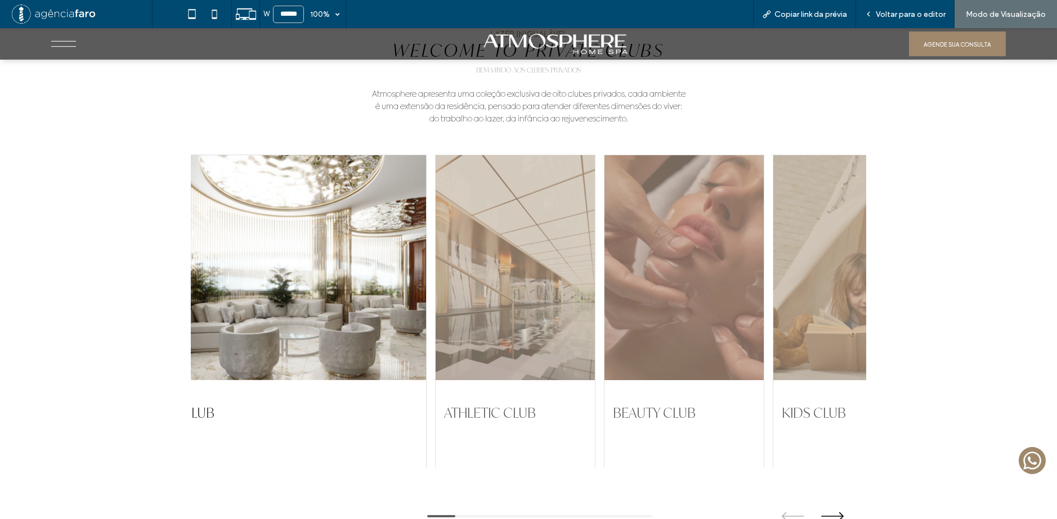
drag, startPoint x: 490, startPoint y: 282, endPoint x: 465, endPoint y: 284, distance: 24.8
click at [604, 282] on div at bounding box center [683, 267] width 159 height 225
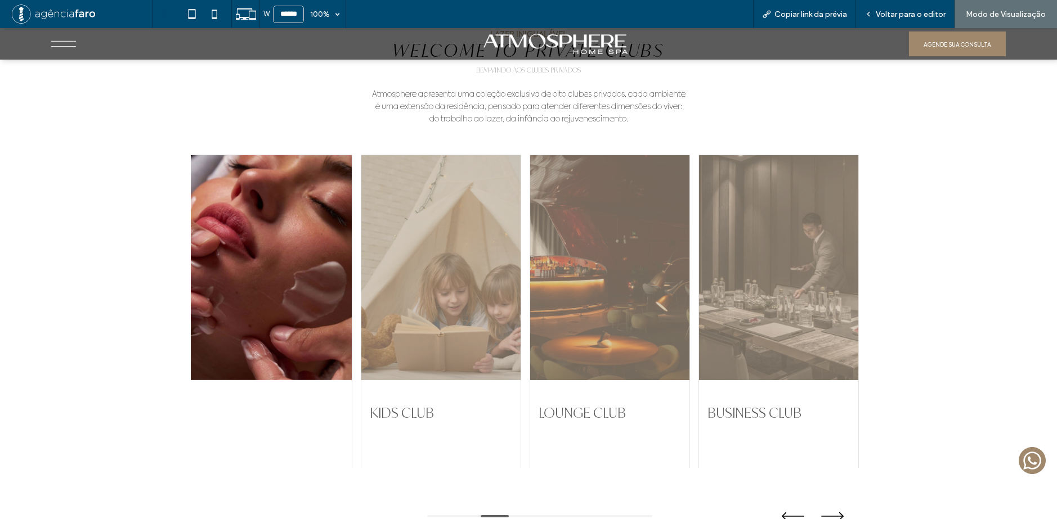
drag, startPoint x: 757, startPoint y: 255, endPoint x: 475, endPoint y: 287, distance: 283.7
click at [699, 287] on div at bounding box center [778, 267] width 159 height 225
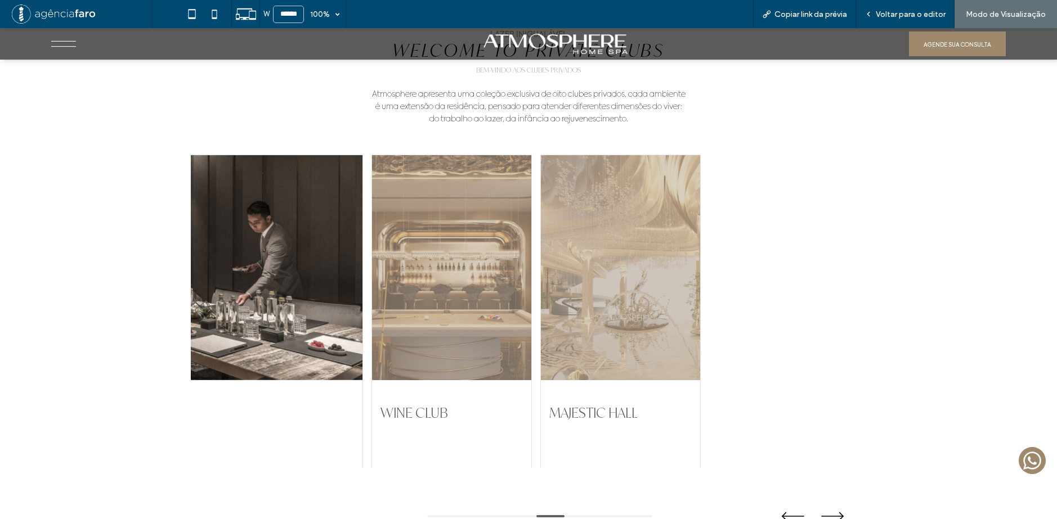
drag, startPoint x: 683, startPoint y: 269, endPoint x: 444, endPoint y: 286, distance: 239.2
click at [451, 286] on div "POOL CLUB ACQUA PAVILION WINE CLUB ATHLETIC CLUB BEAUTY CLUB KIDS CLUB LOUNGE C…" at bounding box center [528, 312] width 675 height 314
drag, startPoint x: 629, startPoint y: 278, endPoint x: 564, endPoint y: 285, distance: 65.1
click at [564, 284] on div "POOL CLUB ACQUA PAVILION WINE CLUB ATHLETIC CLUB BEAUTY CLUB KIDS CLUB LOUNGE C…" at bounding box center [528, 312] width 675 height 314
click at [893, 10] on span "Voltar para o editor" at bounding box center [910, 15] width 70 height 10
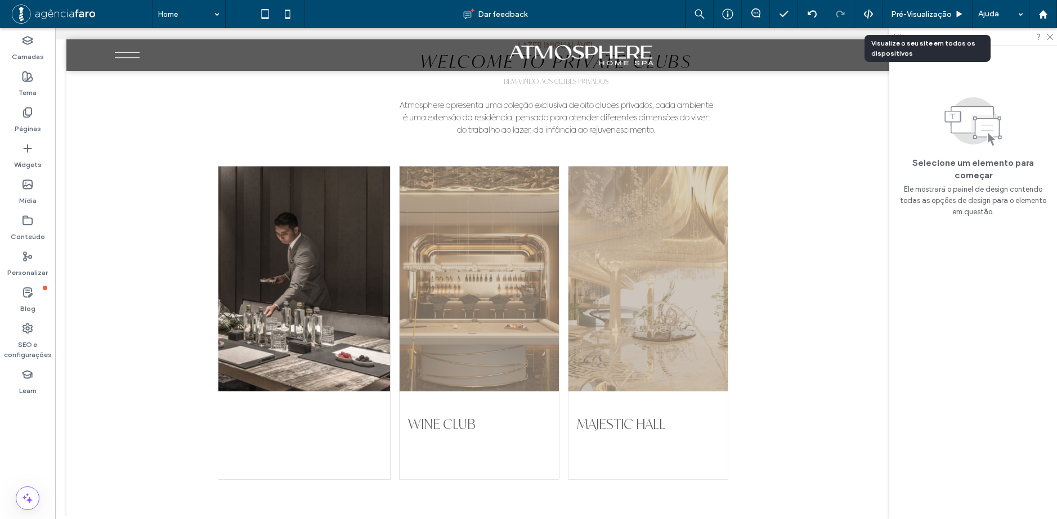
scroll to position [2469, 0]
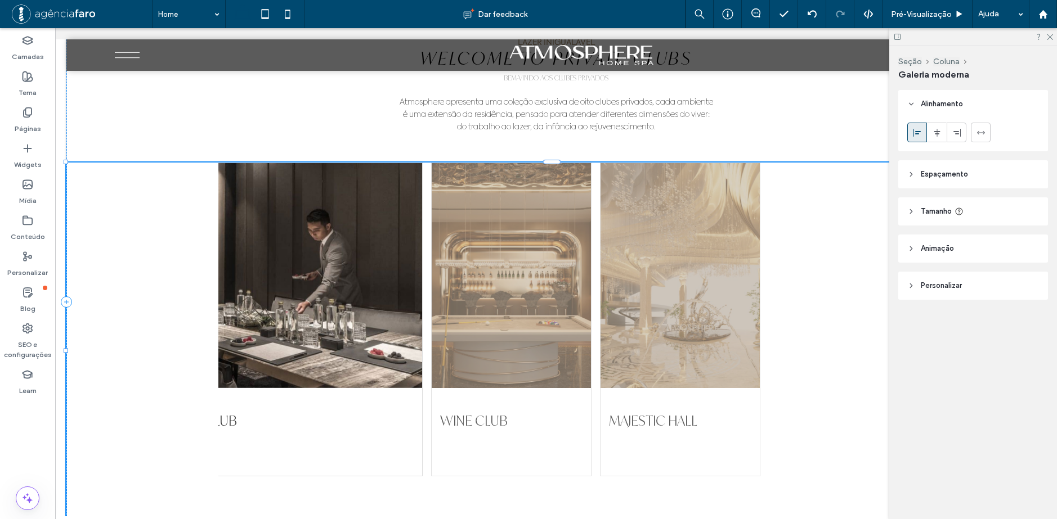
click at [661, 226] on div at bounding box center [679, 275] width 159 height 225
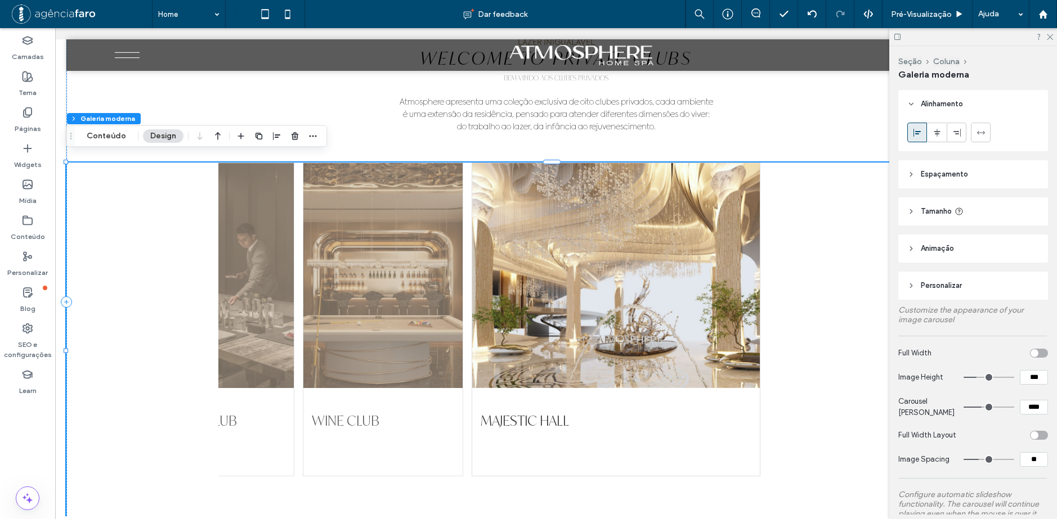
click at [1031, 349] on div "toggle" at bounding box center [1039, 353] width 18 height 9
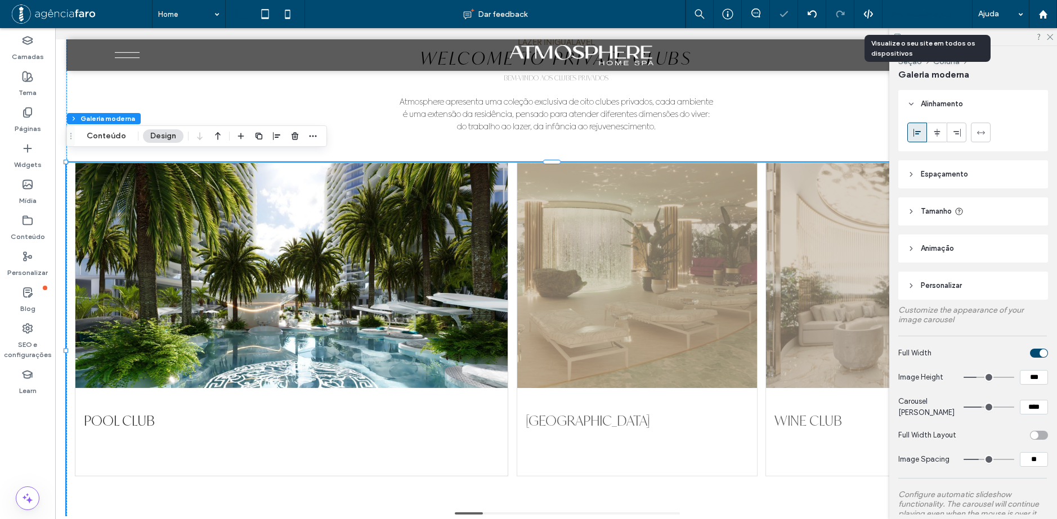
click at [931, 12] on span "Pré-Visualizaçāo" at bounding box center [921, 15] width 61 height 10
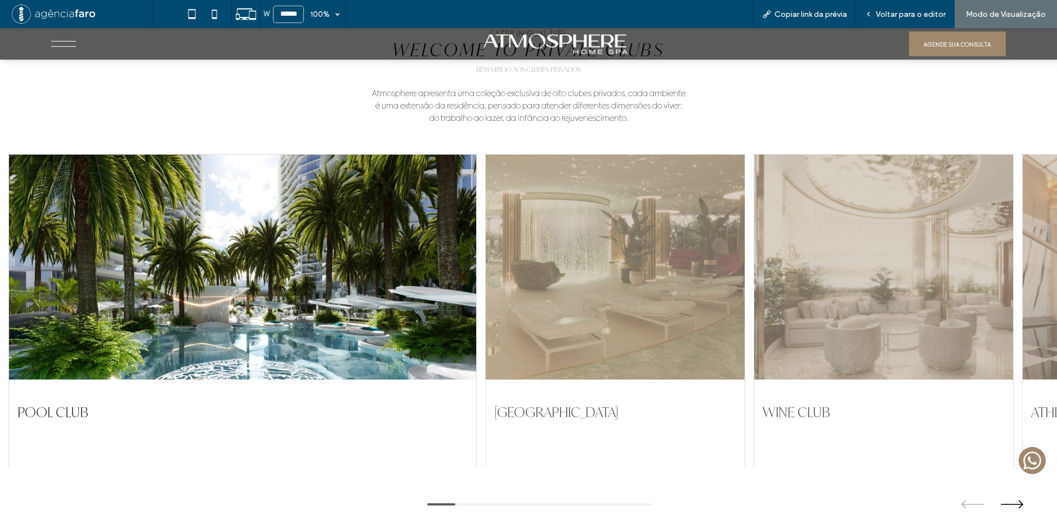
scroll to position [2466, 0]
drag, startPoint x: 803, startPoint y: 241, endPoint x: 487, endPoint y: 260, distance: 316.2
click at [754, 254] on div at bounding box center [883, 267] width 259 height 225
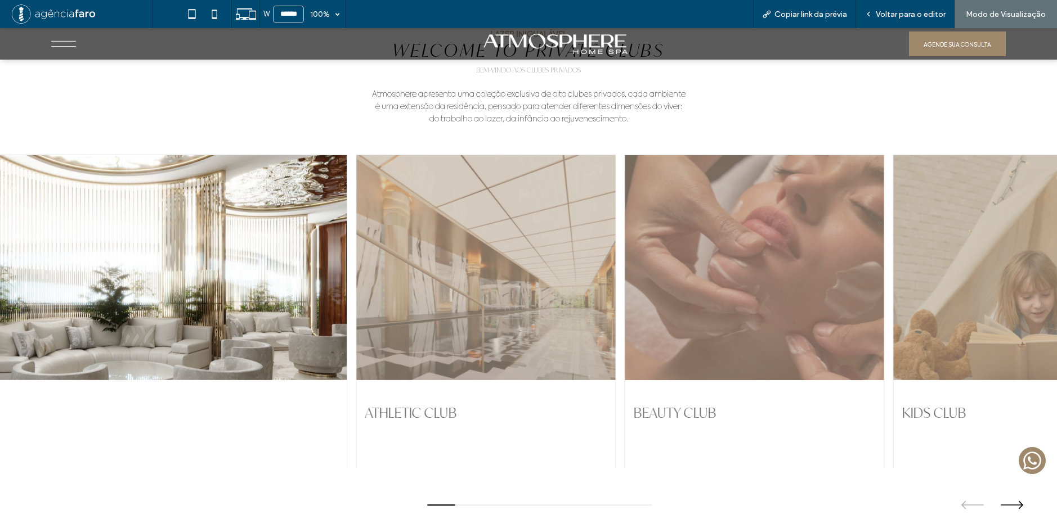
drag, startPoint x: 607, startPoint y: 249, endPoint x: 552, endPoint y: 251, distance: 55.2
click at [624, 250] on div at bounding box center [753, 267] width 259 height 225
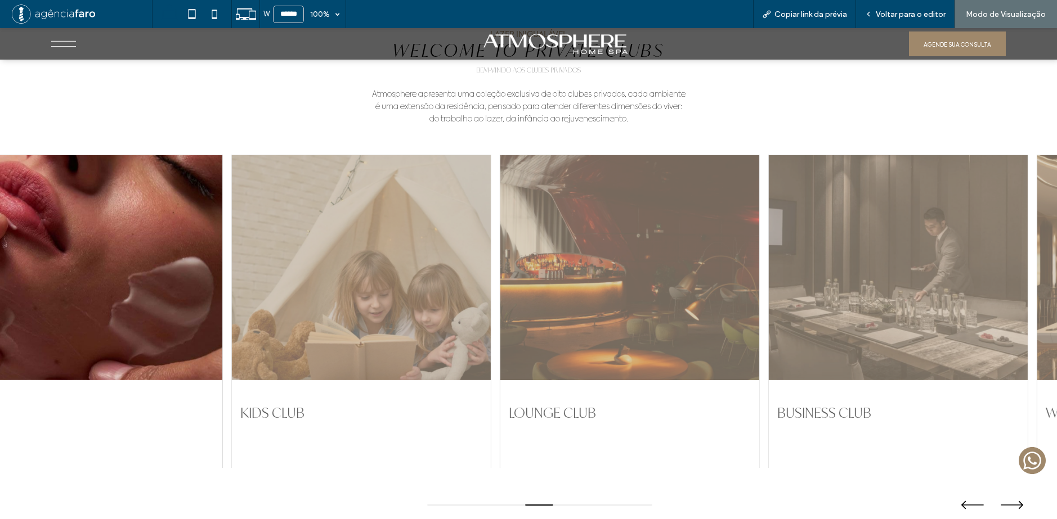
drag, startPoint x: 694, startPoint y: 253, endPoint x: 601, endPoint y: 252, distance: 93.4
click at [609, 254] on div at bounding box center [629, 267] width 259 height 225
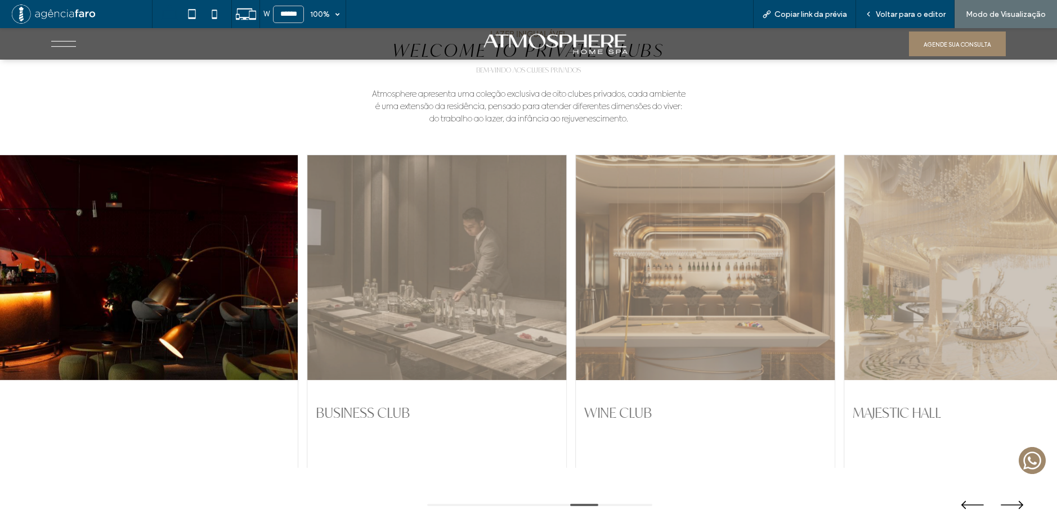
drag, startPoint x: 733, startPoint y: 272, endPoint x: 647, endPoint y: 282, distance: 86.1
click at [653, 282] on div at bounding box center [705, 267] width 259 height 225
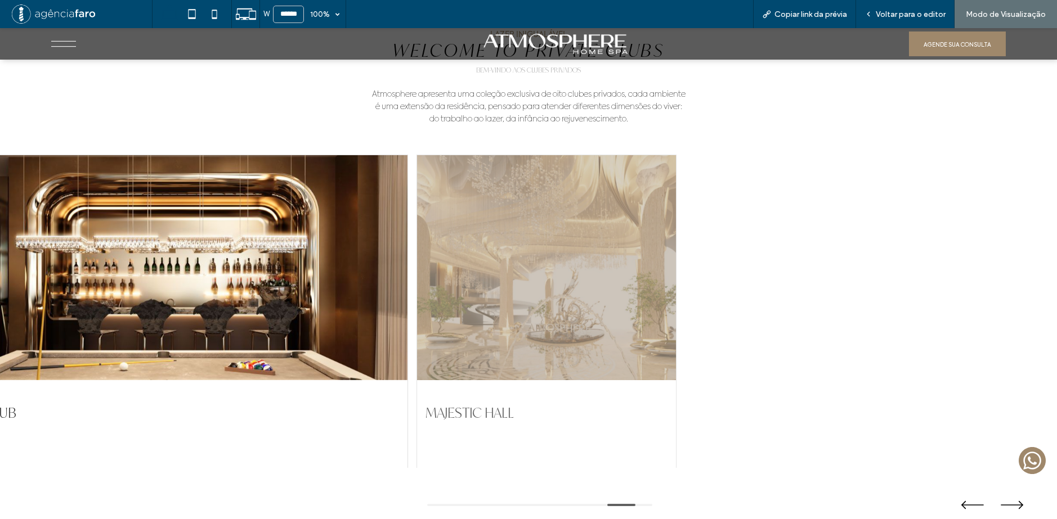
drag, startPoint x: 647, startPoint y: 281, endPoint x: 478, endPoint y: 289, distance: 169.0
click at [488, 289] on div at bounding box center [546, 267] width 259 height 225
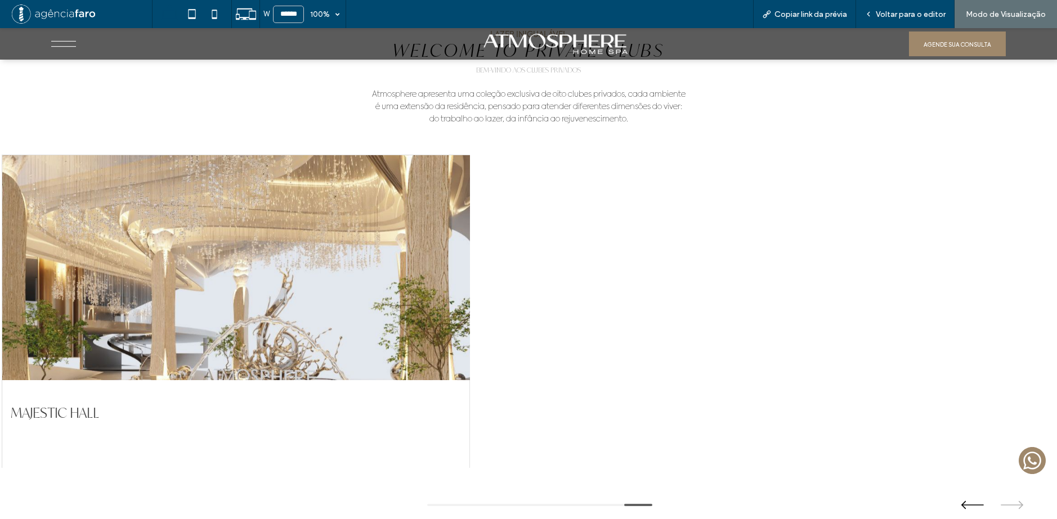
drag, startPoint x: 349, startPoint y: 291, endPoint x: 456, endPoint y: 293, distance: 107.5
click at [456, 293] on div at bounding box center [235, 267] width 467 height 225
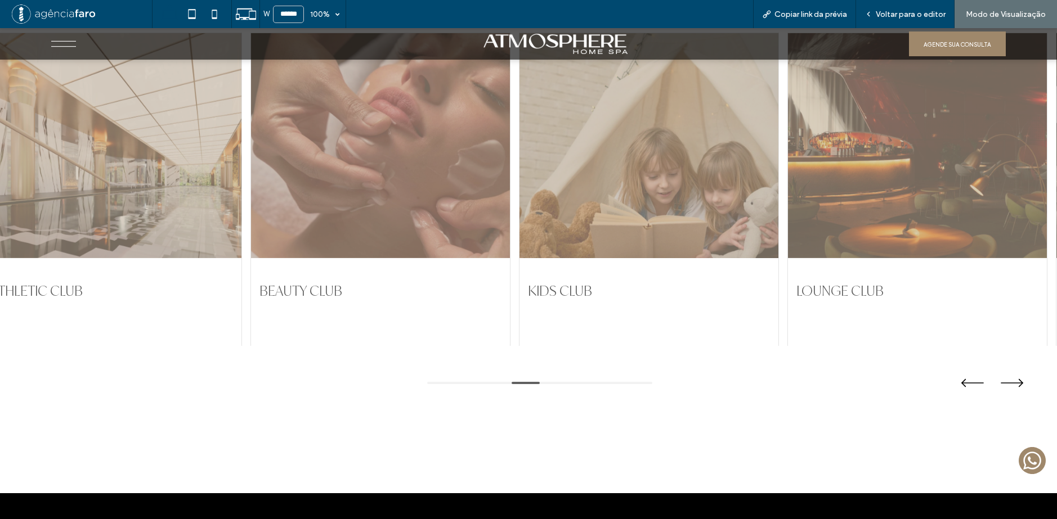
scroll to position [2475, 0]
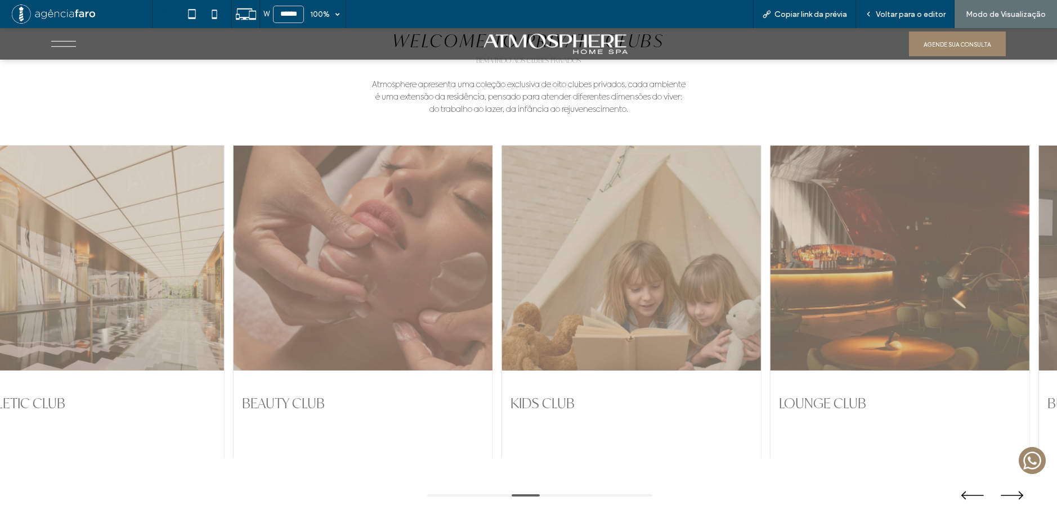
drag, startPoint x: 683, startPoint y: 277, endPoint x: 596, endPoint y: 284, distance: 87.5
click at [610, 282] on div at bounding box center [630, 258] width 259 height 225
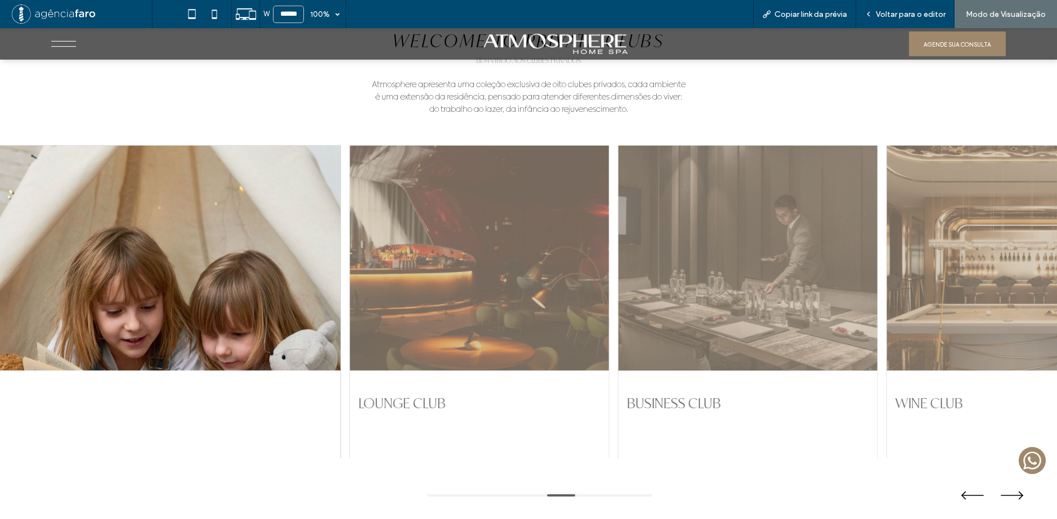
drag, startPoint x: 717, startPoint y: 268, endPoint x: 529, endPoint y: 269, distance: 187.9
click at [618, 268] on div at bounding box center [747, 258] width 259 height 225
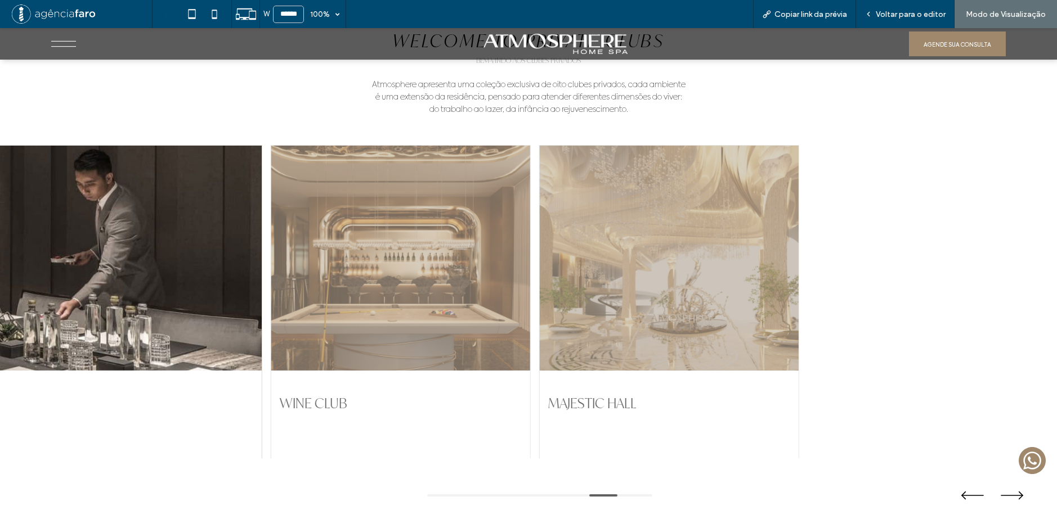
drag, startPoint x: 667, startPoint y: 272, endPoint x: 528, endPoint y: 275, distance: 139.0
click at [539, 275] on div at bounding box center [668, 258] width 259 height 225
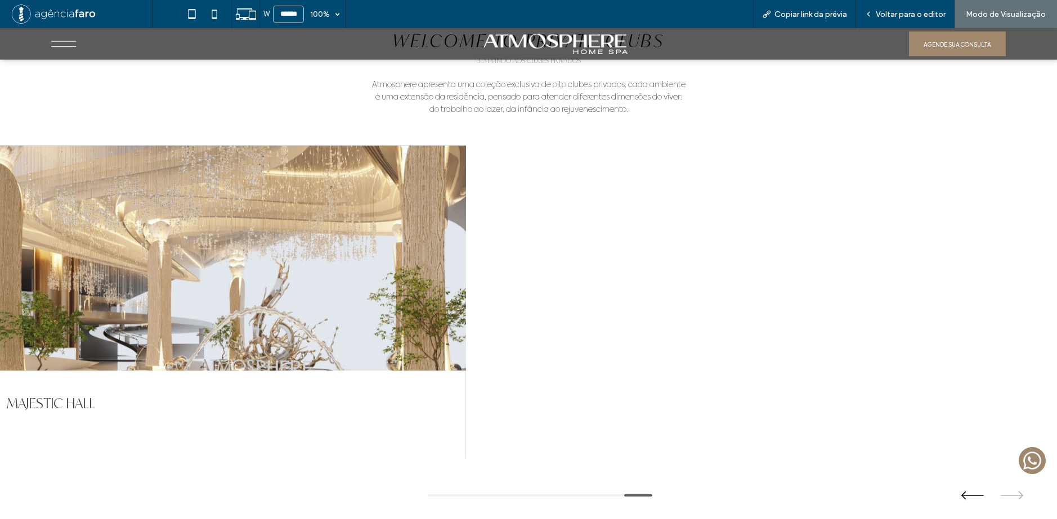
click at [465, 259] on div at bounding box center [231, 258] width 467 height 225
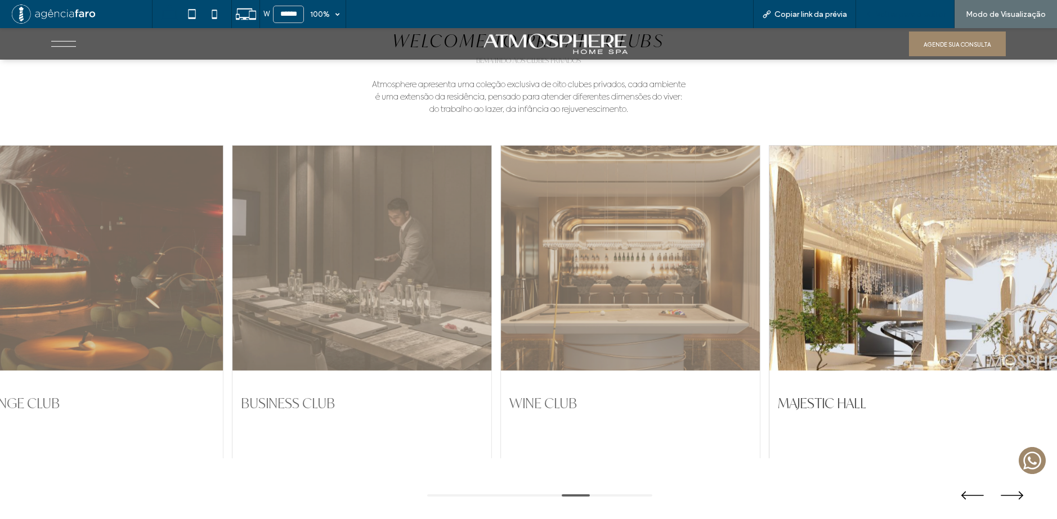
click at [896, 8] on div "Voltar para o editor" at bounding box center [905, 14] width 98 height 28
click at [901, 15] on span "Voltar para o editor" at bounding box center [910, 15] width 70 height 10
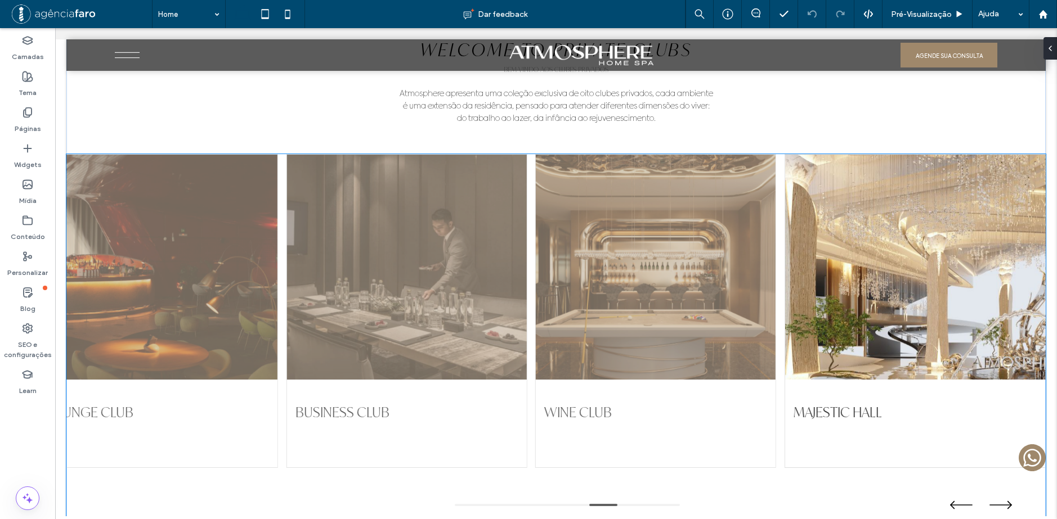
click at [510, 295] on div at bounding box center [406, 267] width 240 height 225
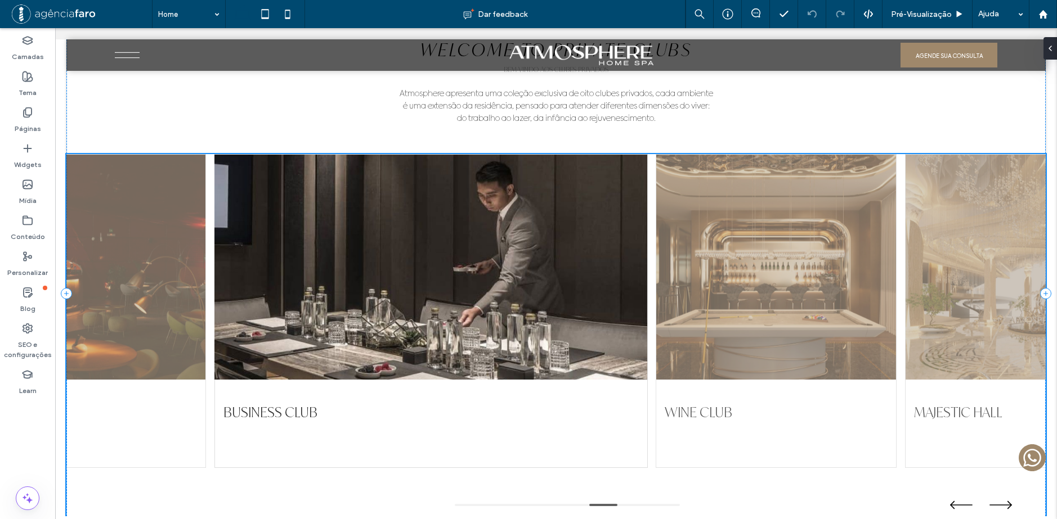
scroll to position [2469, 0]
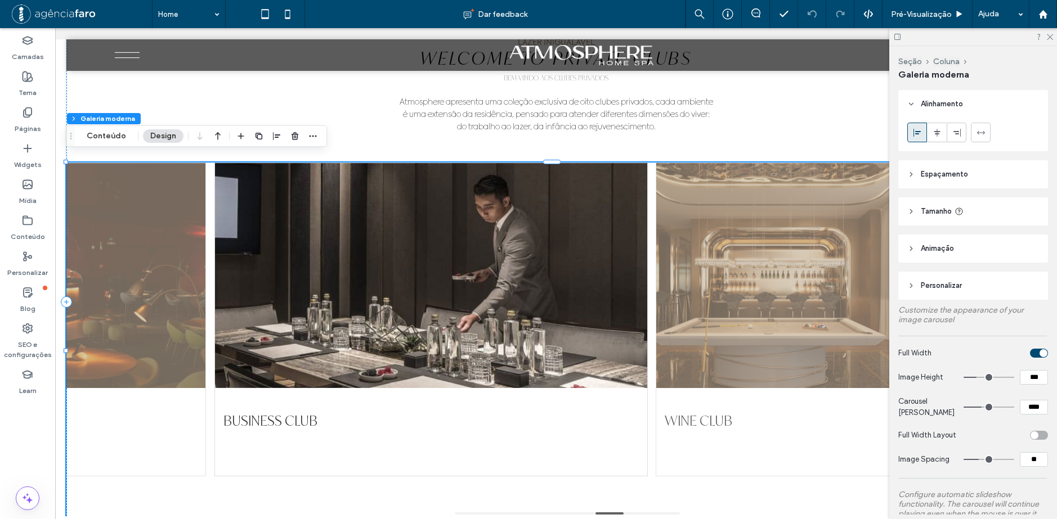
click at [942, 186] on header "Espaçamento" at bounding box center [973, 174] width 150 height 28
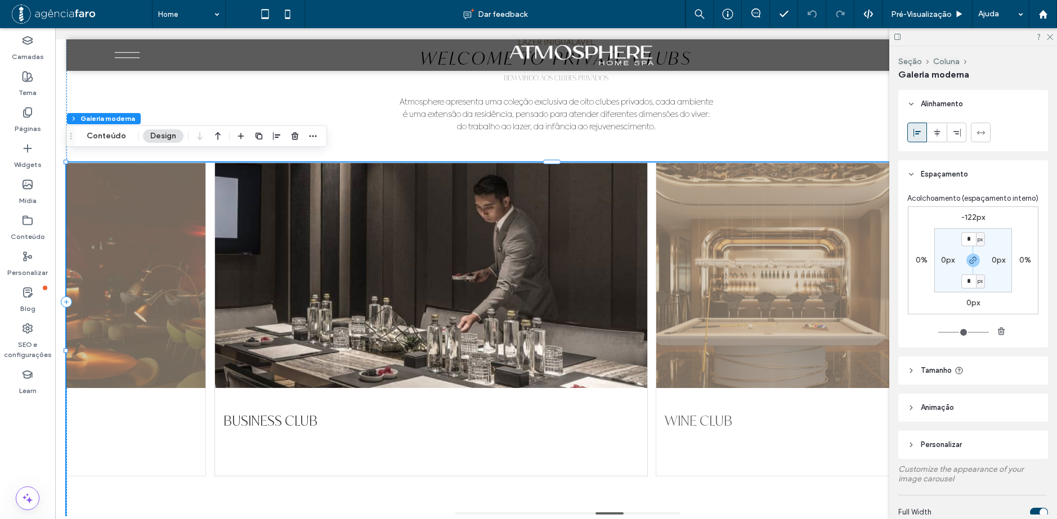
click at [964, 167] on header "Espaçamento" at bounding box center [973, 174] width 150 height 28
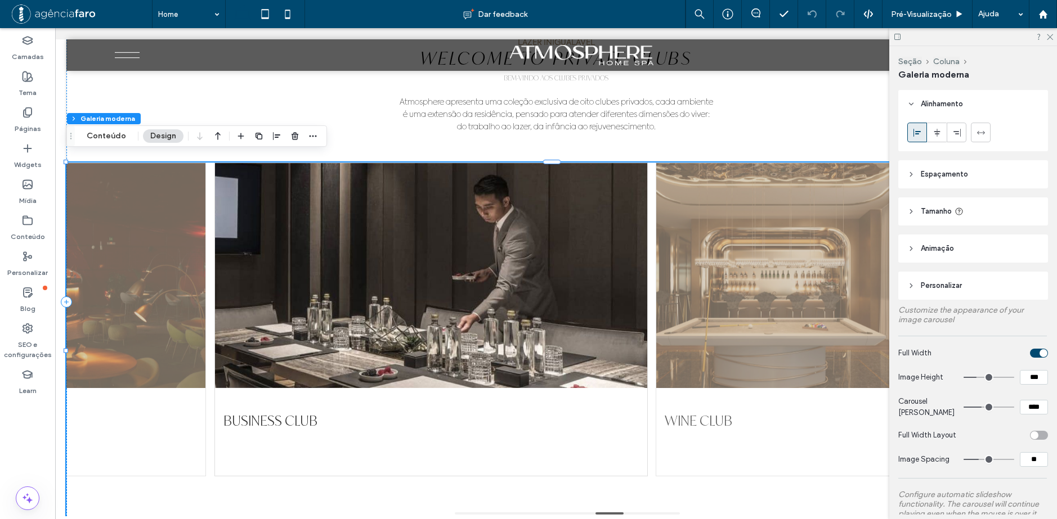
click at [920, 346] on section "Full Width" at bounding box center [973, 353] width 150 height 23
click at [919, 353] on span "Full Width" at bounding box center [914, 353] width 33 height 8
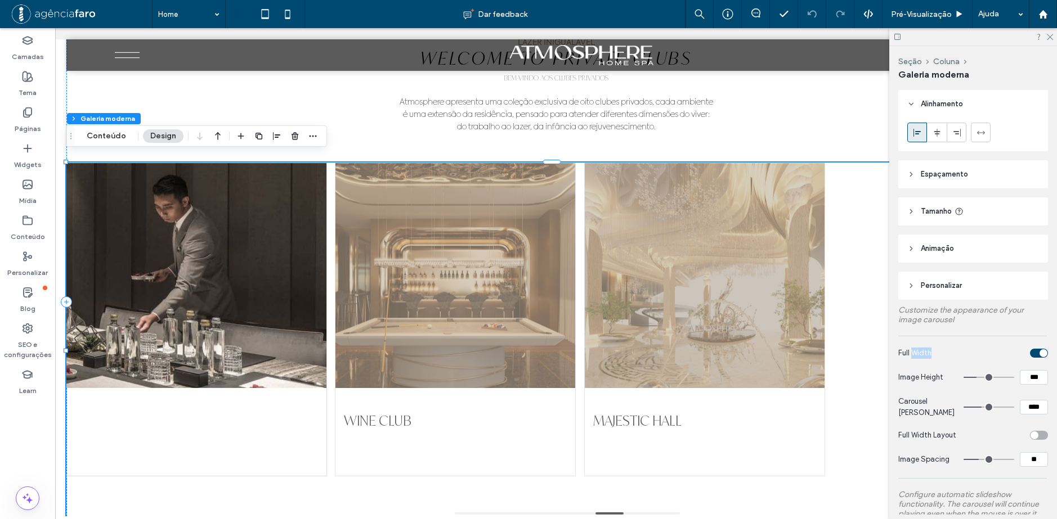
click at [919, 353] on span "Full Width" at bounding box center [914, 353] width 33 height 8
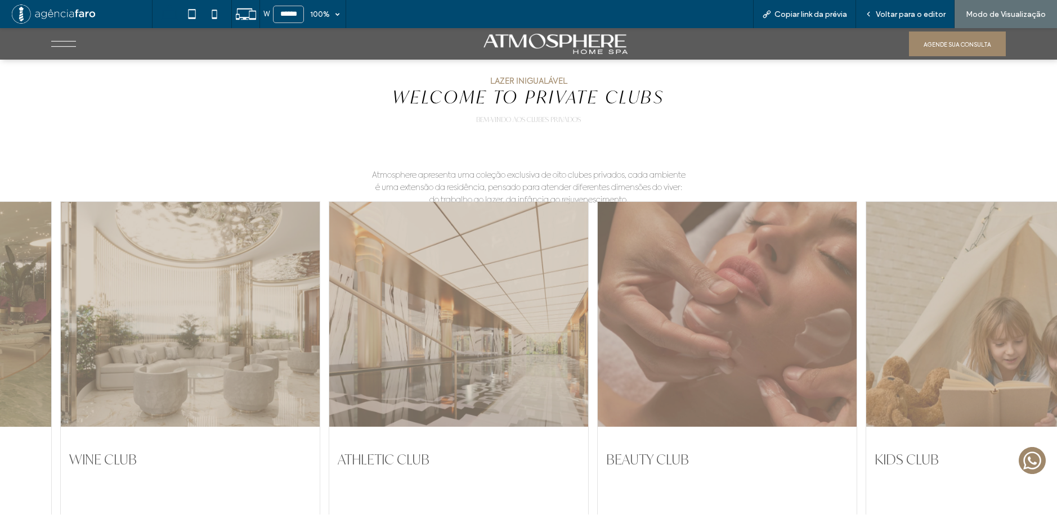
scroll to position [2588, 0]
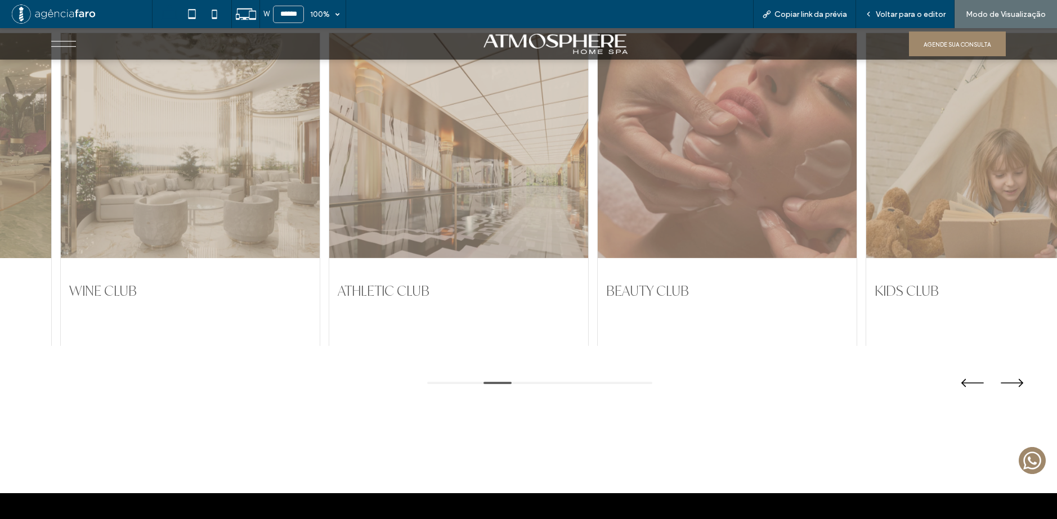
drag, startPoint x: 758, startPoint y: 255, endPoint x: 476, endPoint y: 297, distance: 285.6
click at [597, 297] on div "BEAUTY CLUB" at bounding box center [726, 189] width 259 height 313
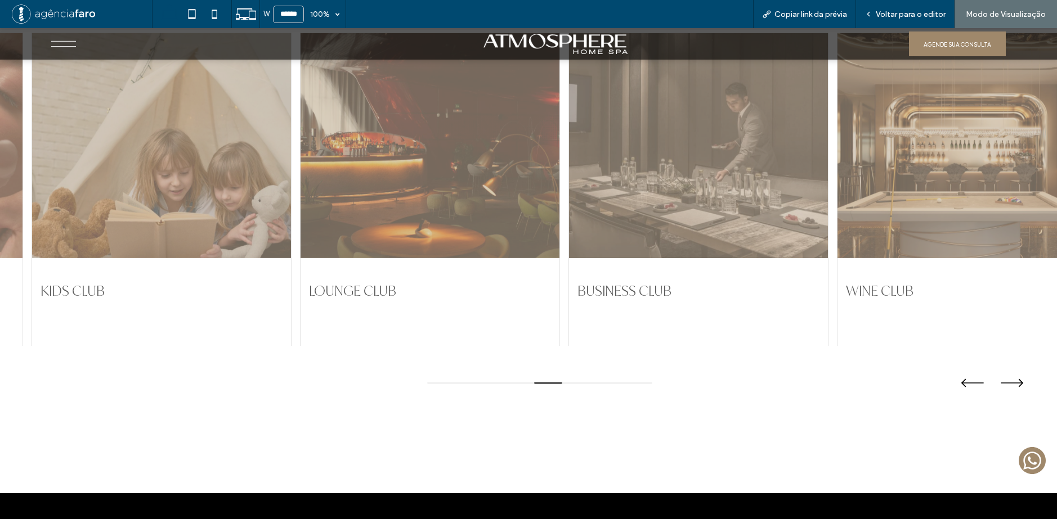
drag, startPoint x: 730, startPoint y: 245, endPoint x: 580, endPoint y: 258, distance: 150.7
click at [613, 255] on div at bounding box center [698, 145] width 259 height 225
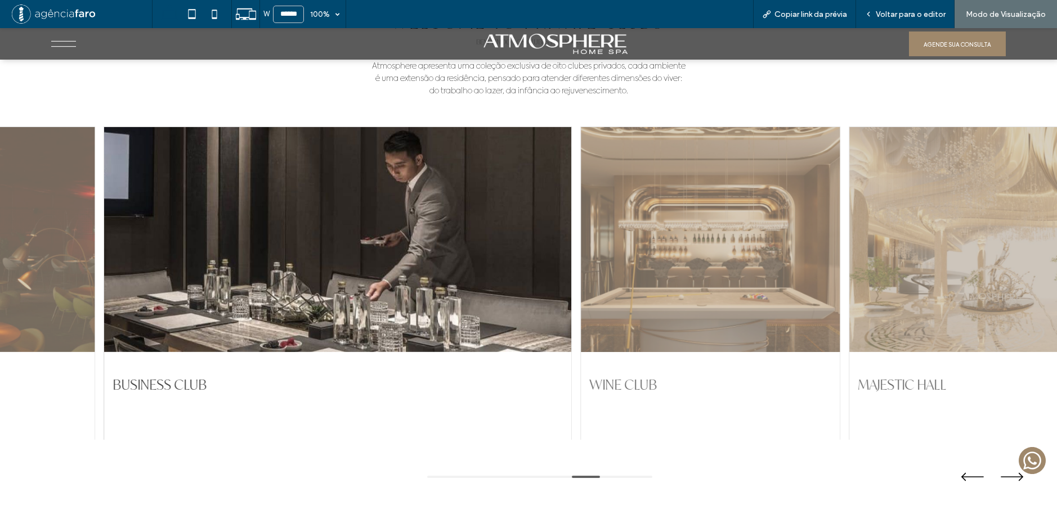
scroll to position [2475, 0]
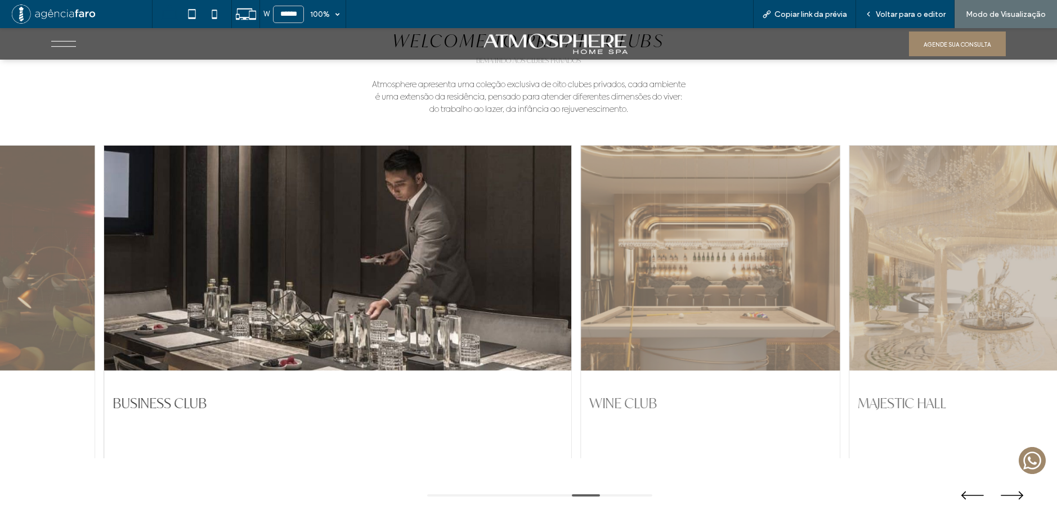
click at [581, 264] on div at bounding box center [710, 258] width 259 height 225
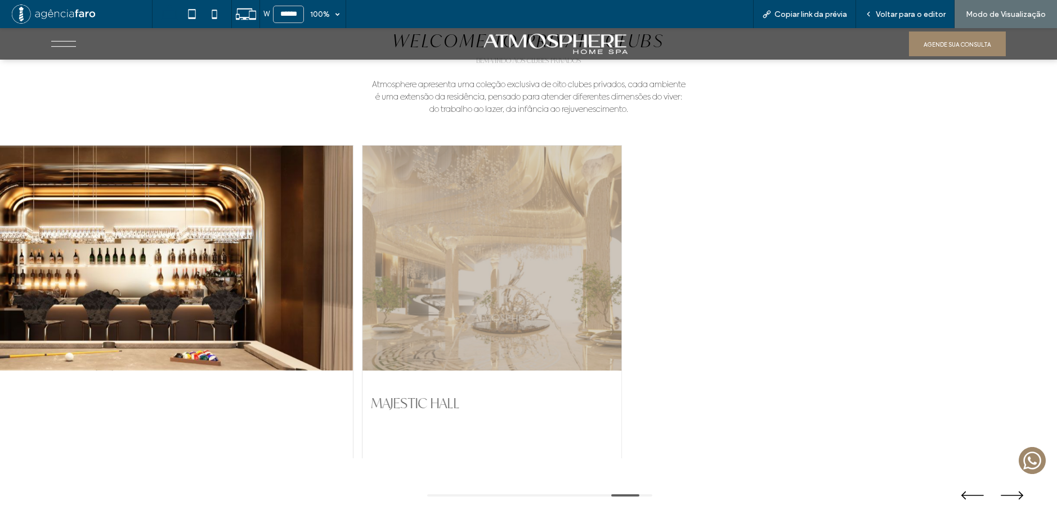
drag, startPoint x: 556, startPoint y: 265, endPoint x: 498, endPoint y: 272, distance: 58.9
click at [498, 272] on div at bounding box center [491, 258] width 259 height 225
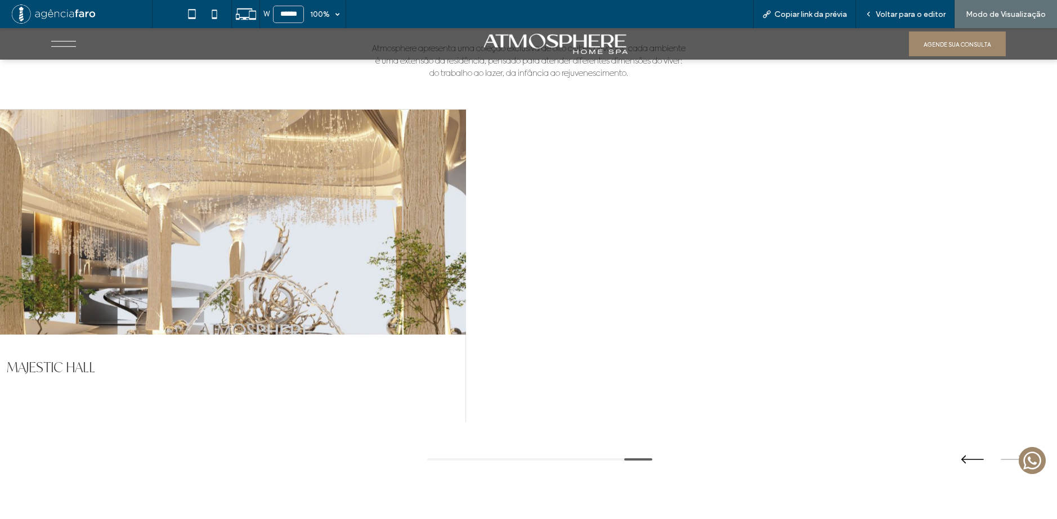
scroll to position [2532, 0]
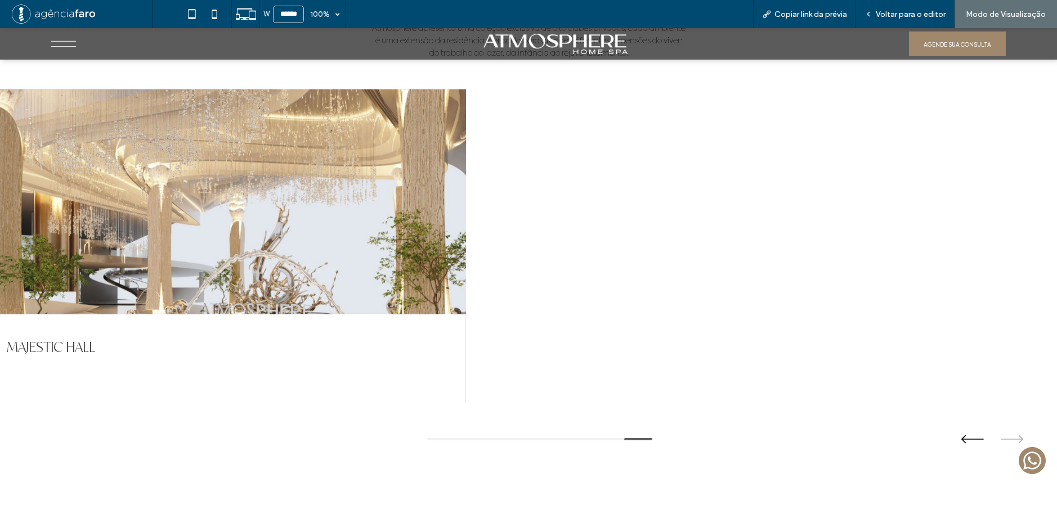
click at [429, 250] on div at bounding box center [231, 201] width 467 height 225
drag, startPoint x: 305, startPoint y: 226, endPoint x: 611, endPoint y: 187, distance: 308.0
click at [465, 192] on div at bounding box center [231, 201] width 467 height 225
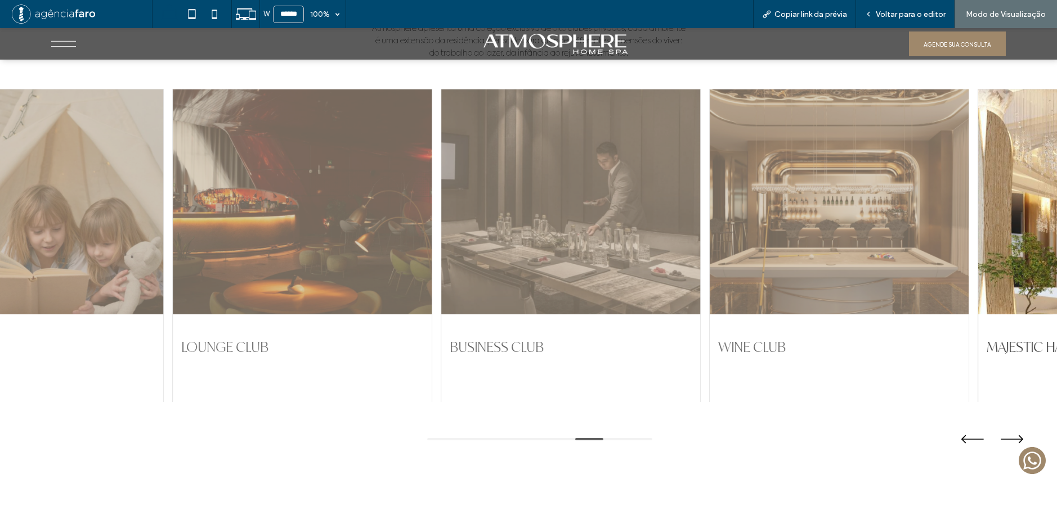
drag, startPoint x: 720, startPoint y: 192, endPoint x: 1055, endPoint y: 158, distance: 337.7
click at [968, 169] on div at bounding box center [838, 201] width 259 height 225
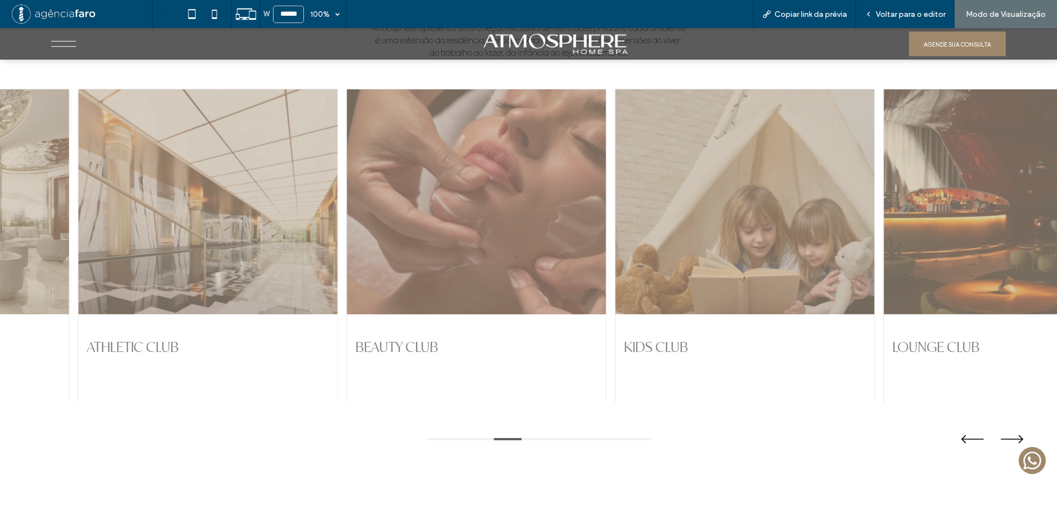
drag, startPoint x: 455, startPoint y: 244, endPoint x: 597, endPoint y: 228, distance: 143.3
click at [591, 228] on div at bounding box center [476, 201] width 259 height 225
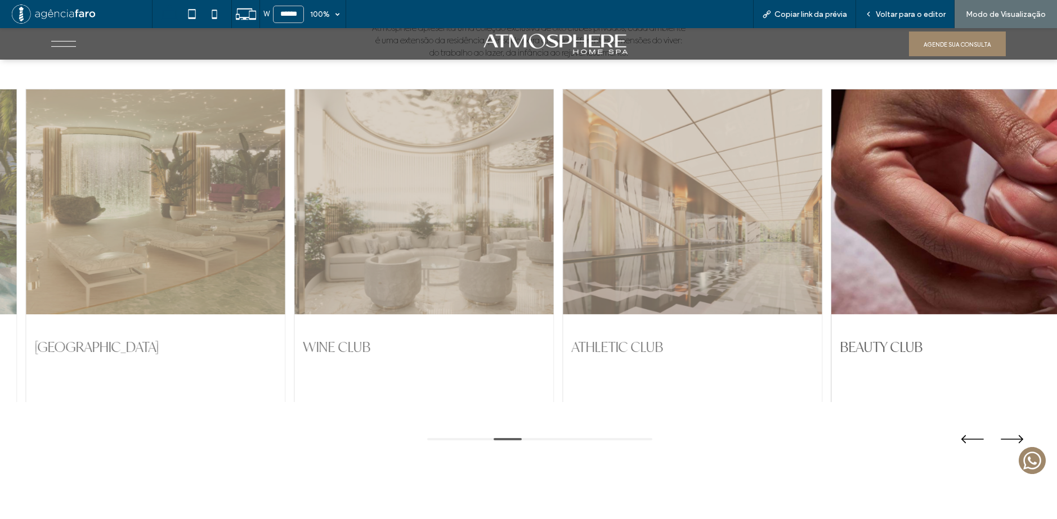
drag, startPoint x: 430, startPoint y: 242, endPoint x: 636, endPoint y: 222, distance: 207.5
click at [553, 224] on div at bounding box center [423, 201] width 259 height 225
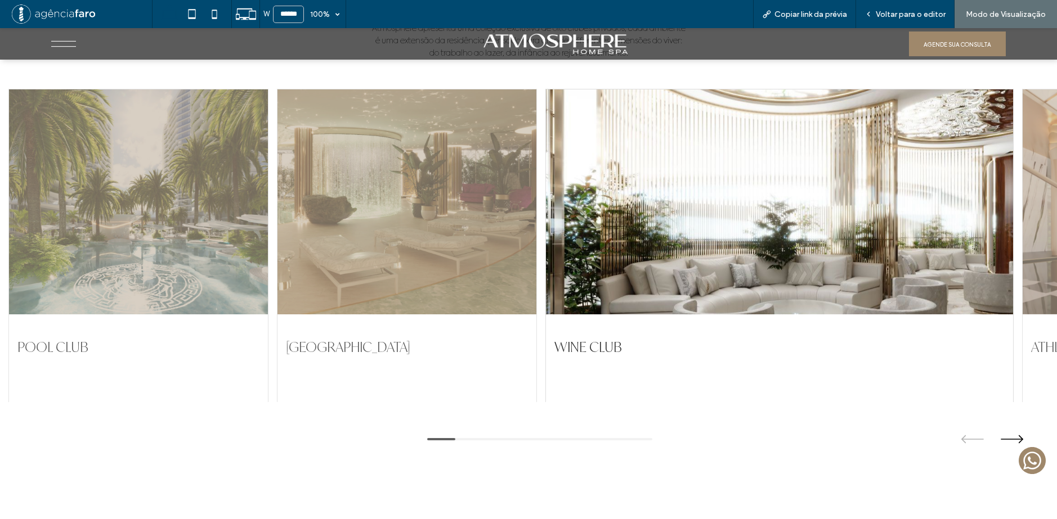
drag, startPoint x: 586, startPoint y: 219, endPoint x: 596, endPoint y: 217, distance: 10.3
click at [596, 217] on div "POOL CLUB ACQUA PAVILION WINE CLUB ATHLETIC CLUB BEAUTY CLUB KIDS CLUB LOUNGE C…" at bounding box center [528, 246] width 1040 height 314
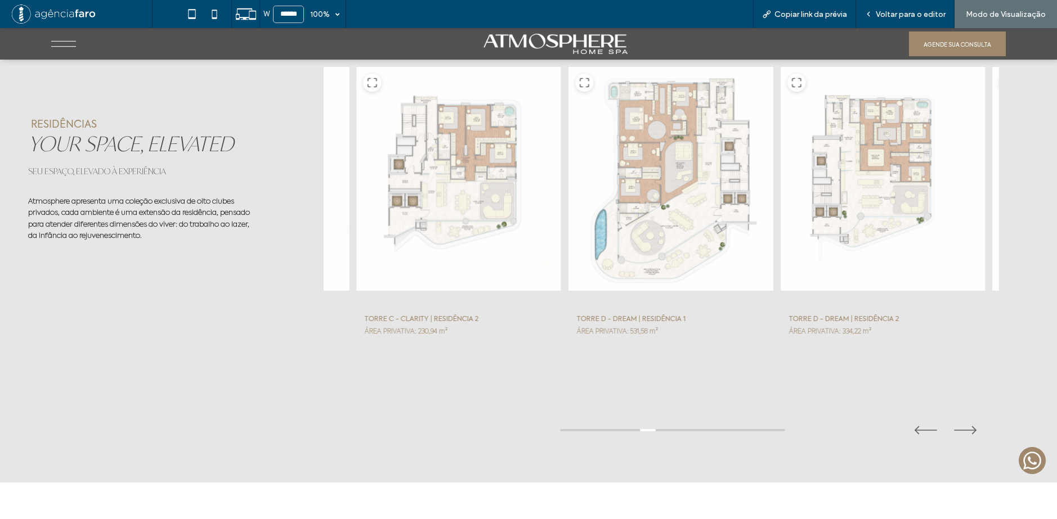
scroll to position [3713, 0]
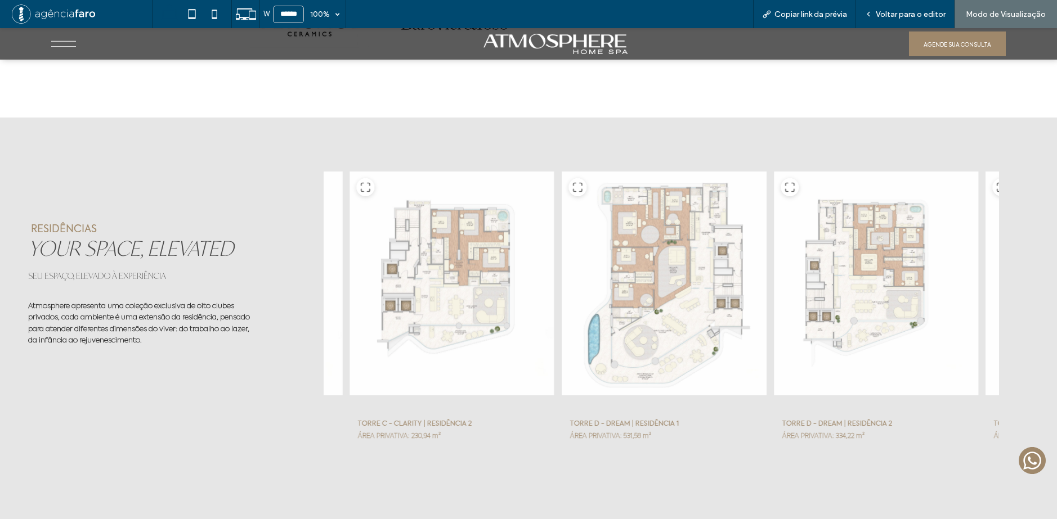
drag, startPoint x: 735, startPoint y: 308, endPoint x: 589, endPoint y: 309, distance: 145.7
click at [594, 309] on div at bounding box center [663, 283] width 205 height 225
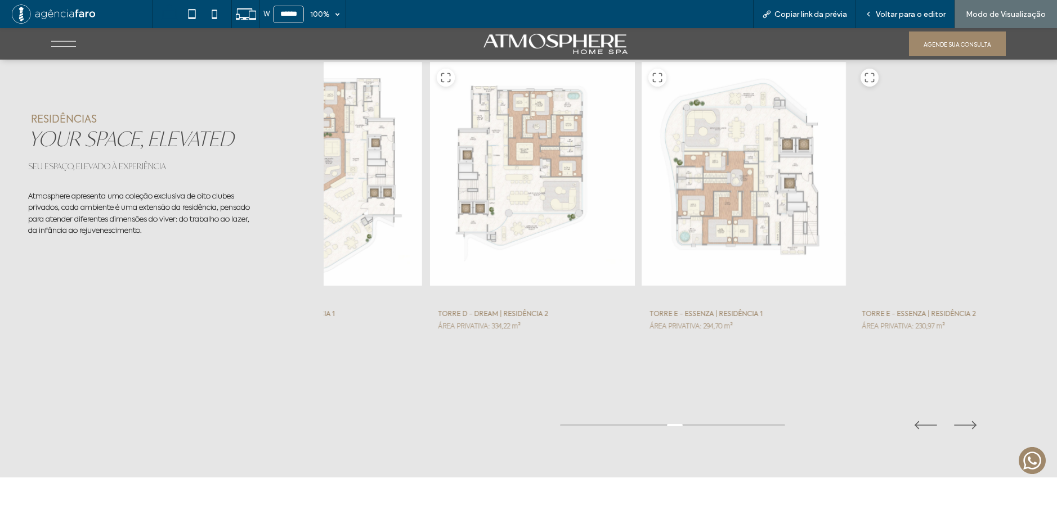
scroll to position [3826, 0]
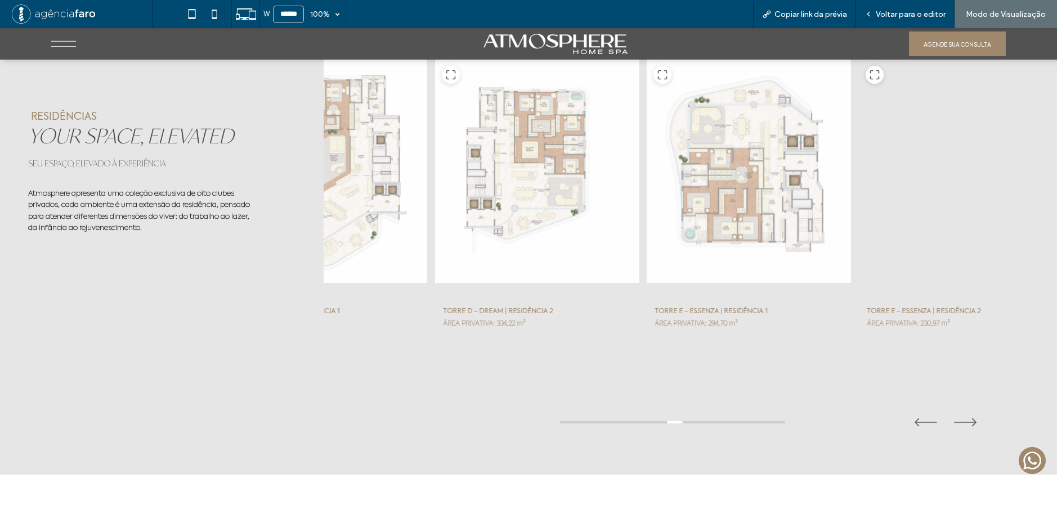
drag, startPoint x: 549, startPoint y: 270, endPoint x: 699, endPoint y: 238, distance: 153.6
click at [639, 245] on div at bounding box center [536, 171] width 205 height 225
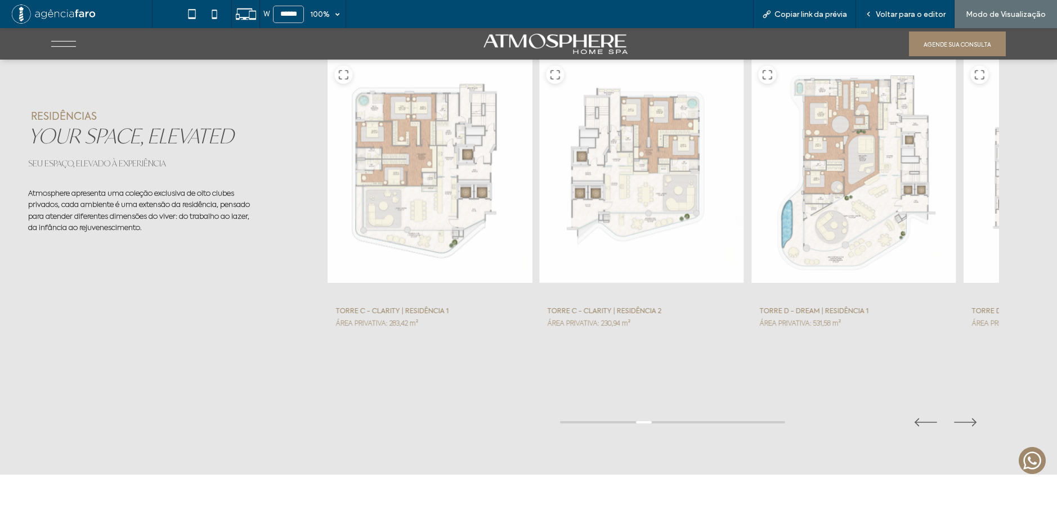
drag, startPoint x: 572, startPoint y: 210, endPoint x: 601, endPoint y: 203, distance: 30.7
click at [644, 200] on div at bounding box center [640, 171] width 205 height 225
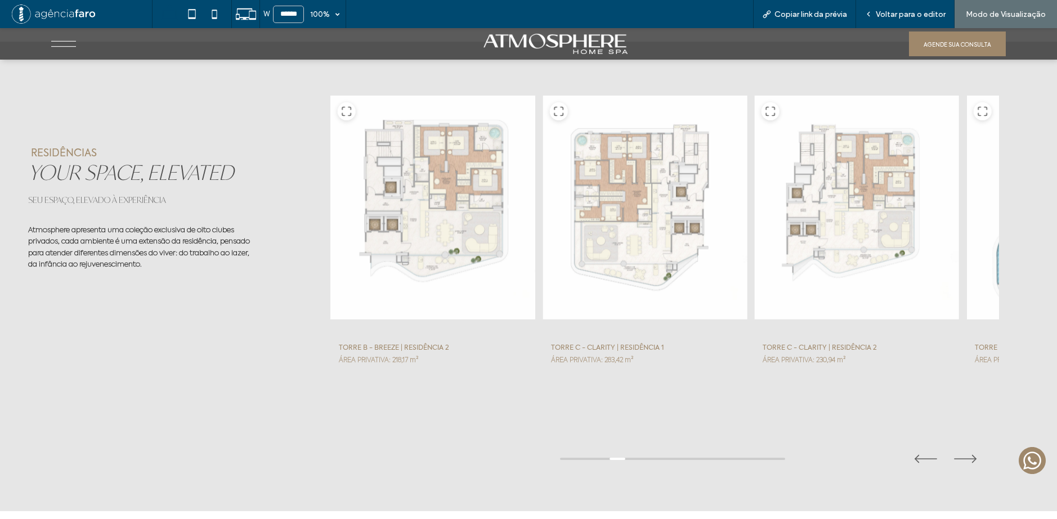
scroll to position [3769, 0]
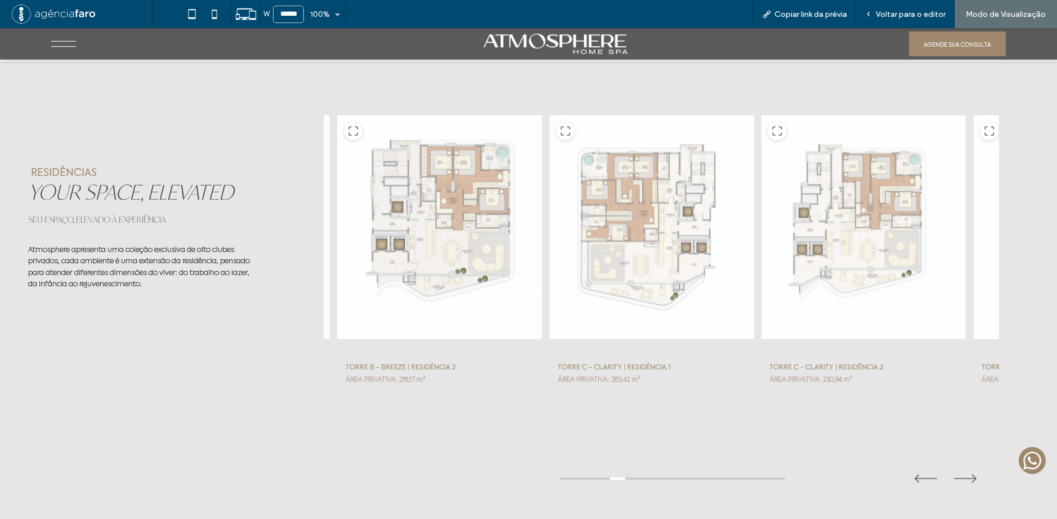
drag, startPoint x: 520, startPoint y: 235, endPoint x: 628, endPoint y: 232, distance: 108.1
click at [542, 232] on div at bounding box center [438, 227] width 205 height 225
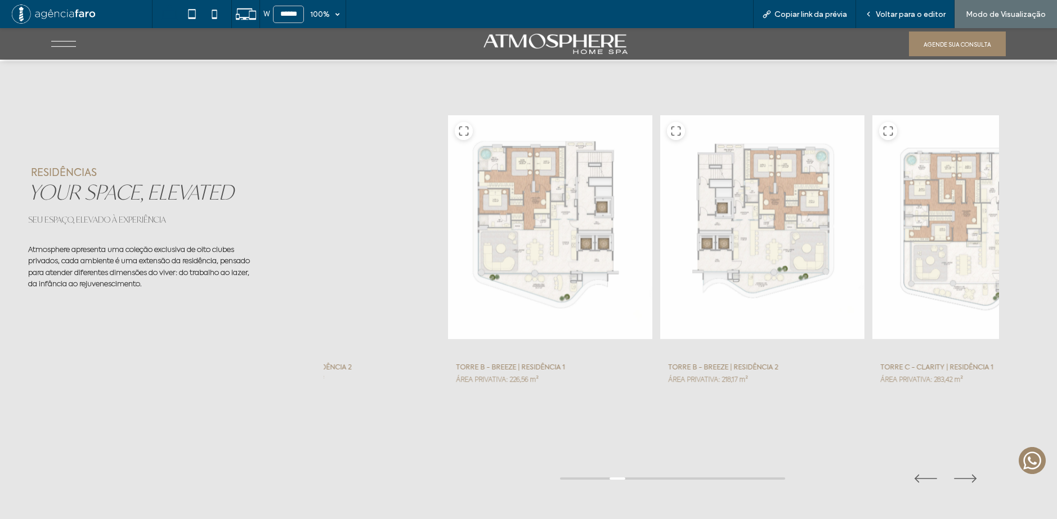
drag, startPoint x: 537, startPoint y: 231, endPoint x: 677, endPoint y: 209, distance: 141.2
click at [653, 209] on div at bounding box center [549, 227] width 205 height 225
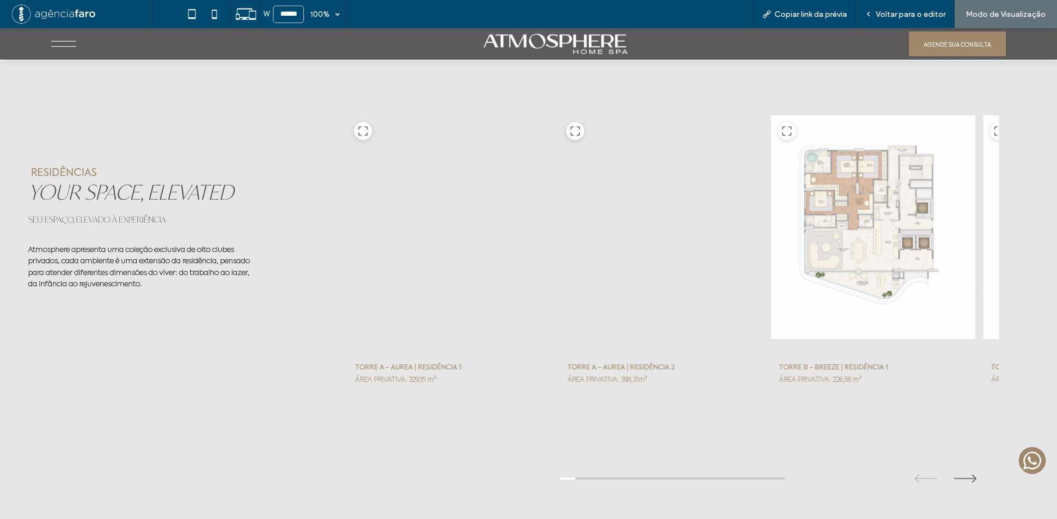
drag, startPoint x: 546, startPoint y: 209, endPoint x: 695, endPoint y: 194, distance: 149.9
click at [695, 194] on div "TORRE A - AUREA | RESIDÊNCIA 1 ÁREA PRIVATIVA: 329,15 m² TORRE A - AUREA | RESI…" at bounding box center [661, 272] width 630 height 317
drag, startPoint x: 491, startPoint y: 205, endPoint x: 406, endPoint y: 220, distance: 86.9
click at [459, 217] on div at bounding box center [449, 227] width 205 height 225
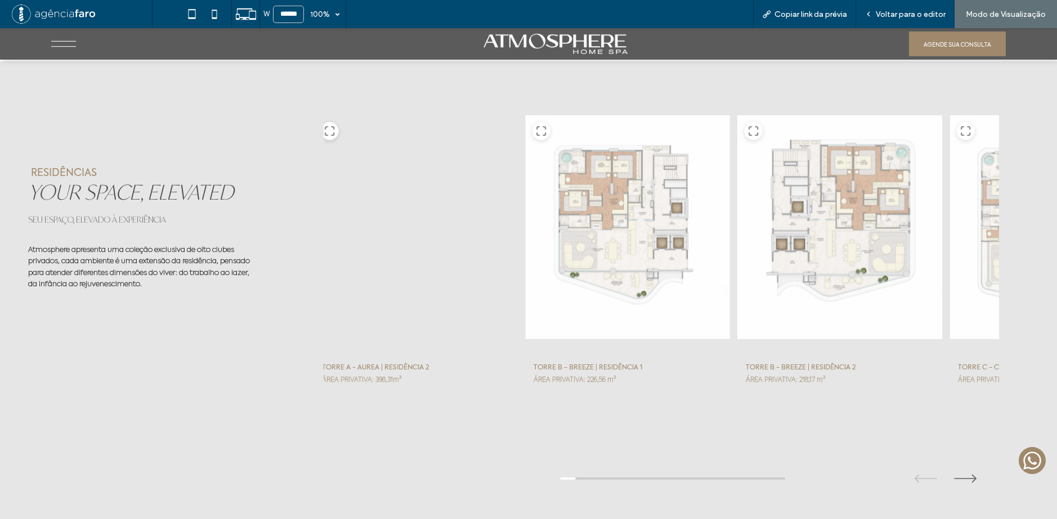
drag, startPoint x: 901, startPoint y: 194, endPoint x: 629, endPoint y: 217, distance: 272.8
click at [736, 217] on div at bounding box center [838, 227] width 205 height 225
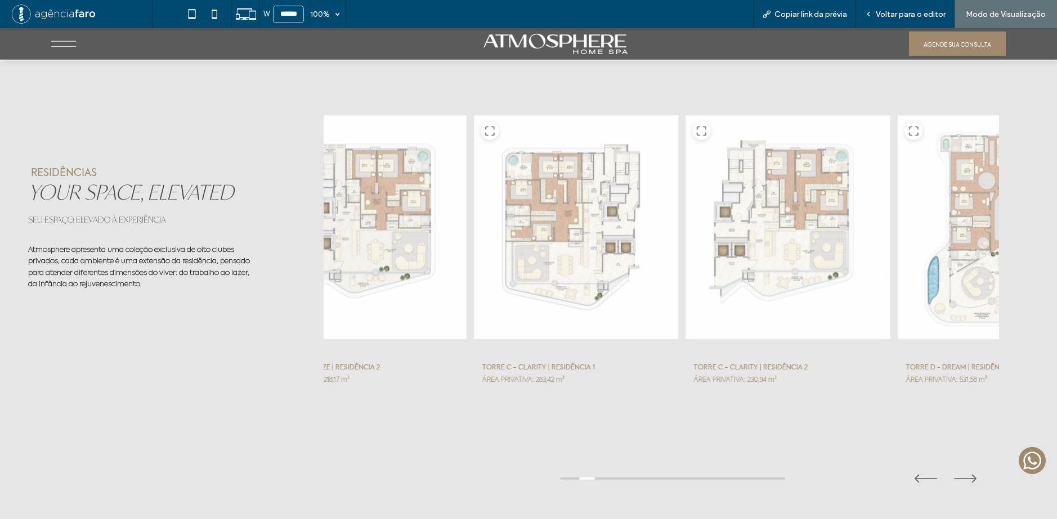
click at [716, 210] on div at bounding box center [787, 227] width 205 height 225
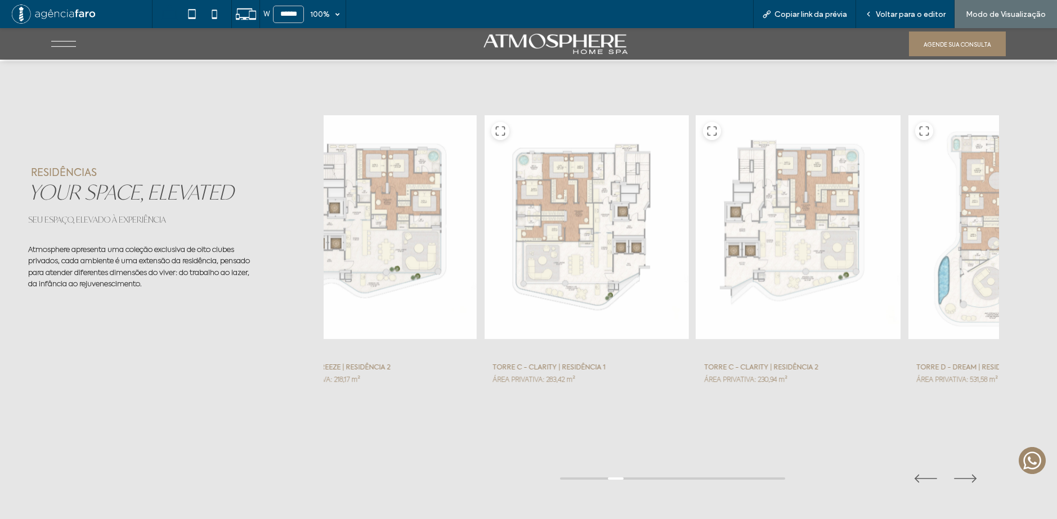
drag, startPoint x: 824, startPoint y: 191, endPoint x: 453, endPoint y: 224, distance: 372.2
click at [695, 221] on div at bounding box center [797, 227] width 205 height 225
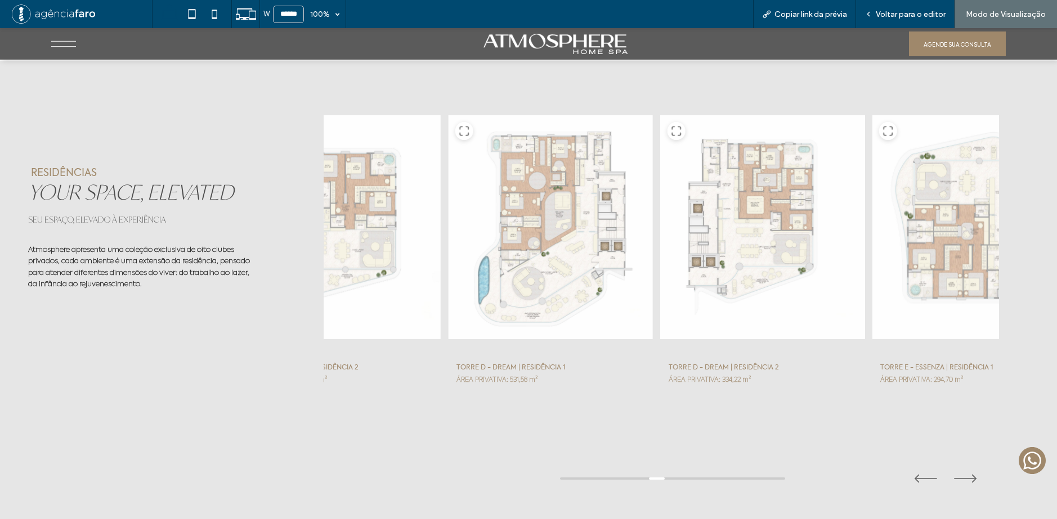
drag, startPoint x: 771, startPoint y: 218, endPoint x: 502, endPoint y: 225, distance: 269.6
click at [659, 223] on div at bounding box center [761, 227] width 205 height 225
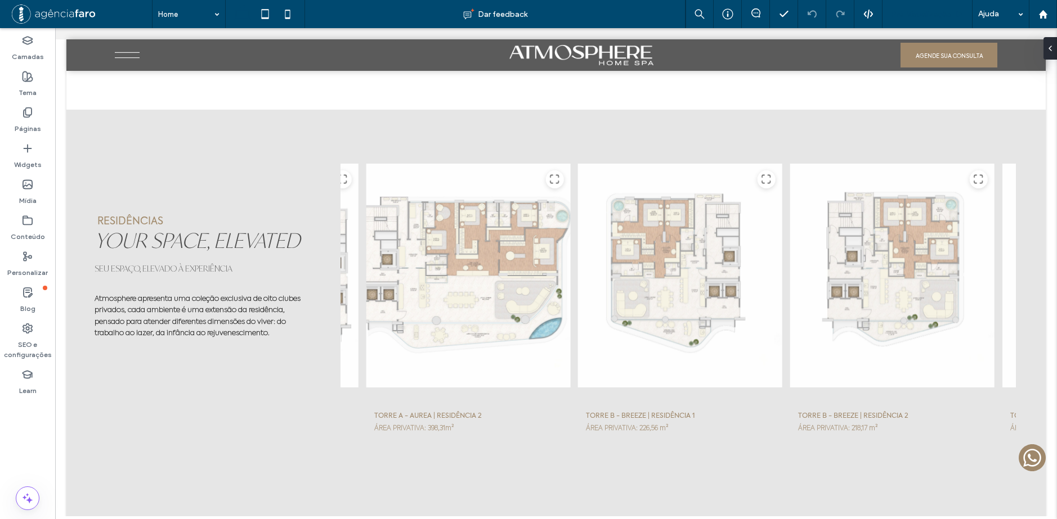
click at [908, 10] on span "Pré-Visualizaçāo" at bounding box center [921, 15] width 61 height 10
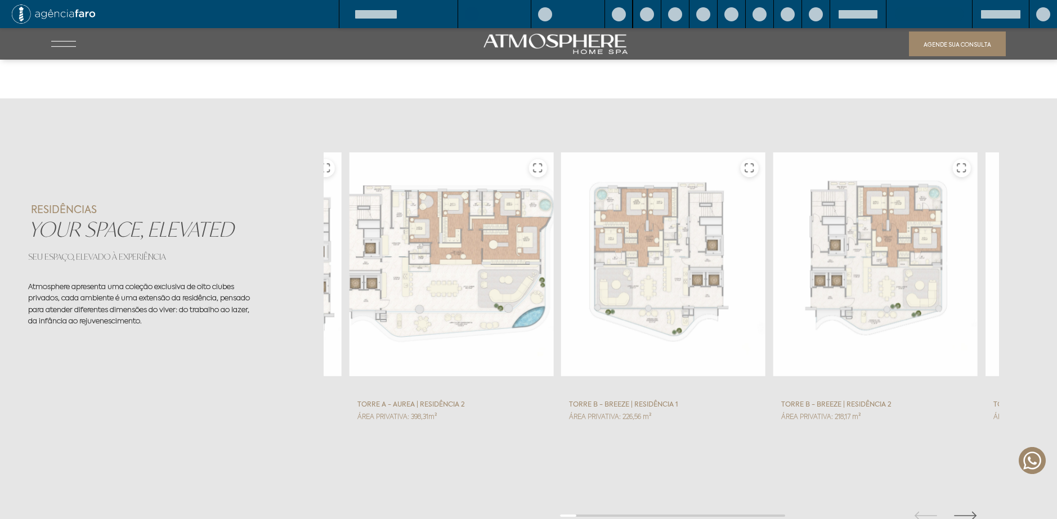
scroll to position [3721, 0]
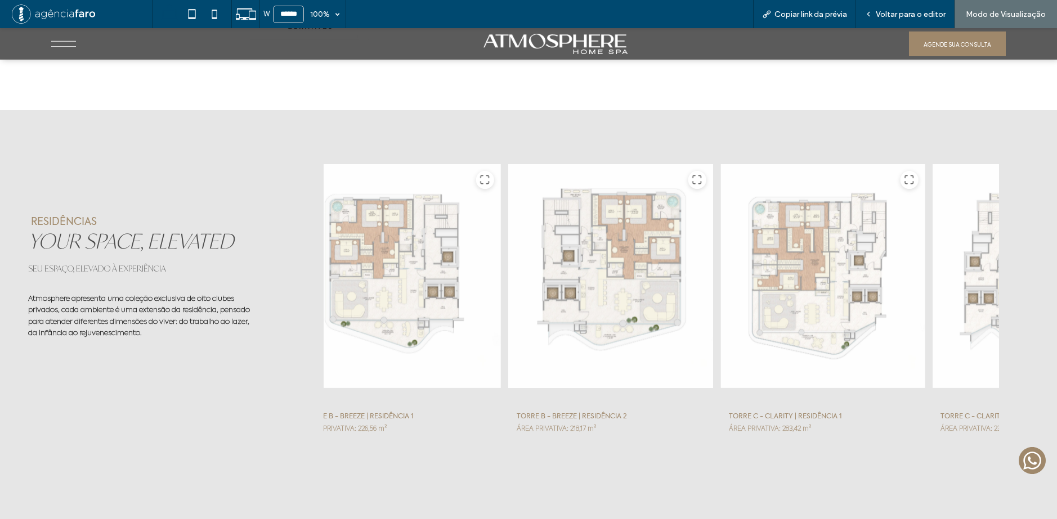
drag, startPoint x: 604, startPoint y: 262, endPoint x: 595, endPoint y: 263, distance: 9.2
click at [600, 263] on div at bounding box center [609, 276] width 205 height 225
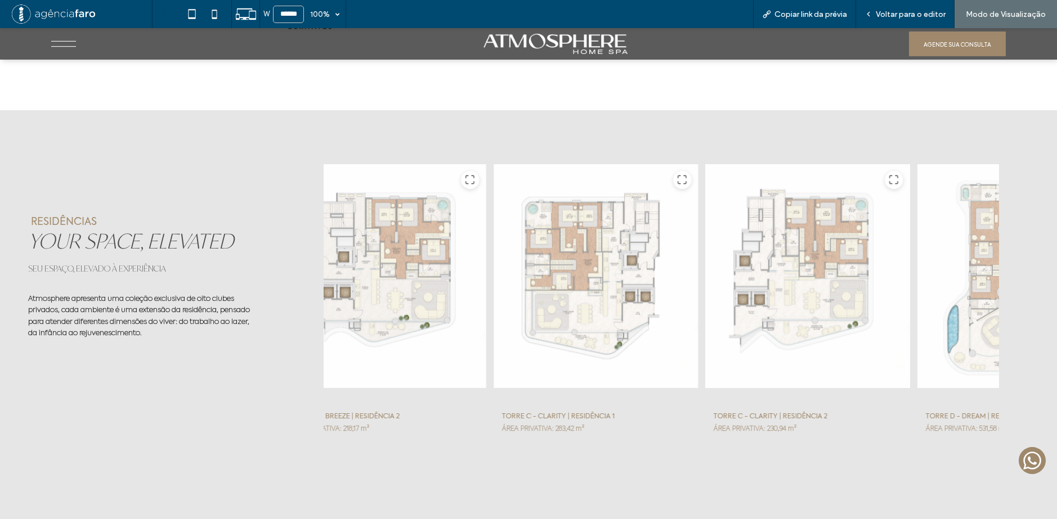
drag, startPoint x: 857, startPoint y: 256, endPoint x: 583, endPoint y: 275, distance: 274.6
click at [704, 273] on div at bounding box center [806, 276] width 205 height 225
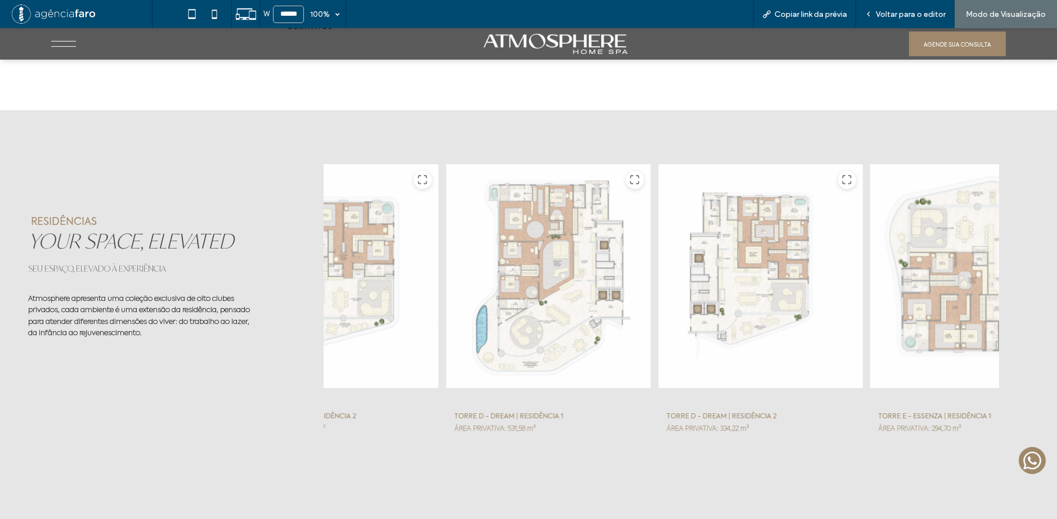
drag, startPoint x: 883, startPoint y: 266, endPoint x: 569, endPoint y: 275, distance: 314.6
click at [869, 275] on div at bounding box center [971, 276] width 205 height 225
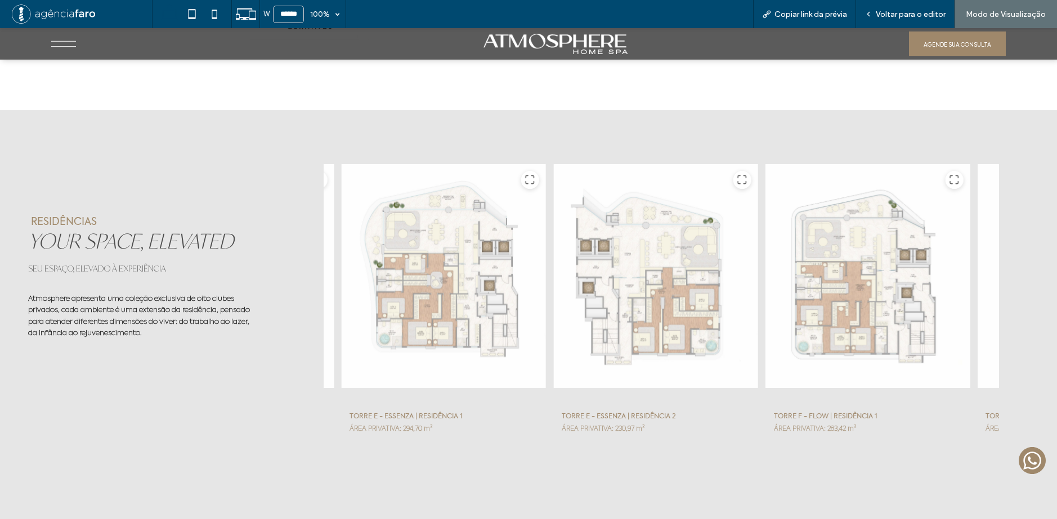
drag, startPoint x: 869, startPoint y: 265, endPoint x: 525, endPoint y: 280, distance: 344.1
click at [765, 278] on div at bounding box center [867, 276] width 205 height 225
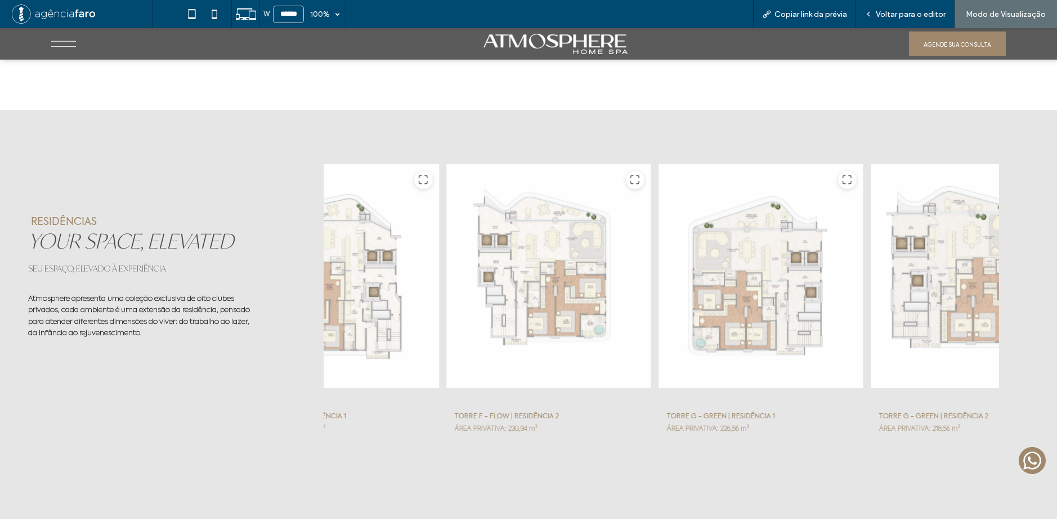
drag, startPoint x: 886, startPoint y: 271, endPoint x: 630, endPoint y: 280, distance: 256.1
click at [869, 280] on div at bounding box center [971, 276] width 205 height 225
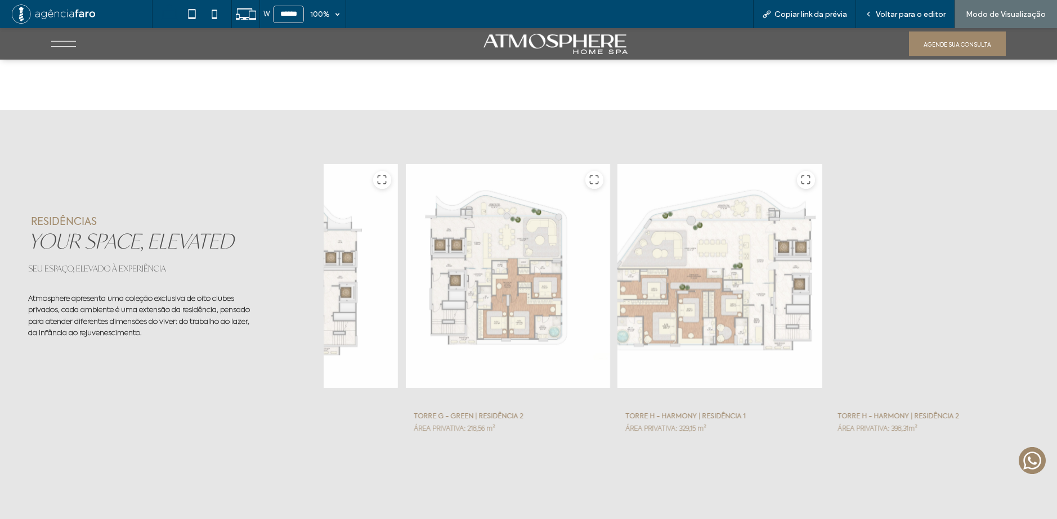
drag, startPoint x: 718, startPoint y: 282, endPoint x: 633, endPoint y: 282, distance: 85.5
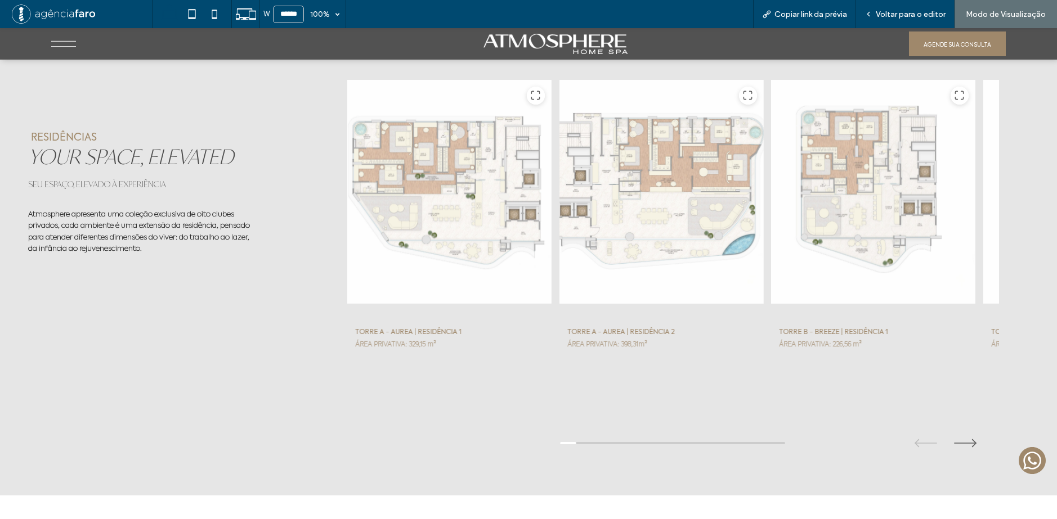
scroll to position [3777, 0]
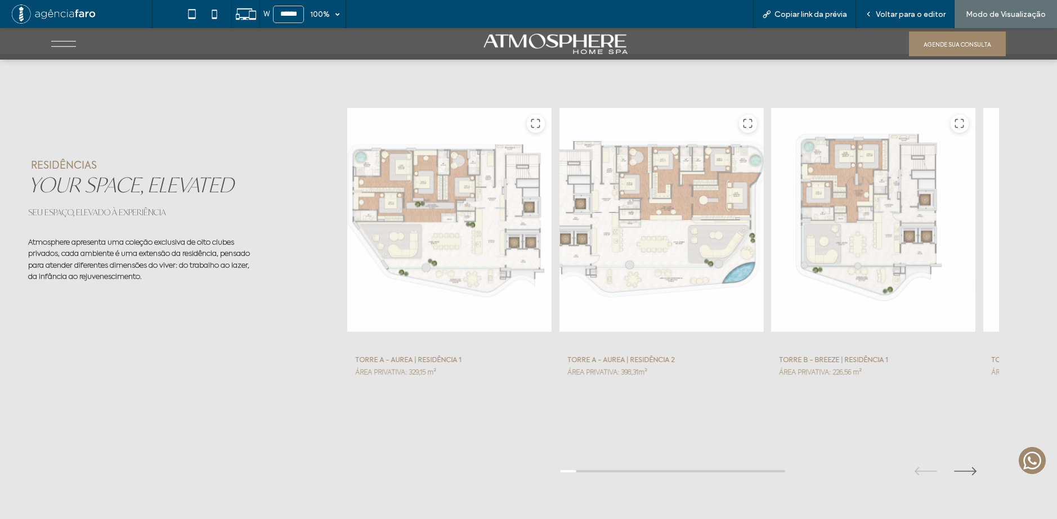
drag, startPoint x: 726, startPoint y: 282, endPoint x: 547, endPoint y: 285, distance: 178.4
click at [770, 285] on div at bounding box center [872, 219] width 205 height 225
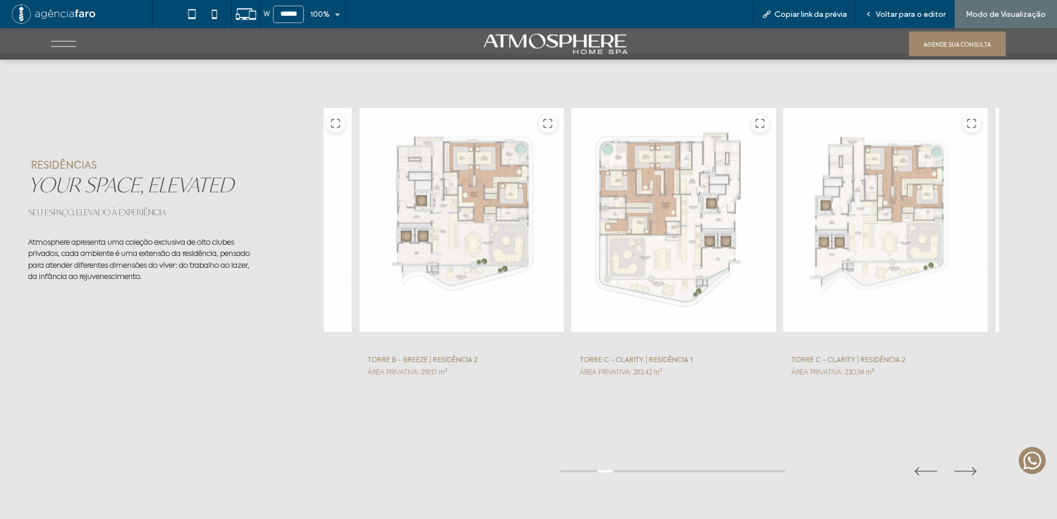
drag, startPoint x: 727, startPoint y: 254, endPoint x: 511, endPoint y: 259, distance: 216.7
click at [570, 259] on div at bounding box center [672, 219] width 205 height 225
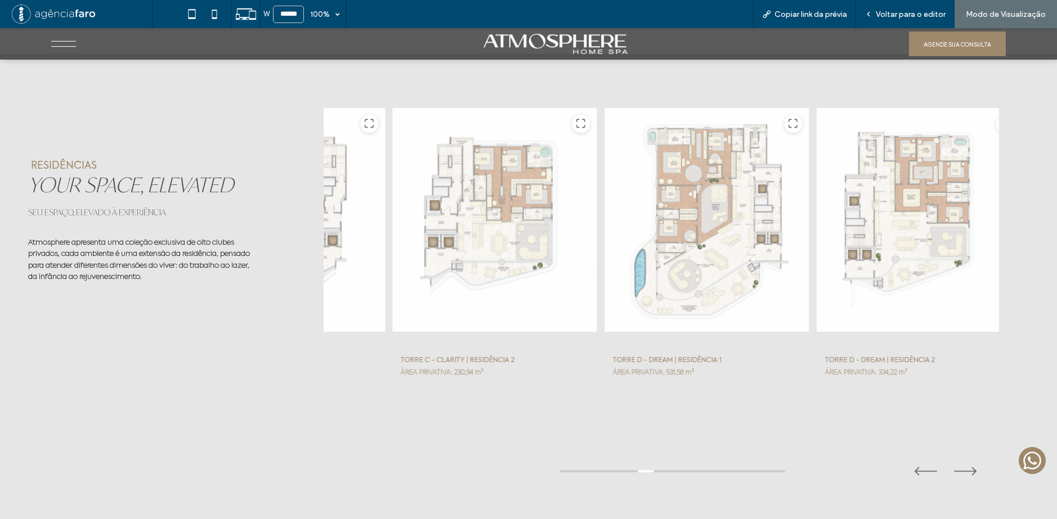
drag, startPoint x: 837, startPoint y: 241, endPoint x: 661, endPoint y: 246, distance: 176.7
click at [816, 246] on div at bounding box center [918, 219] width 205 height 225
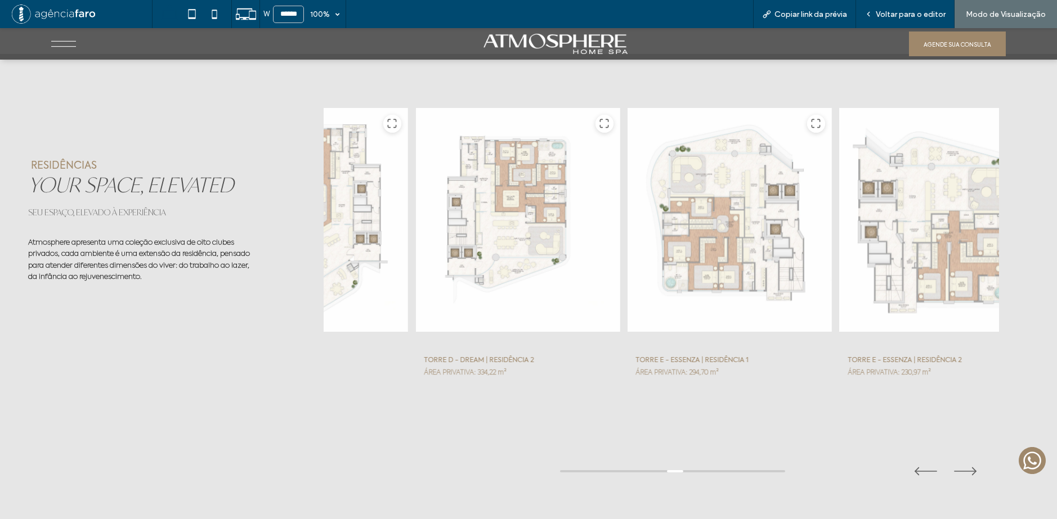
drag, startPoint x: 860, startPoint y: 239, endPoint x: 668, endPoint y: 248, distance: 192.1
click at [839, 246] on div at bounding box center [941, 219] width 205 height 225
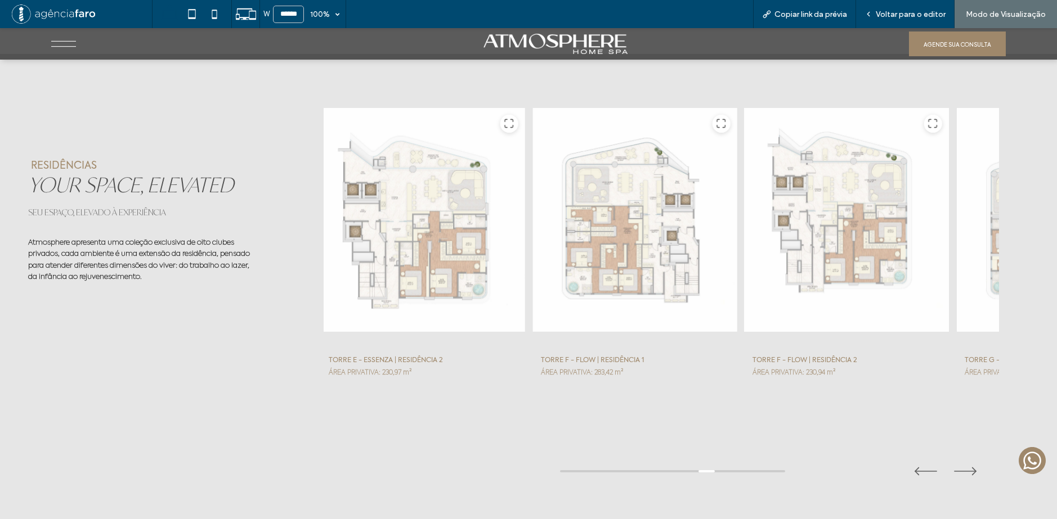
drag, startPoint x: 809, startPoint y: 248, endPoint x: 734, endPoint y: 250, distance: 74.9
click at [745, 250] on div at bounding box center [846, 219] width 205 height 225
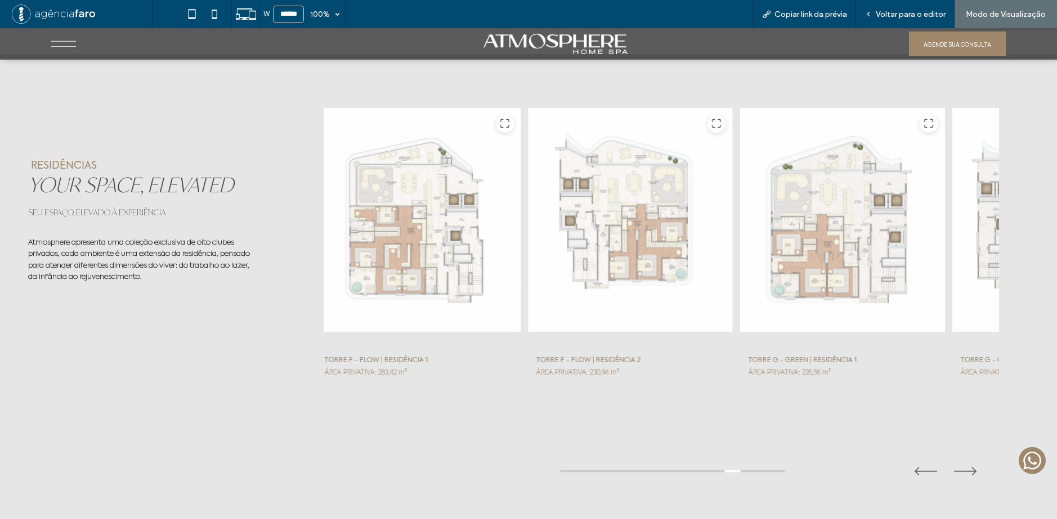
drag, startPoint x: 877, startPoint y: 243, endPoint x: 740, endPoint y: 246, distance: 136.8
click at [745, 246] on div at bounding box center [841, 219] width 205 height 225
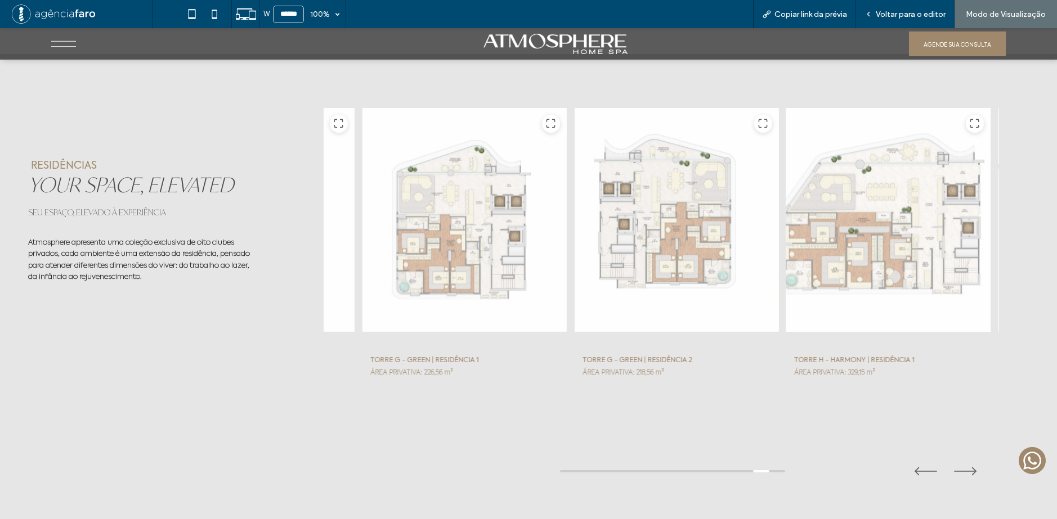
drag, startPoint x: 920, startPoint y: 237, endPoint x: 737, endPoint y: 249, distance: 183.8
click at [785, 249] on div at bounding box center [887, 219] width 205 height 225
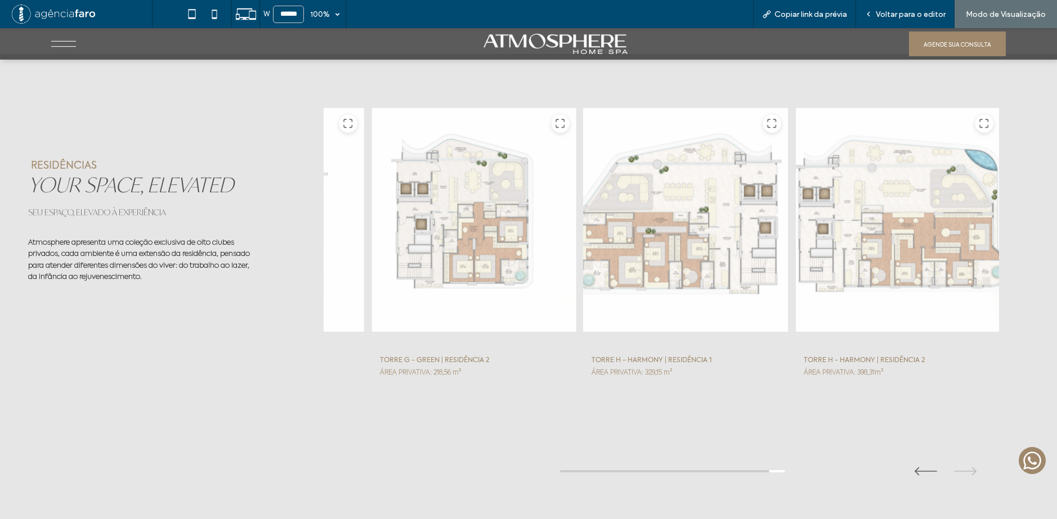
drag, startPoint x: 886, startPoint y: 235, endPoint x: 699, endPoint y: 243, distance: 187.0
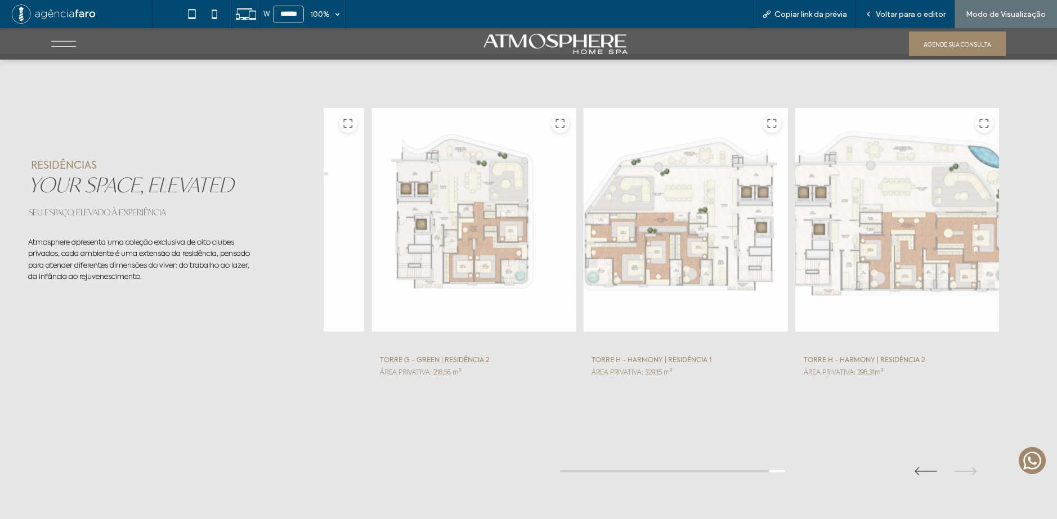
click at [900, 248] on div at bounding box center [896, 219] width 205 height 225
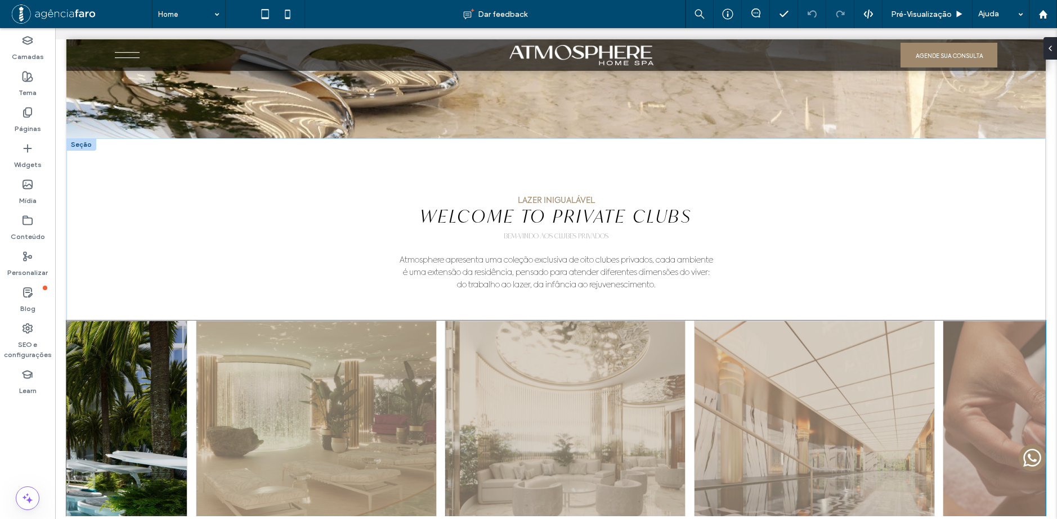
scroll to position [2419, 0]
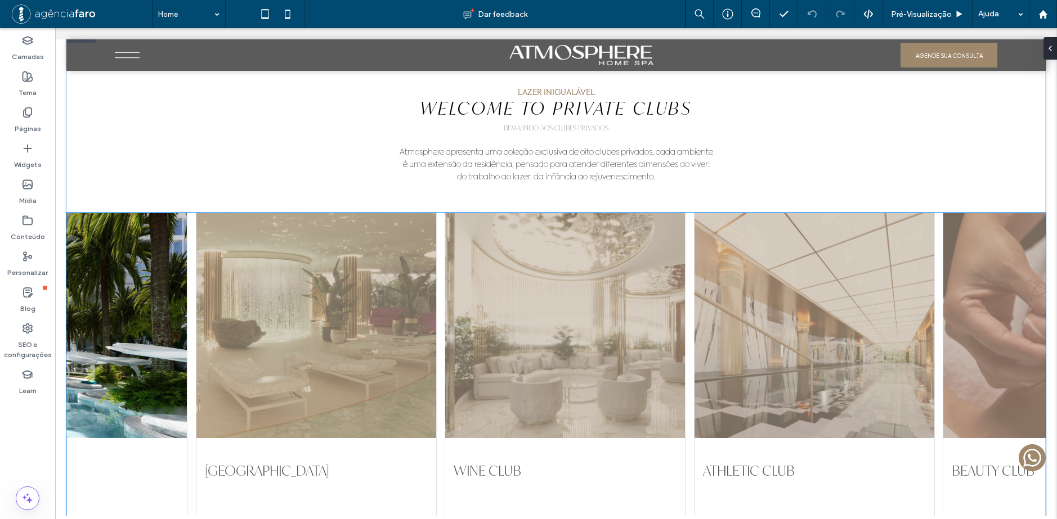
click at [610, 363] on div at bounding box center [564, 325] width 239 height 225
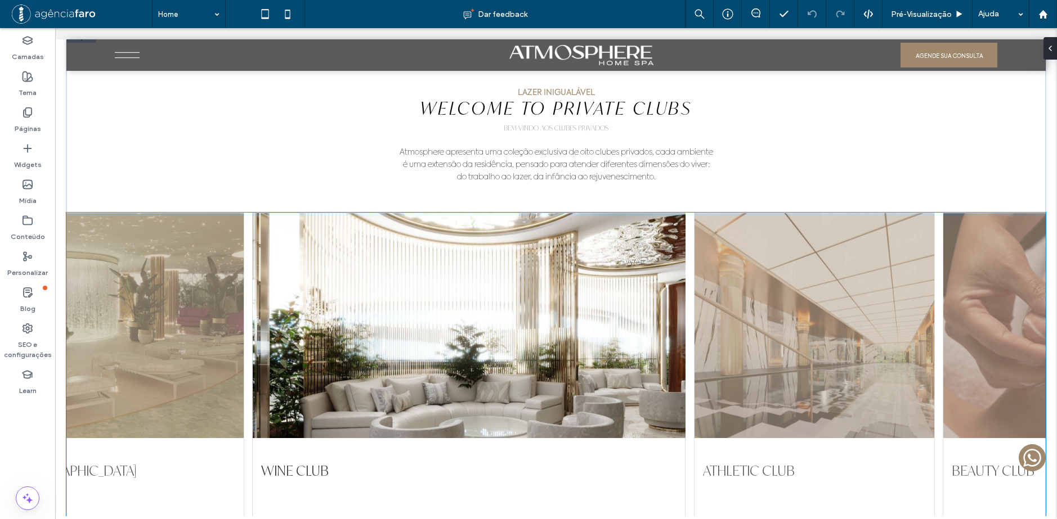
click at [608, 308] on div at bounding box center [469, 325] width 432 height 225
click at [487, 341] on div at bounding box center [469, 325] width 432 height 225
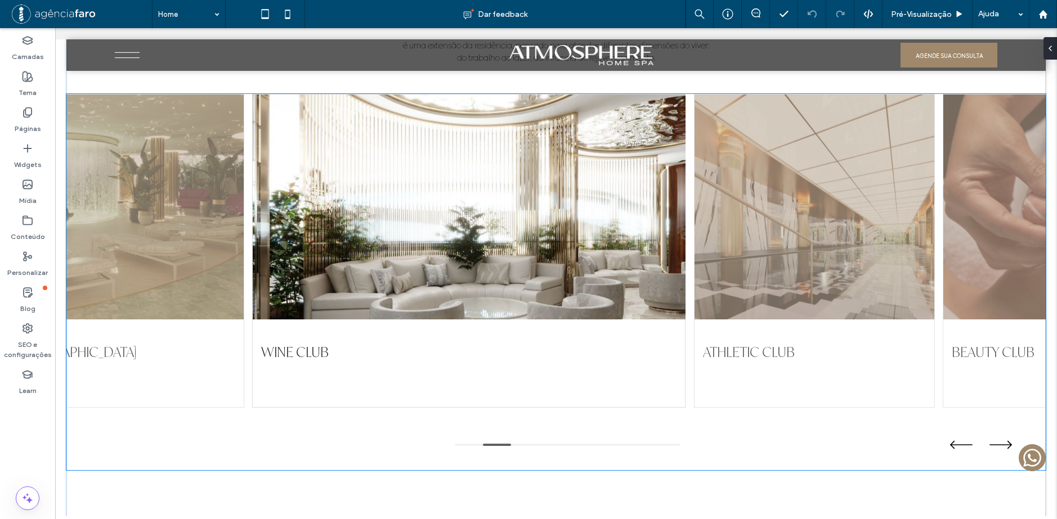
scroll to position [2532, 0]
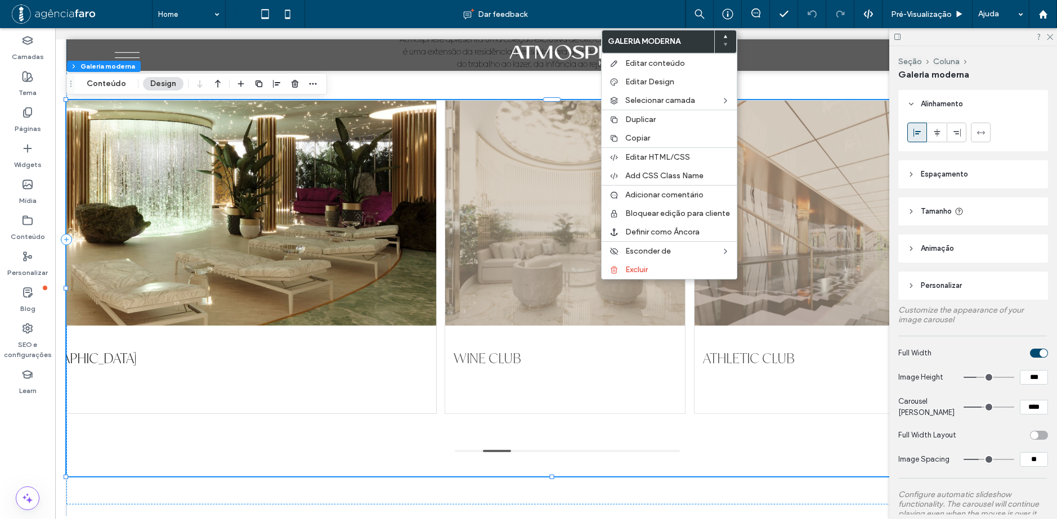
click at [956, 176] on span "Espaçamento" at bounding box center [943, 174] width 47 height 11
